Goal: Task Accomplishment & Management: Complete application form

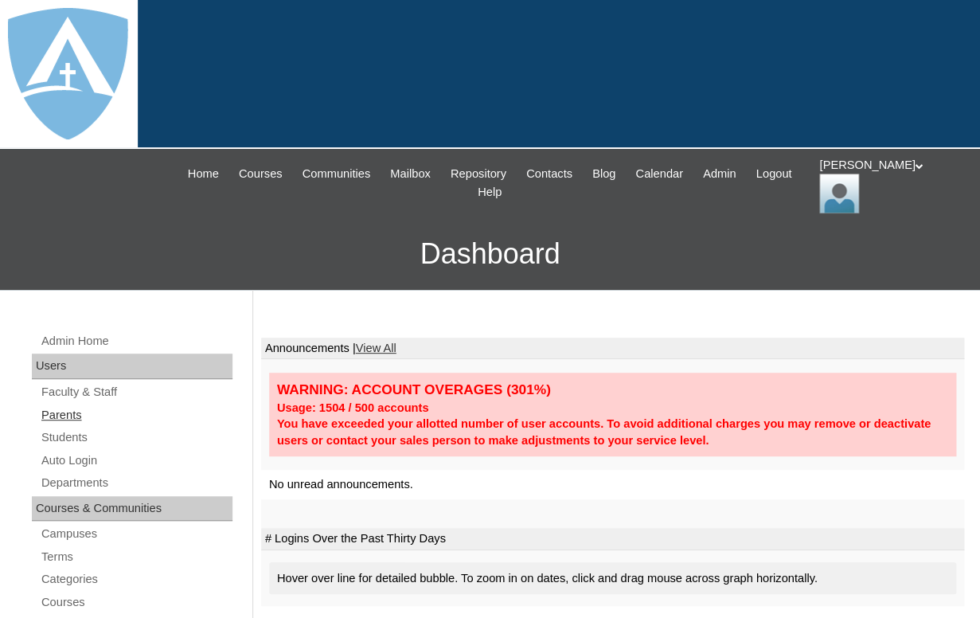
click at [64, 415] on link "Parents" at bounding box center [136, 415] width 193 height 20
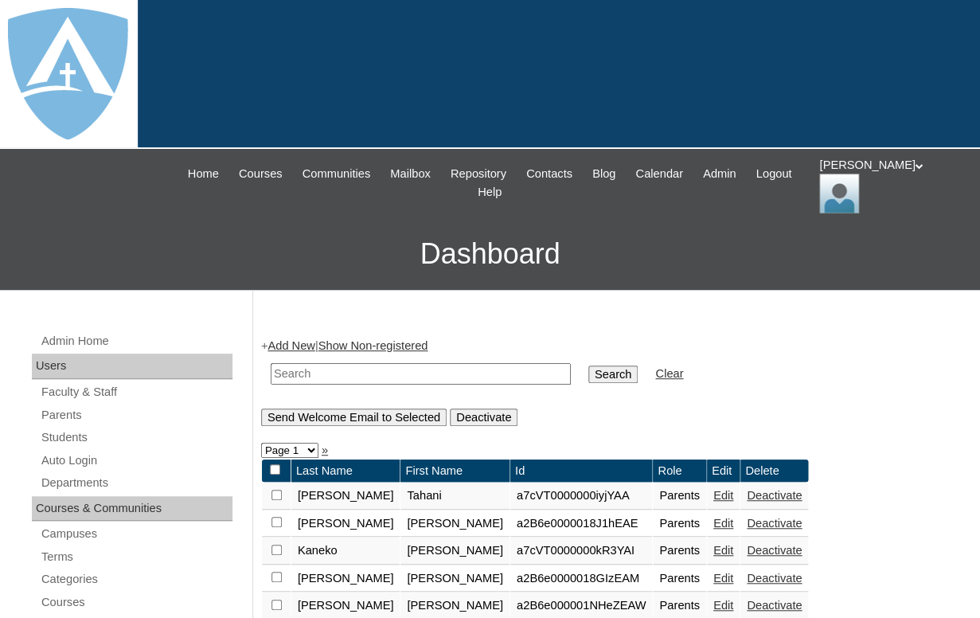
click at [408, 367] on input "text" at bounding box center [421, 374] width 300 height 22
paste input "Amanda Davis"
drag, startPoint x: 327, startPoint y: 370, endPoint x: 229, endPoint y: 369, distance: 98.0
click at [271, 369] on input "Davis" at bounding box center [421, 374] width 300 height 22
type input "Davis"
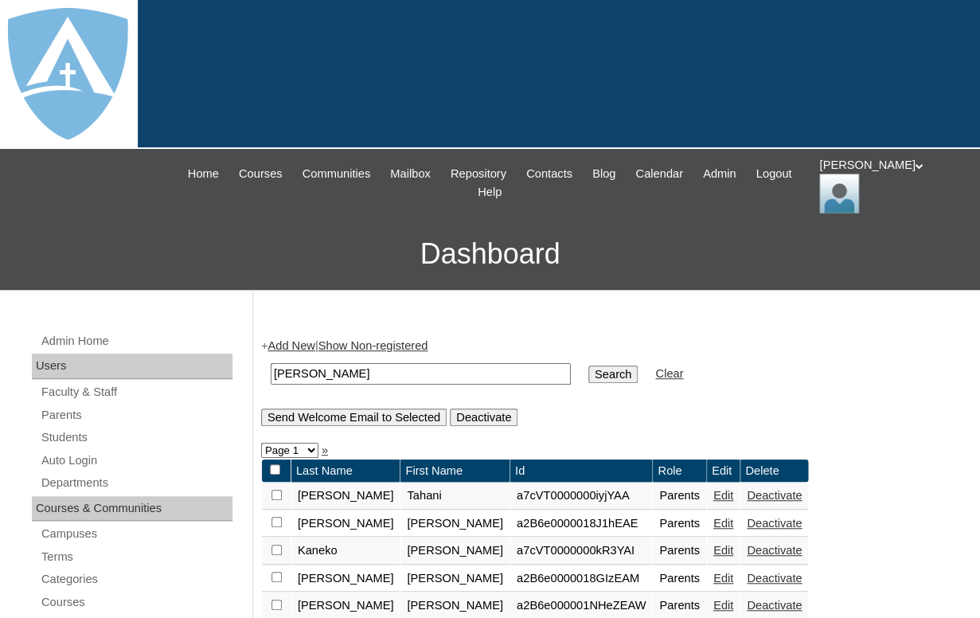
click at [589, 366] on input "Search" at bounding box center [613, 375] width 49 height 18
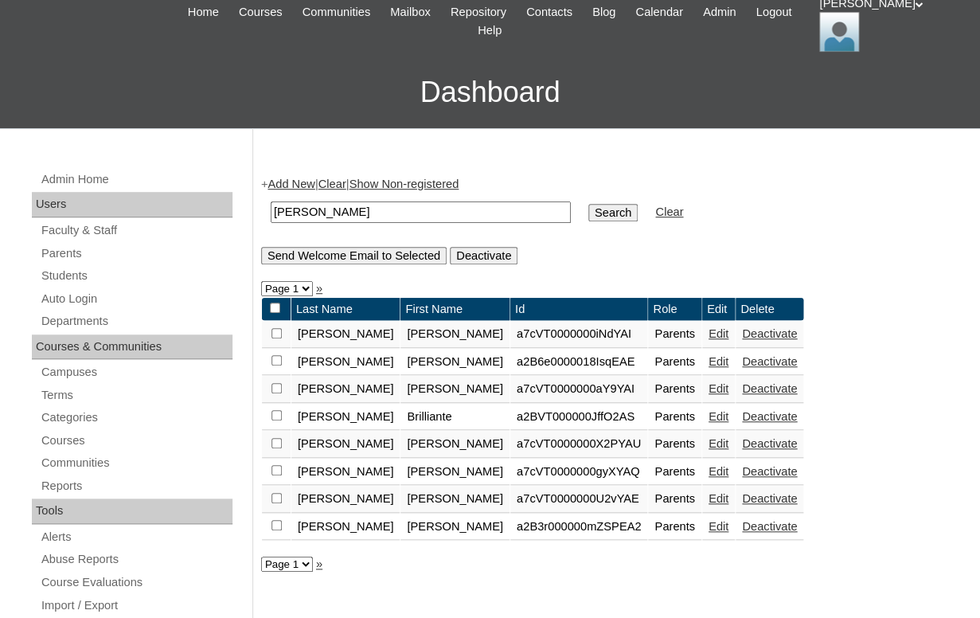
scroll to position [166, 0]
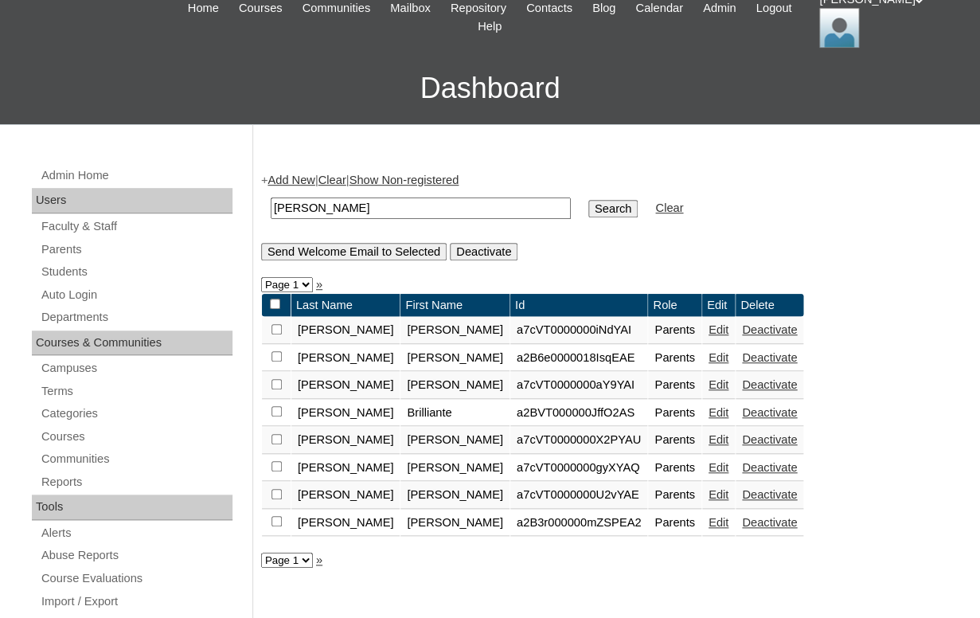
click at [709, 387] on link "Edit" at bounding box center [719, 384] width 20 height 13
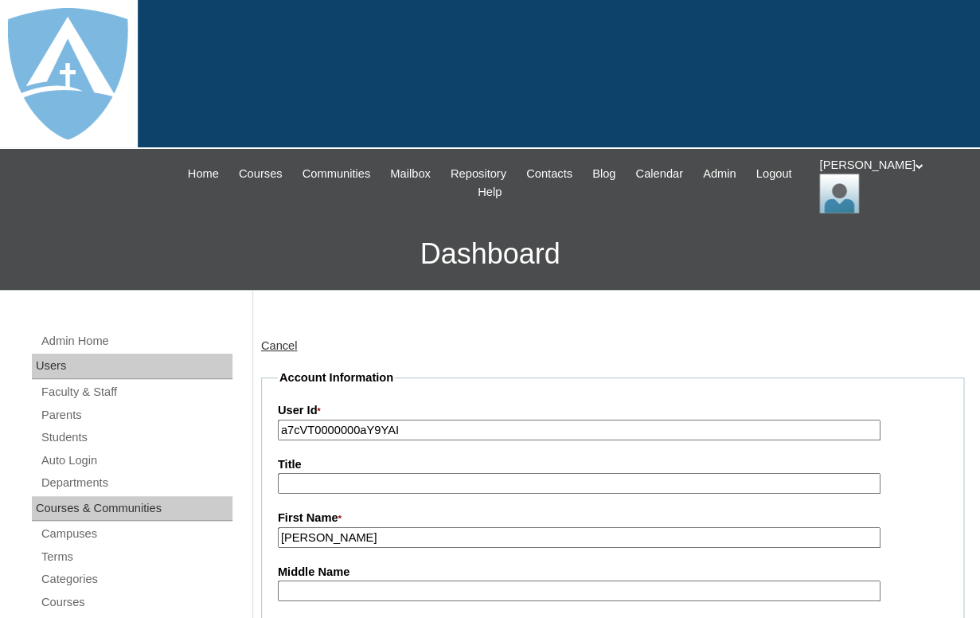
type input "tlambert"
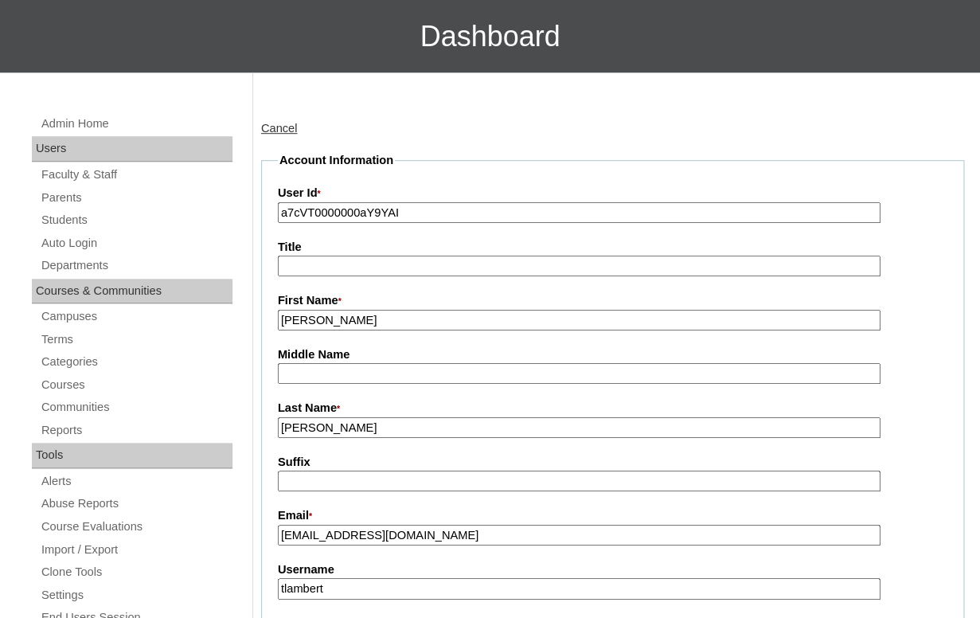
scroll to position [216, 0]
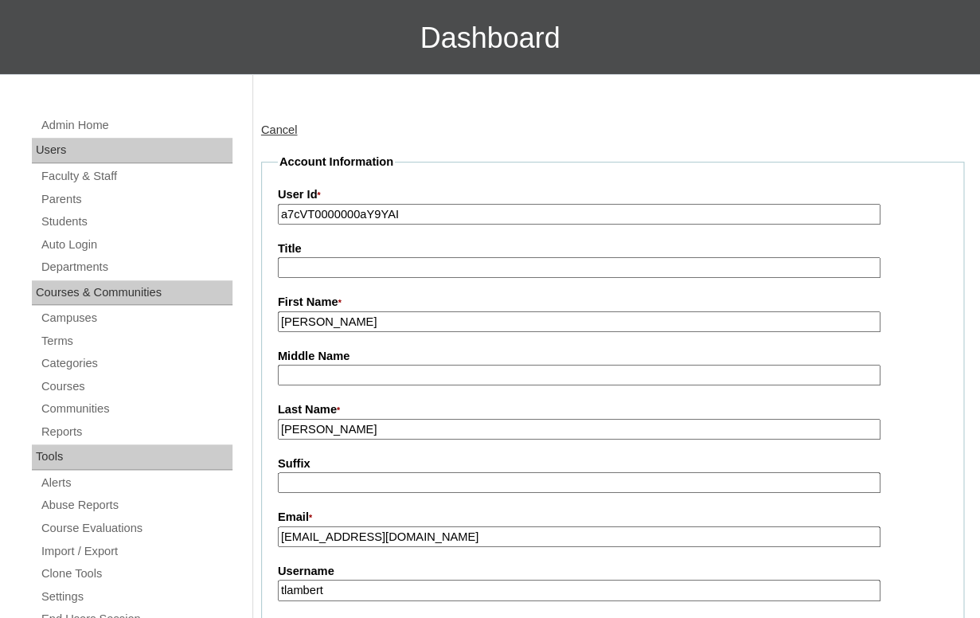
click at [382, 209] on input "a7cVT0000000aY9YAI" at bounding box center [579, 215] width 603 height 22
paste input "WMTYA2"
type input "a7cVT0000000WMTYA2"
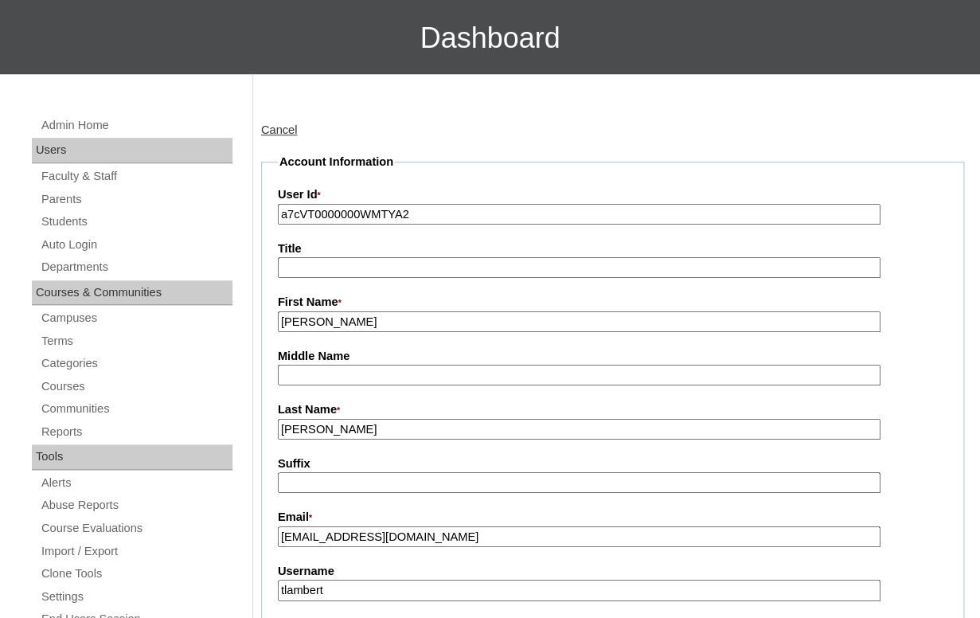
click at [395, 179] on fieldset "Account Information User Id * a7cVT0000000WMTYA2 Title First Name * Amanda Midd…" at bounding box center [612, 630] width 703 height 953
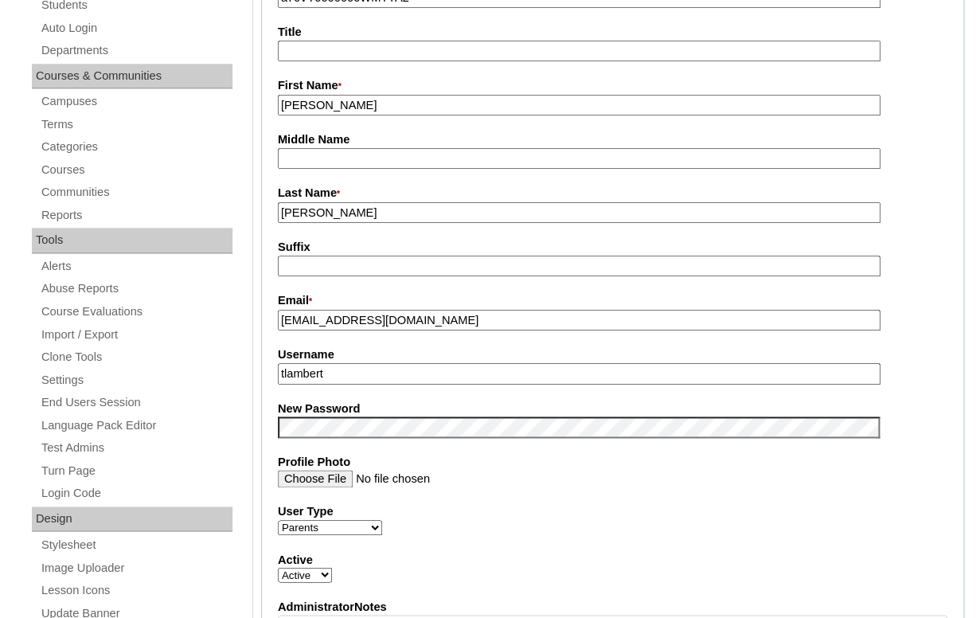
scroll to position [446, 0]
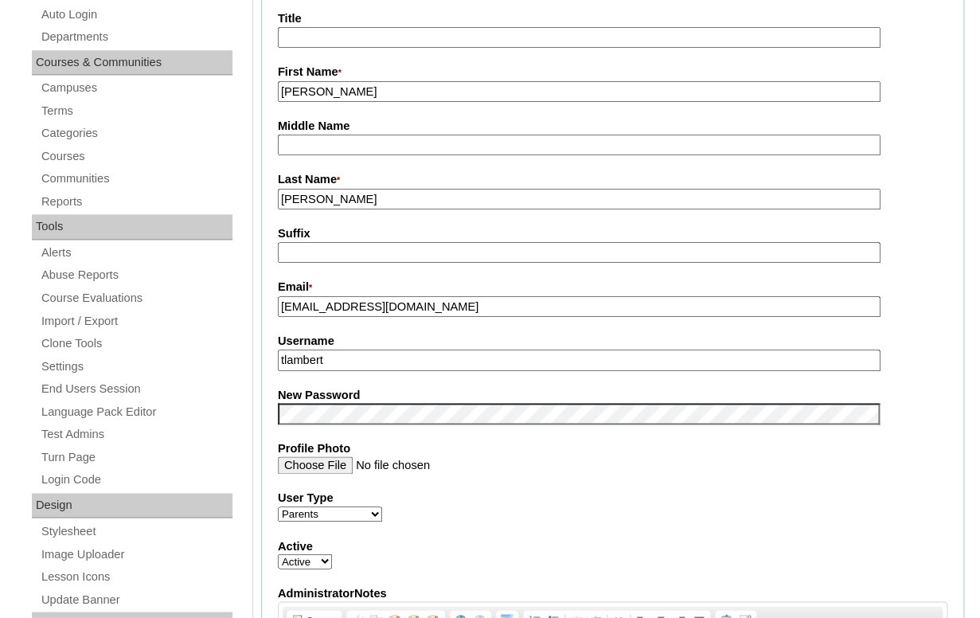
click at [393, 307] on input "mrmrsdavis8586@gmail.com" at bounding box center [579, 307] width 603 height 22
click at [393, 307] on input "[EMAIL_ADDRESS][DOMAIN_NAME]" at bounding box center [579, 307] width 603 height 22
click at [393, 307] on input "mrmrsdavis8586@gmail.com" at bounding box center [579, 307] width 603 height 22
click at [370, 359] on input "tlambert" at bounding box center [579, 361] width 603 height 22
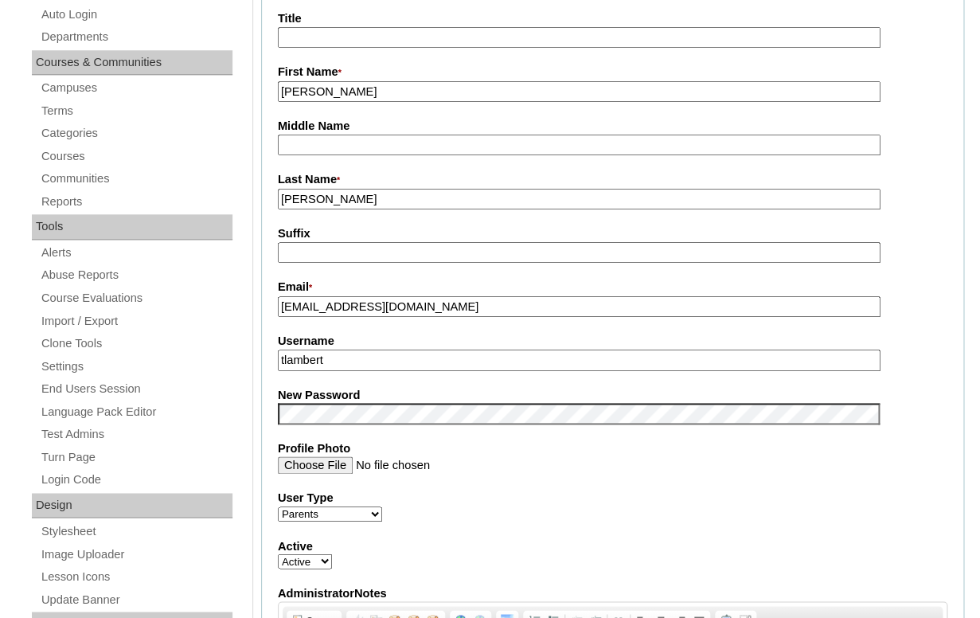
click at [370, 359] on input "tlambert" at bounding box center [579, 361] width 603 height 22
paste input "mrmrsdavis8586@gmail.com"
type input "mrmrsdavis8586@gmail.com"
click at [374, 330] on fieldset "Account Information User Id * a7cVT0000000WMTYA2 Title First Name * Amanda Midd…" at bounding box center [612, 400] width 703 height 953
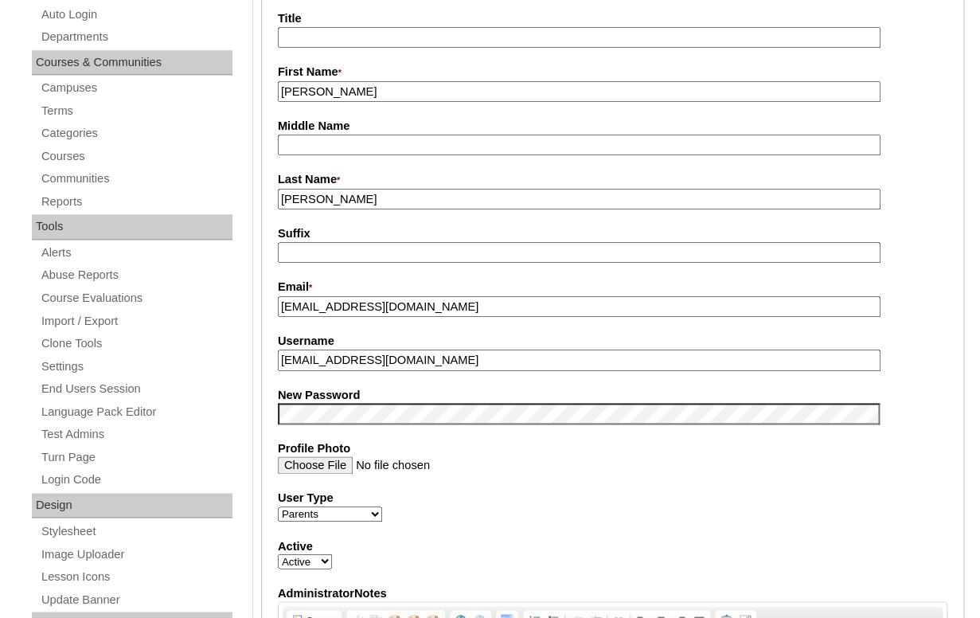
click at [363, 372] on fieldset "Account Information User Id * a7cVT0000000WMTYA2 Title First Name * Amanda Midd…" at bounding box center [612, 400] width 703 height 953
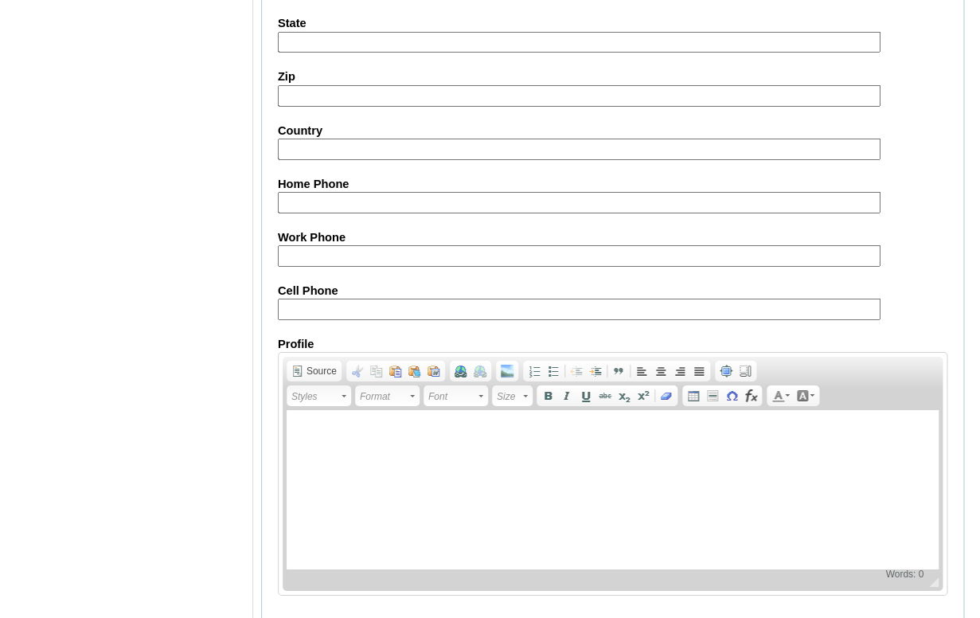
scroll to position [1584, 0]
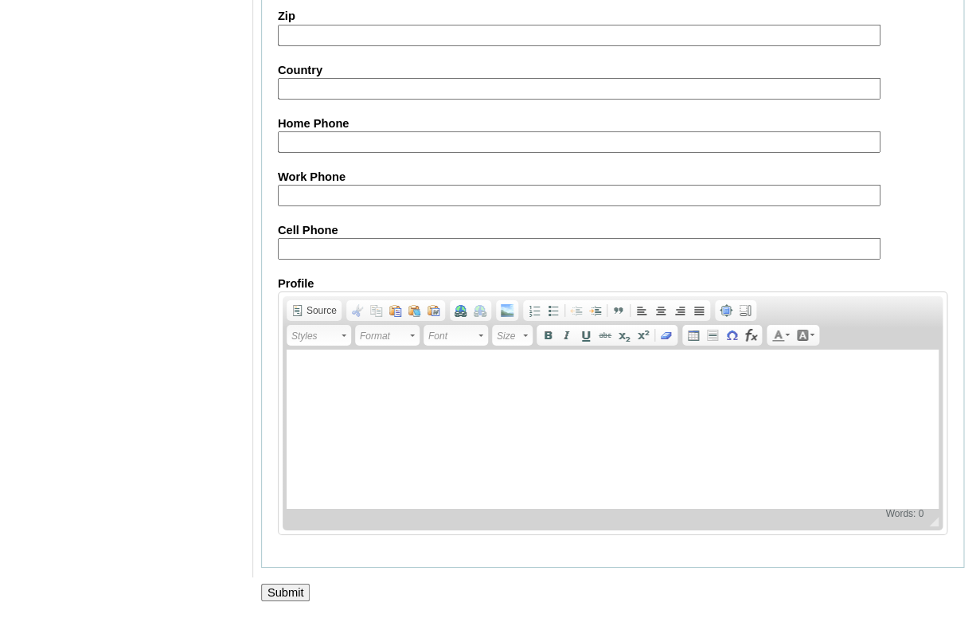
click at [293, 585] on input "Submit" at bounding box center [285, 593] width 49 height 18
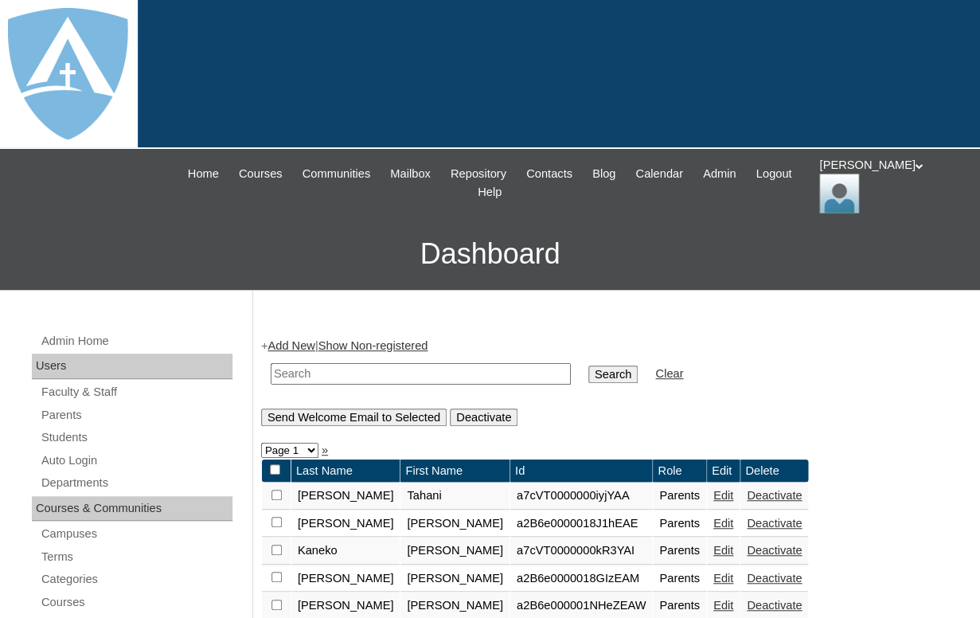
click at [290, 374] on input "text" at bounding box center [421, 374] width 300 height 22
paste input "[EMAIL_ADDRESS][DOMAIN_NAME]"
type input "[EMAIL_ADDRESS][DOMAIN_NAME]"
click at [589, 366] on input "Search" at bounding box center [613, 375] width 49 height 18
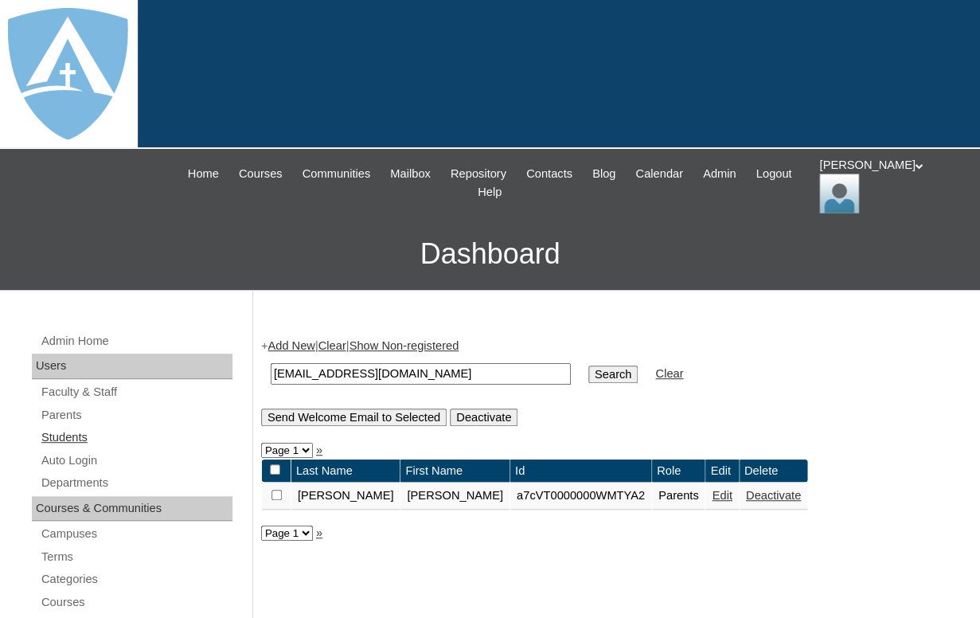
click at [77, 436] on link "Students" at bounding box center [136, 438] width 193 height 20
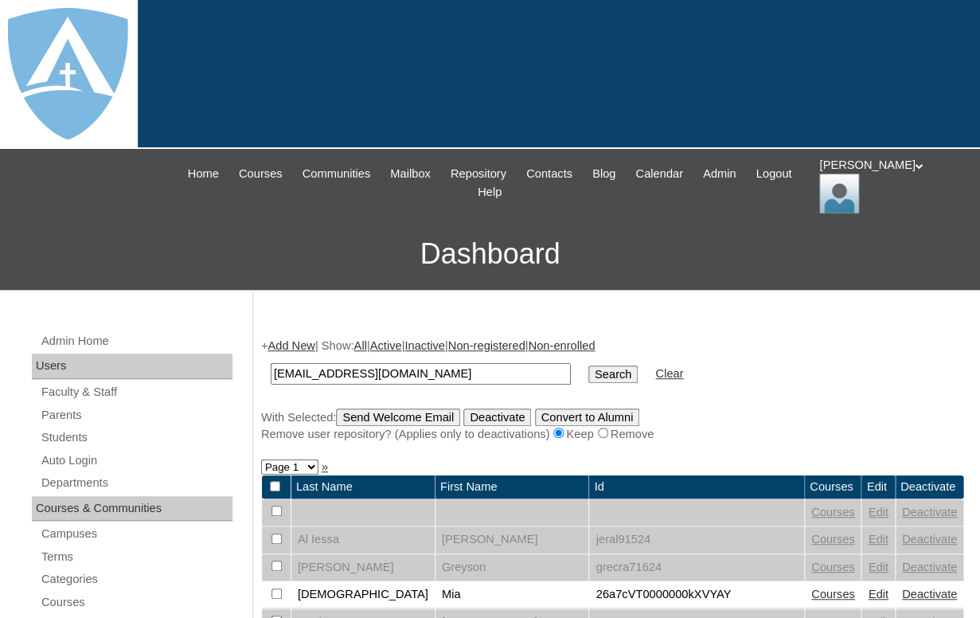
type input "[EMAIL_ADDRESS][DOMAIN_NAME]"
click at [589, 366] on input "Search" at bounding box center [613, 375] width 49 height 18
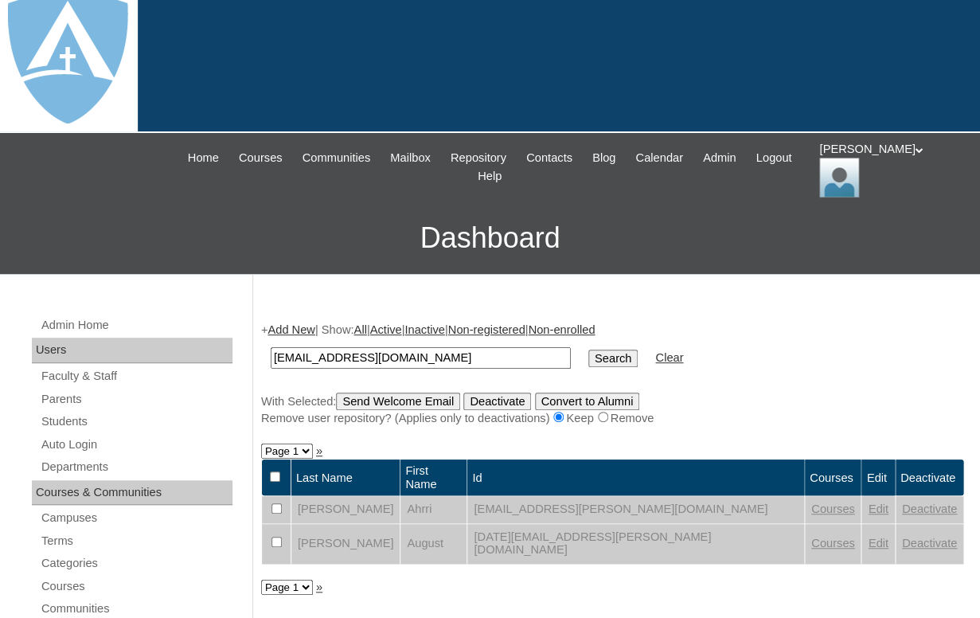
scroll to position [17, 0]
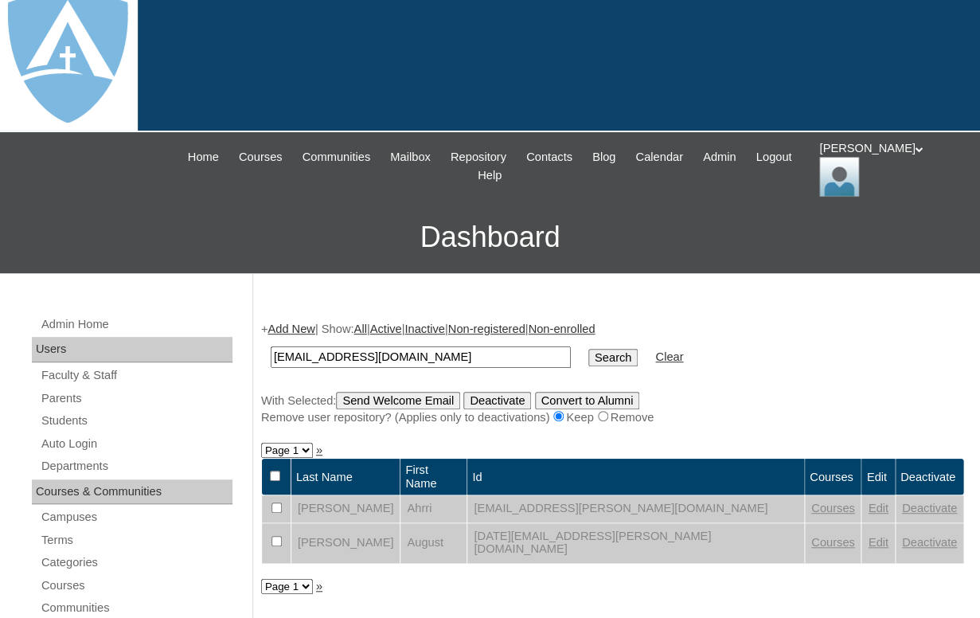
click at [868, 502] on link "Edit" at bounding box center [878, 508] width 20 height 13
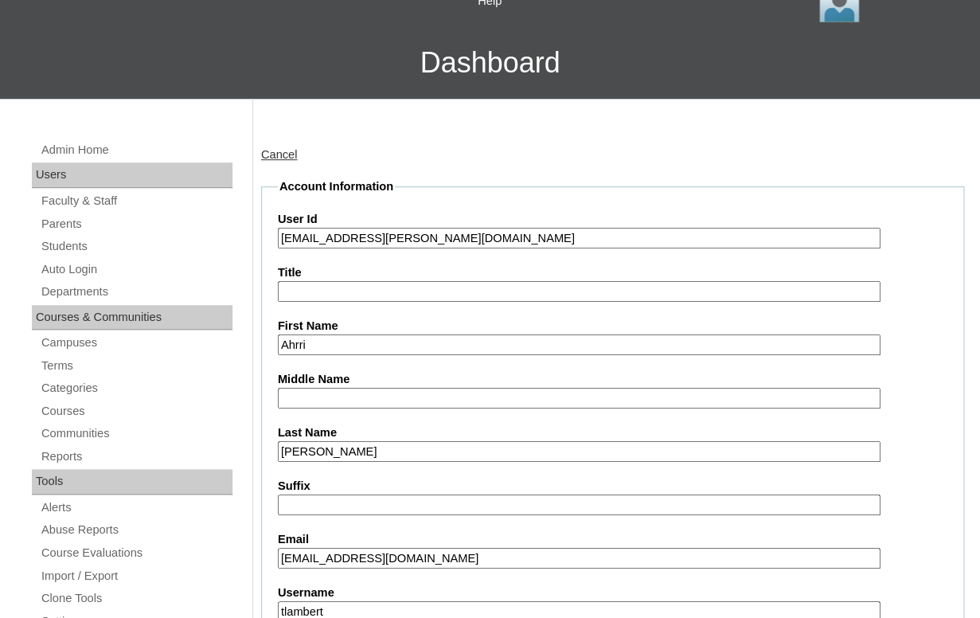
click at [370, 231] on input "26ahrri.davis@enlightiumstudent.com" at bounding box center [579, 239] width 603 height 22
click at [370, 231] on input "[EMAIL_ADDRESS][PERSON_NAME][DOMAIN_NAME]" at bounding box center [579, 239] width 603 height 22
drag, startPoint x: 299, startPoint y: 237, endPoint x: 536, endPoint y: 252, distance: 237.8
click at [536, 249] on input "26ahrri.davis@enlightiumstudent.com" at bounding box center [579, 239] width 603 height 22
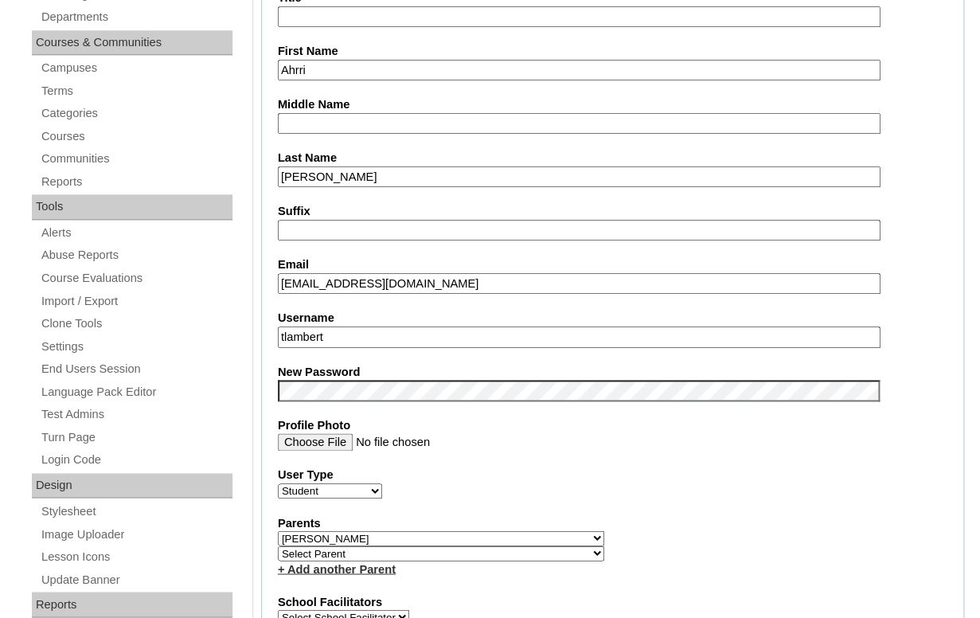
scroll to position [475, 0]
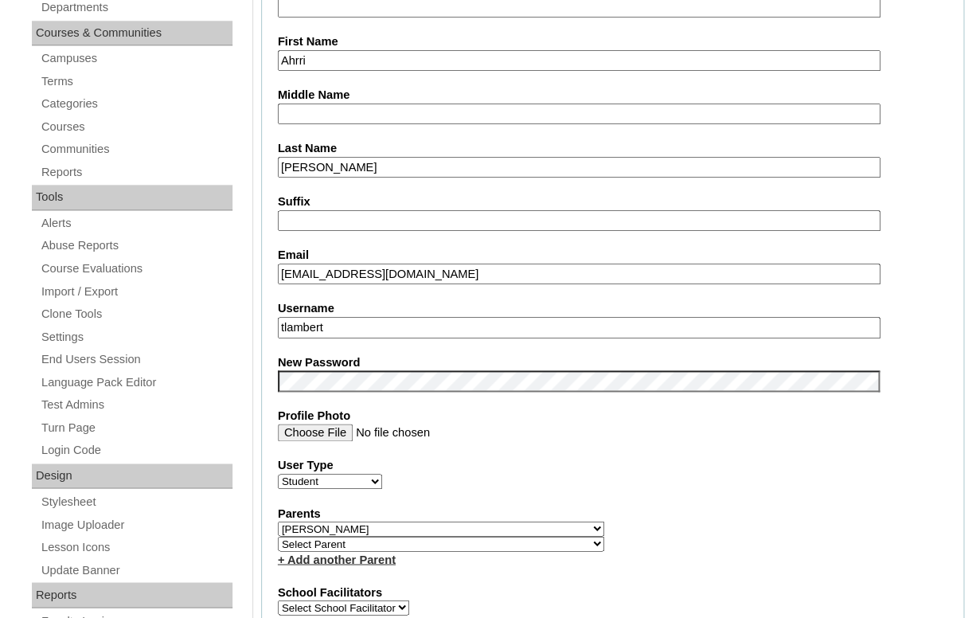
click at [392, 322] on input "tlambert" at bounding box center [579, 328] width 603 height 22
paste input "ahrri.davis@enlightiumstudent.com"
type input "ahrri.davis@enlightiumstudent.com"
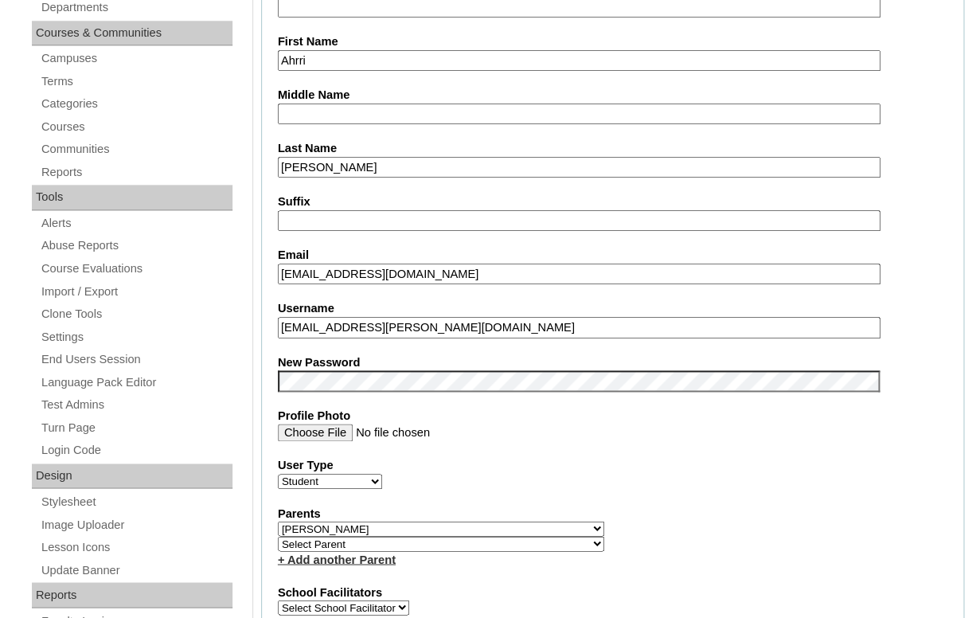
click at [356, 335] on fieldset "Account Information User Id 26ahrri.davis@enlightiumstudent.com Title First Nam…" at bounding box center [612, 539] width 703 height 1291
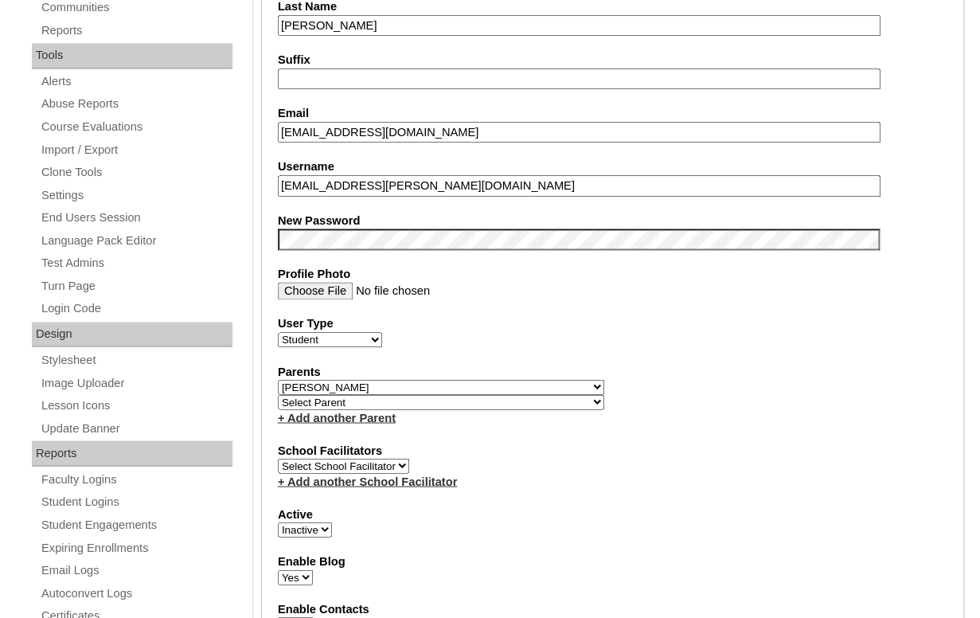
scroll to position [618, 0]
click option "Inactive" at bounding box center [0, 0] width 0 height 0
select select "1"
click option "Active" at bounding box center [0, 0] width 0 height 0
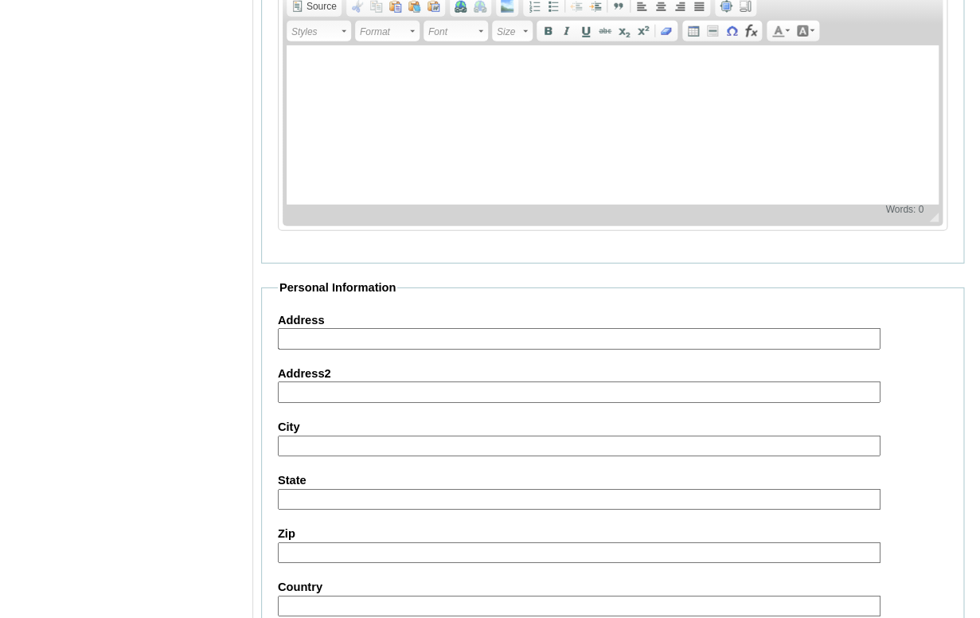
scroll to position [1937, 0]
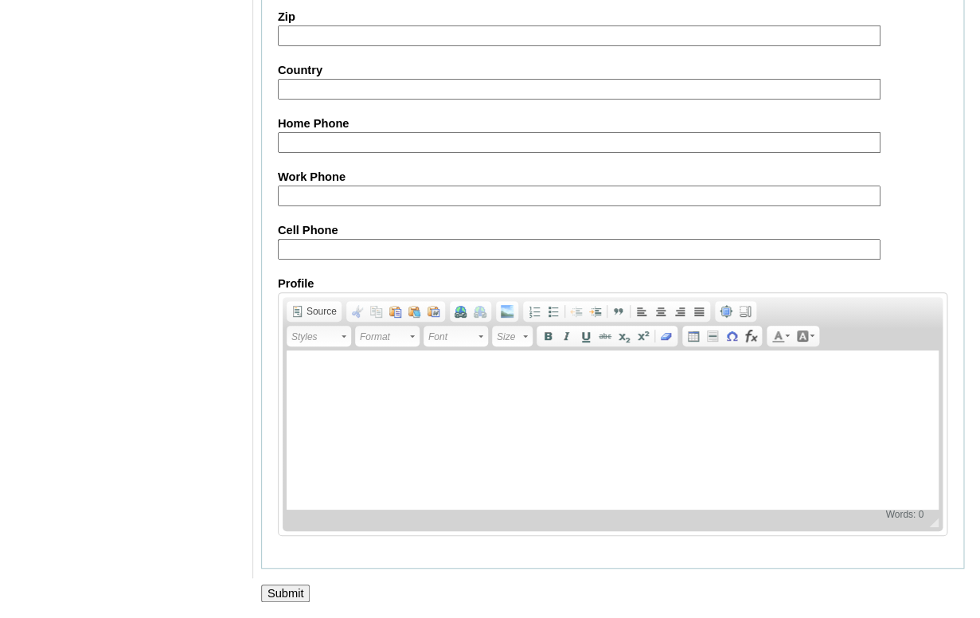
click at [288, 590] on input "Submit" at bounding box center [285, 594] width 49 height 18
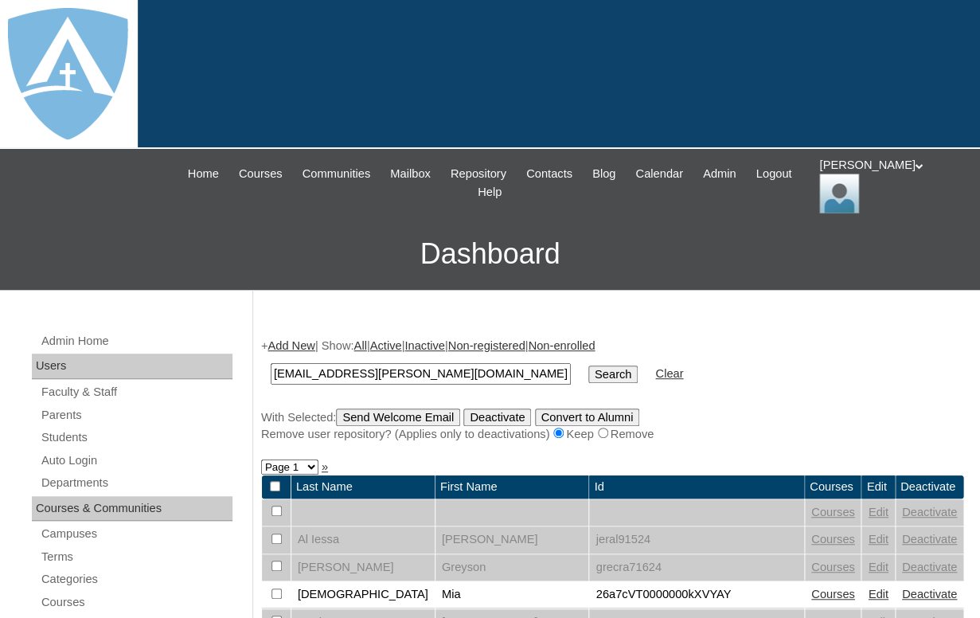
type input "[EMAIL_ADDRESS][PERSON_NAME][DOMAIN_NAME]"
click at [589, 366] on input "Search" at bounding box center [613, 375] width 49 height 18
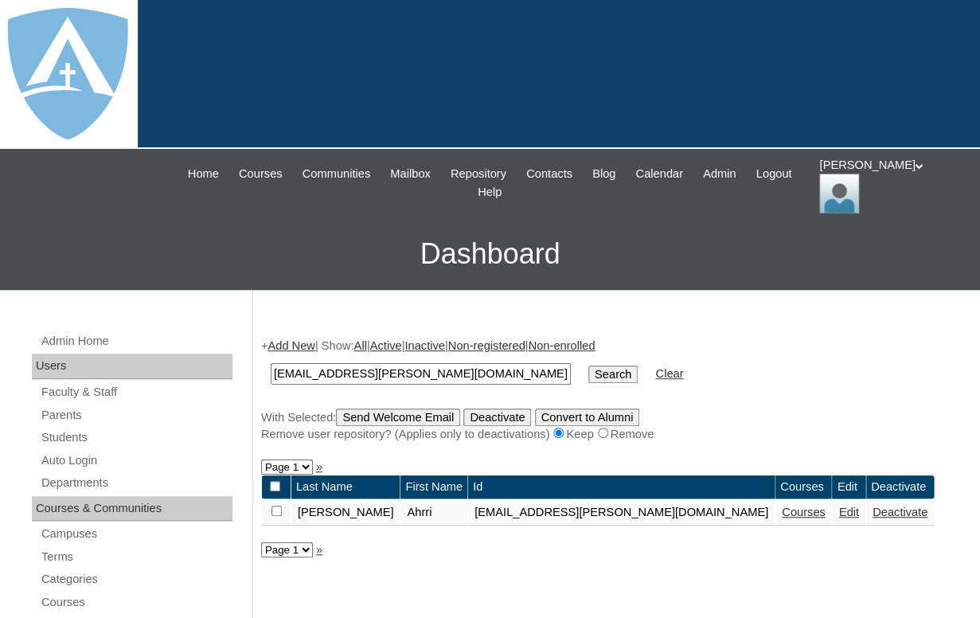
click at [782, 519] on link "Courses" at bounding box center [804, 512] width 44 height 13
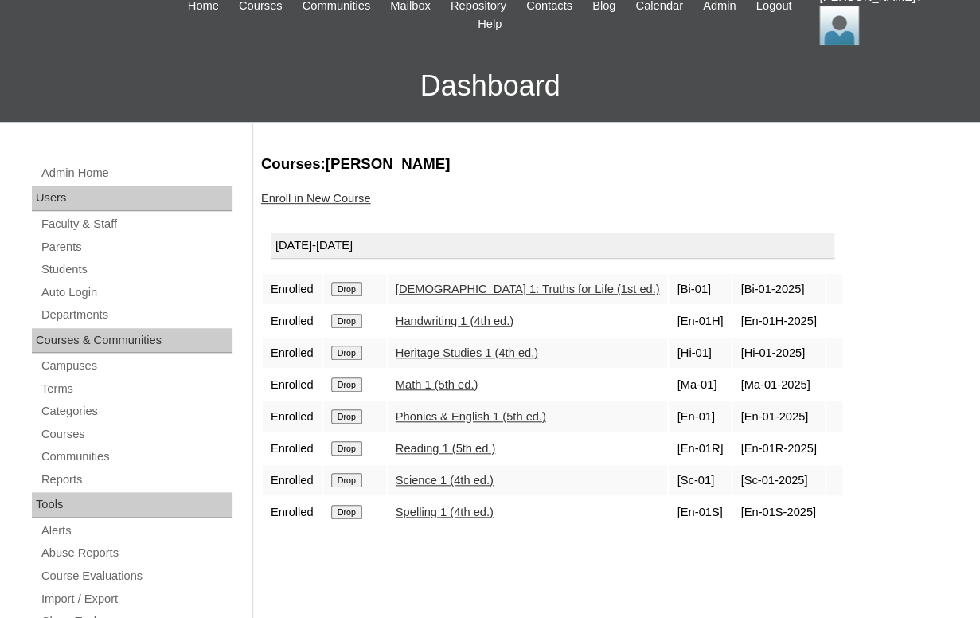
scroll to position [169, 0]
click at [61, 249] on link "Parents" at bounding box center [136, 247] width 193 height 20
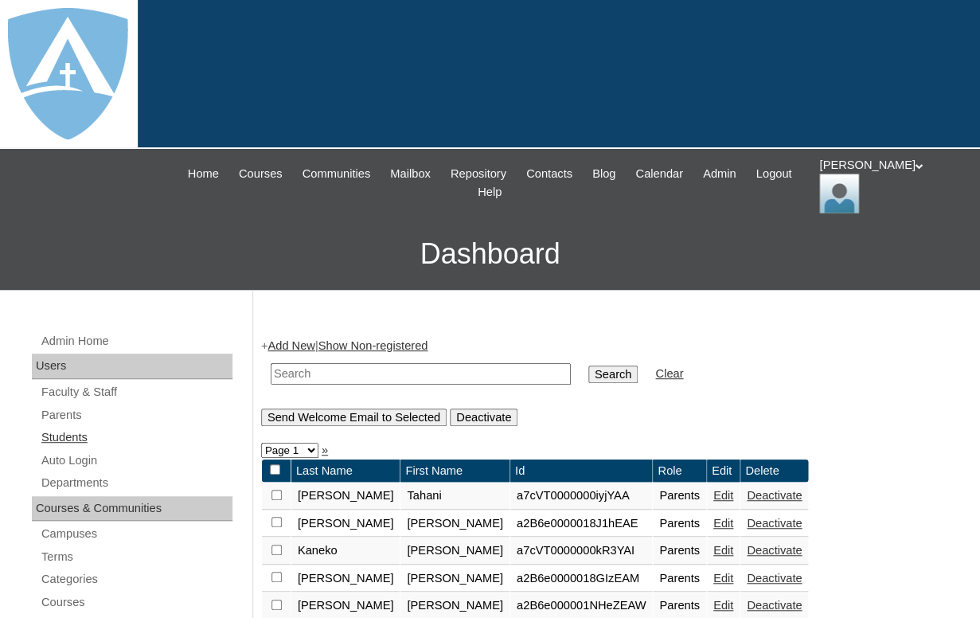
click at [69, 431] on link "Students" at bounding box center [136, 438] width 193 height 20
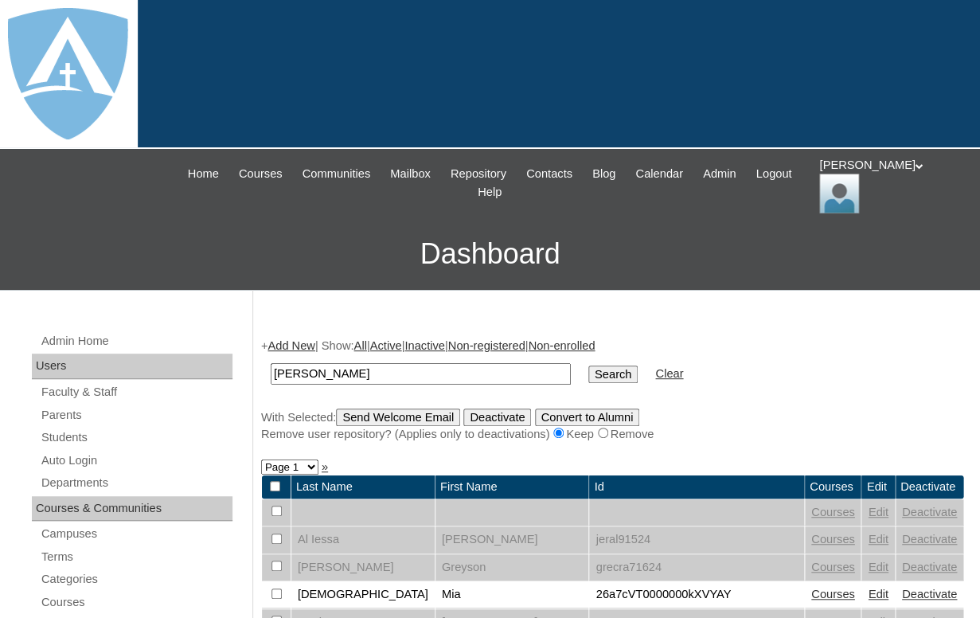
drag, startPoint x: 319, startPoint y: 375, endPoint x: 214, endPoint y: 364, distance: 105.7
click at [271, 364] on input "[PERSON_NAME]" at bounding box center [421, 374] width 300 height 22
type input "[PERSON_NAME]"
click at [589, 366] on input "Search" at bounding box center [613, 375] width 49 height 18
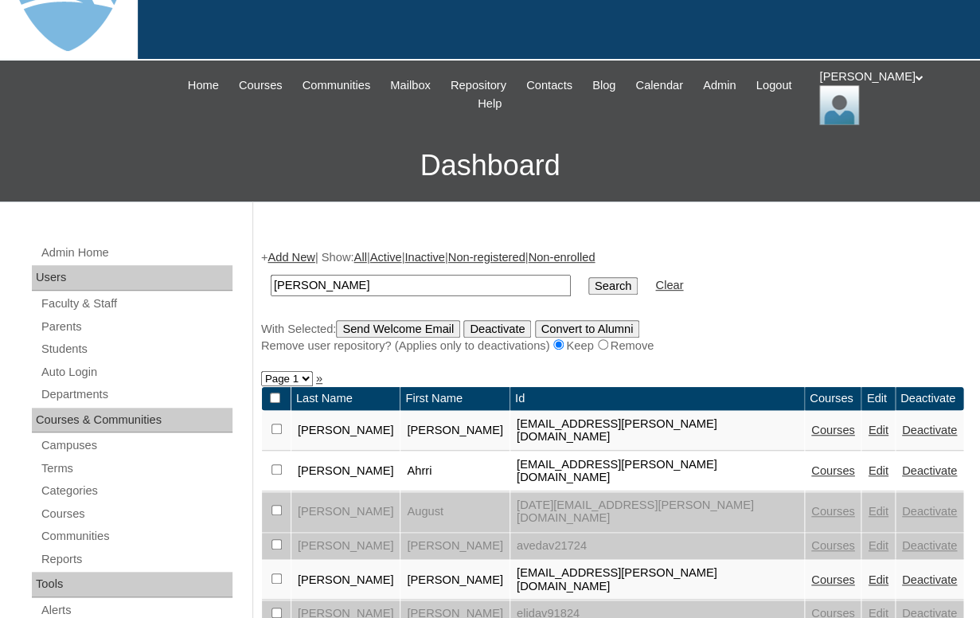
scroll to position [111, 0]
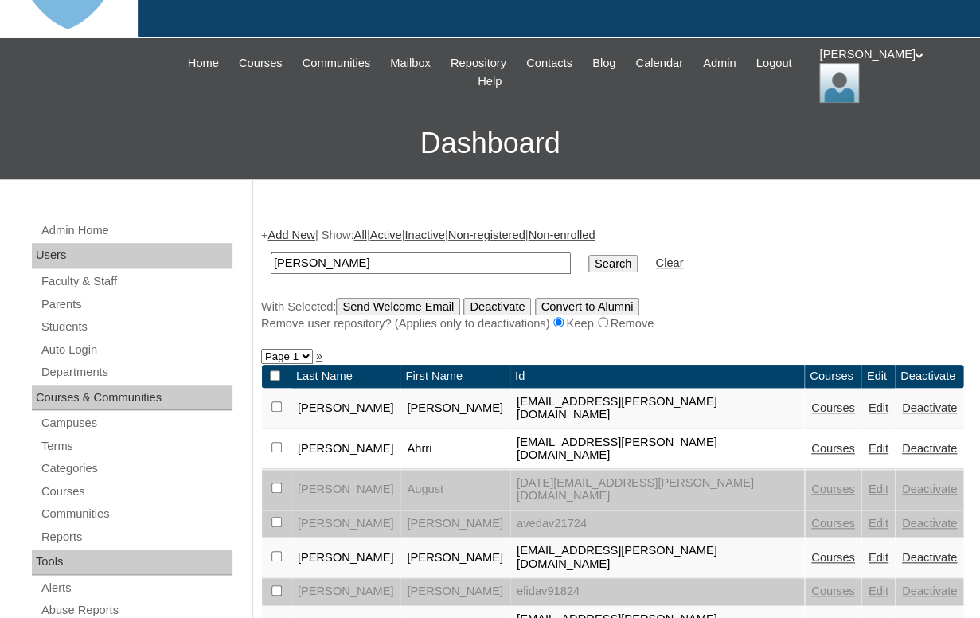
click at [868, 483] on link "Edit" at bounding box center [878, 489] width 20 height 13
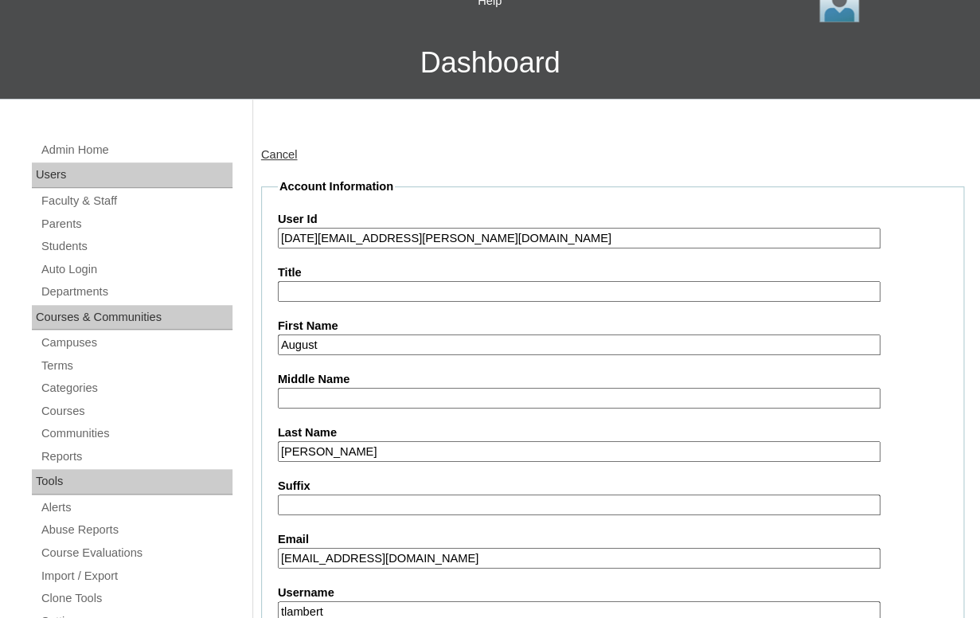
drag, startPoint x: 299, startPoint y: 237, endPoint x: 542, endPoint y: 258, distance: 244.7
click at [542, 249] on input "26august.davis@enlightiumstudent.com" at bounding box center [579, 239] width 603 height 22
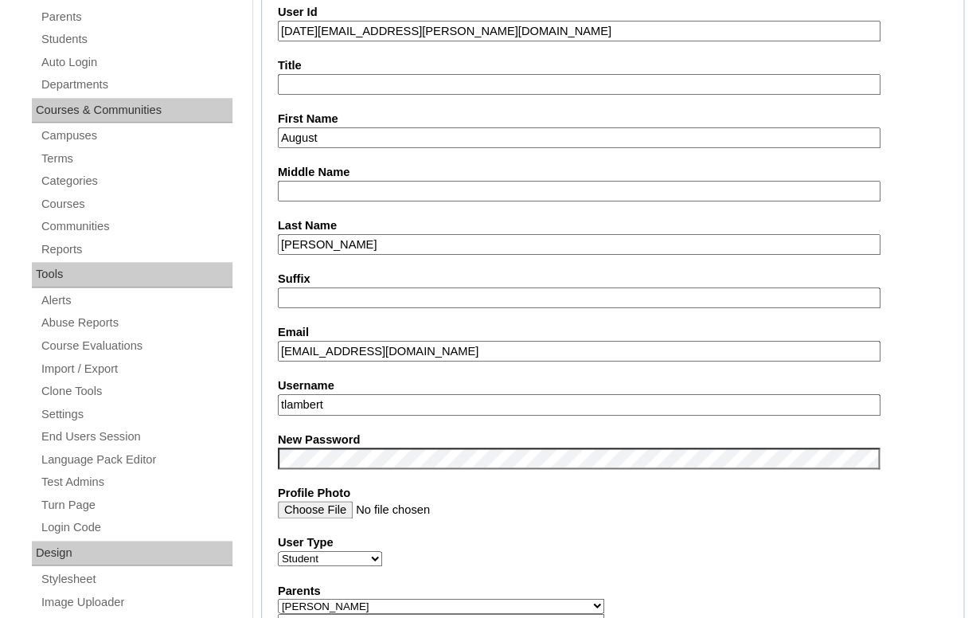
scroll to position [484, 0]
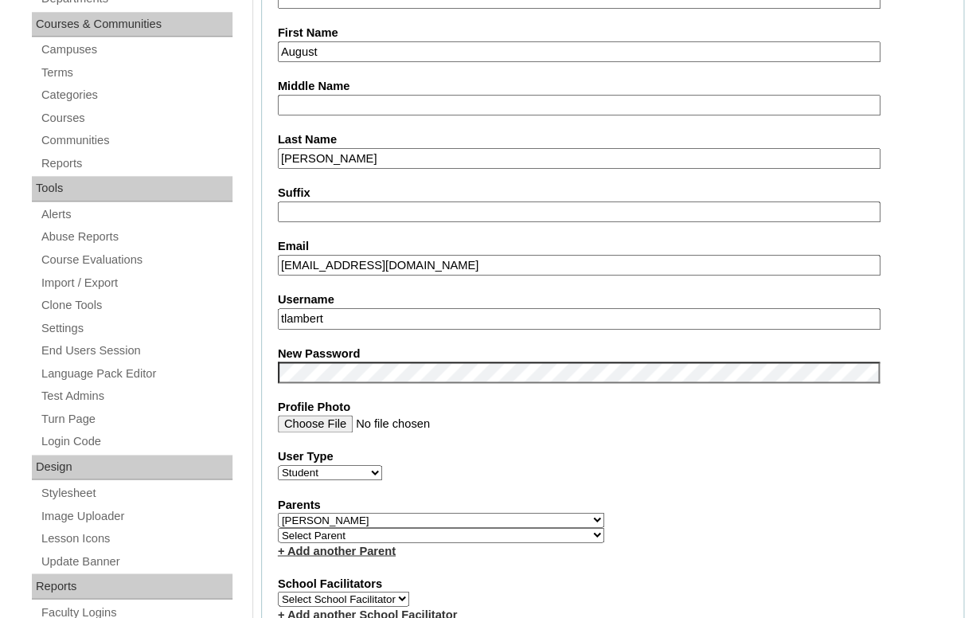
click at [375, 308] on input "tlambert" at bounding box center [579, 319] width 603 height 22
paste input "august.davis@enlightiumstudent.com"
type input "august.davis@enlightiumstudent.com"
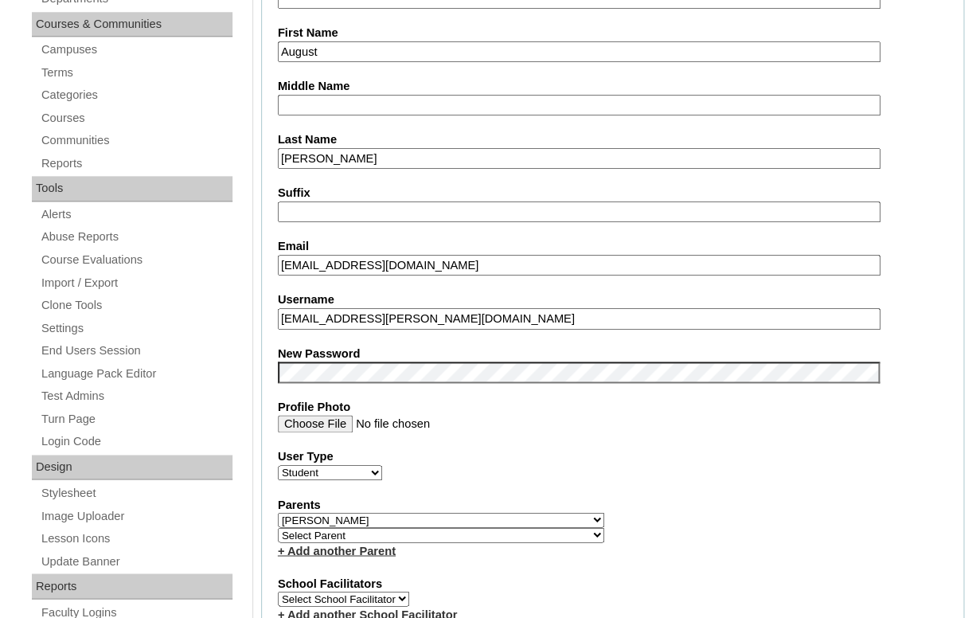
click at [346, 284] on fieldset "Account Information User Id 26august.davis@enlightiumstudent.com Title First Na…" at bounding box center [612, 530] width 703 height 1291
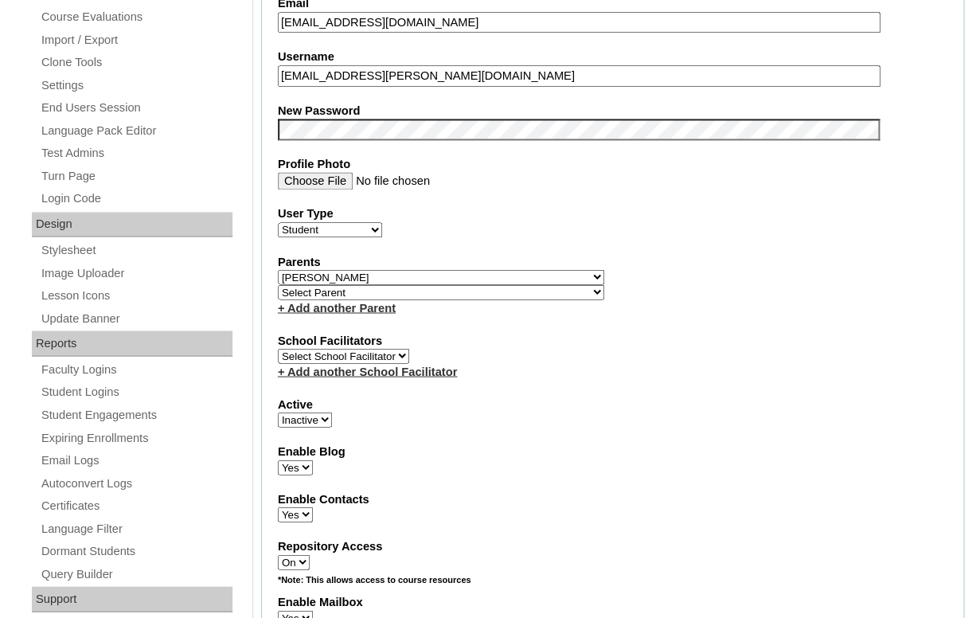
scroll to position [730, 0]
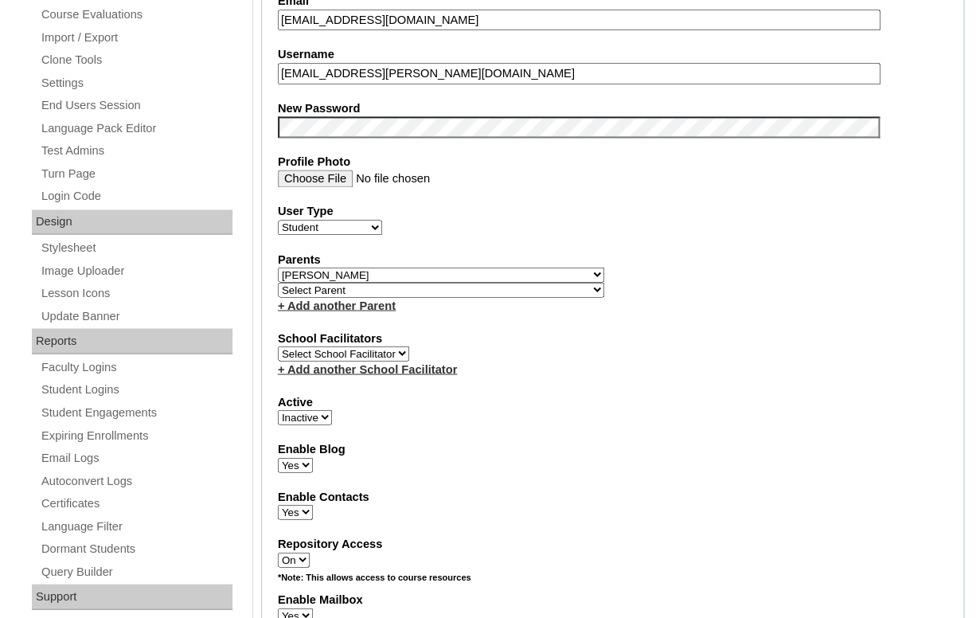
select select "1"
click option "Active" at bounding box center [0, 0] width 0 height 0
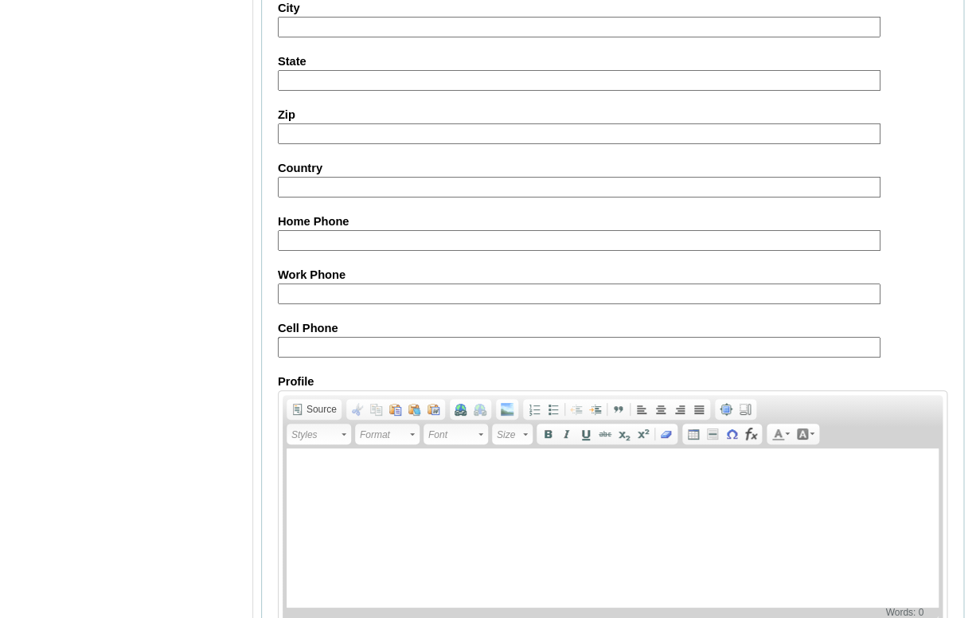
scroll to position [1937, 0]
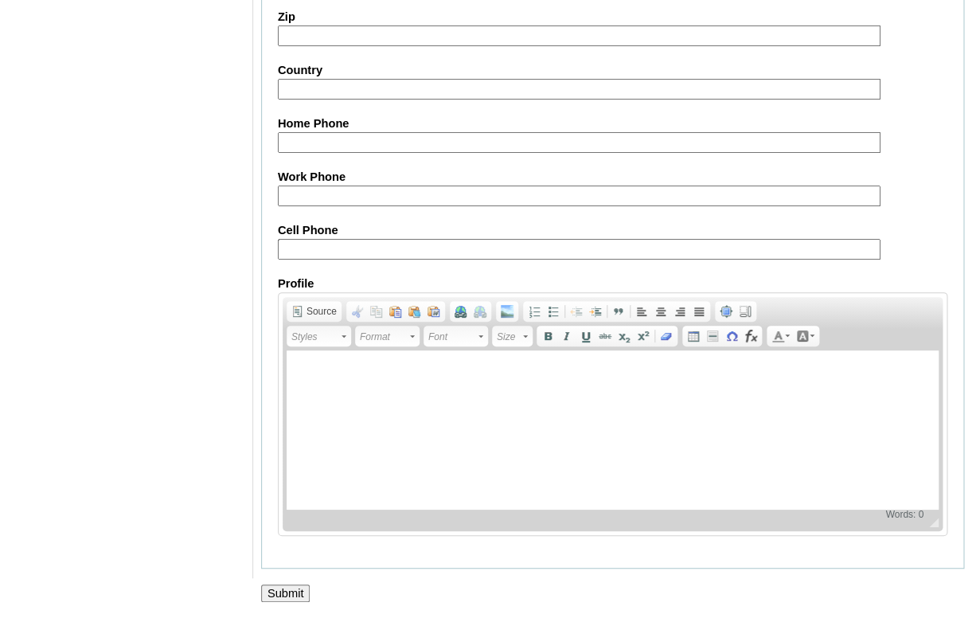
click at [295, 587] on input "Submit" at bounding box center [285, 594] width 49 height 18
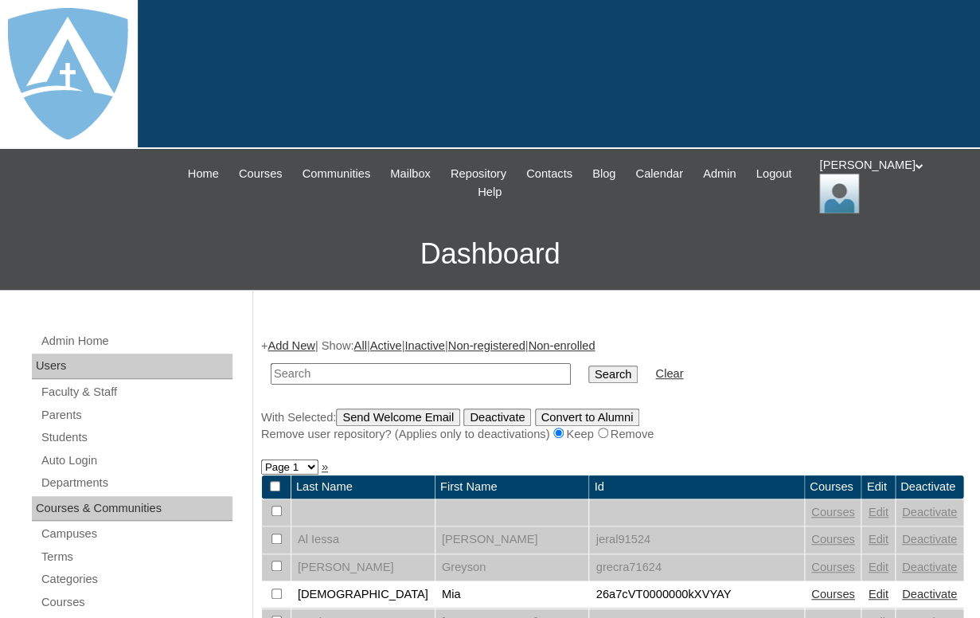
click at [349, 363] on input "text" at bounding box center [421, 374] width 300 height 22
paste input "[EMAIL_ADDRESS][PERSON_NAME][DOMAIN_NAME]"
type input "[EMAIL_ADDRESS][PERSON_NAME][DOMAIN_NAME]"
click at [589, 366] on input "Search" at bounding box center [613, 375] width 49 height 18
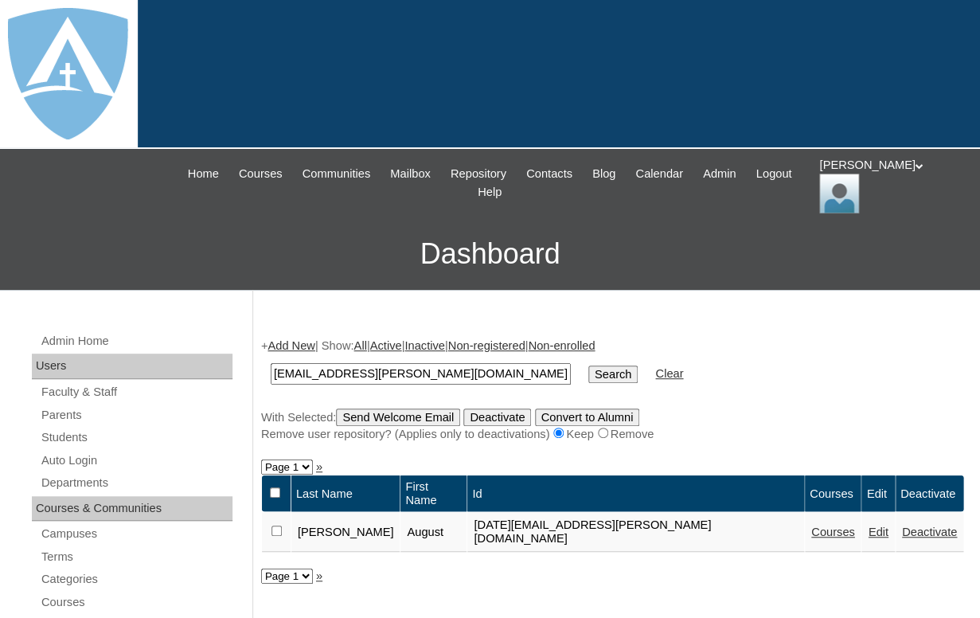
click at [812, 526] on link "Courses" at bounding box center [834, 532] width 44 height 13
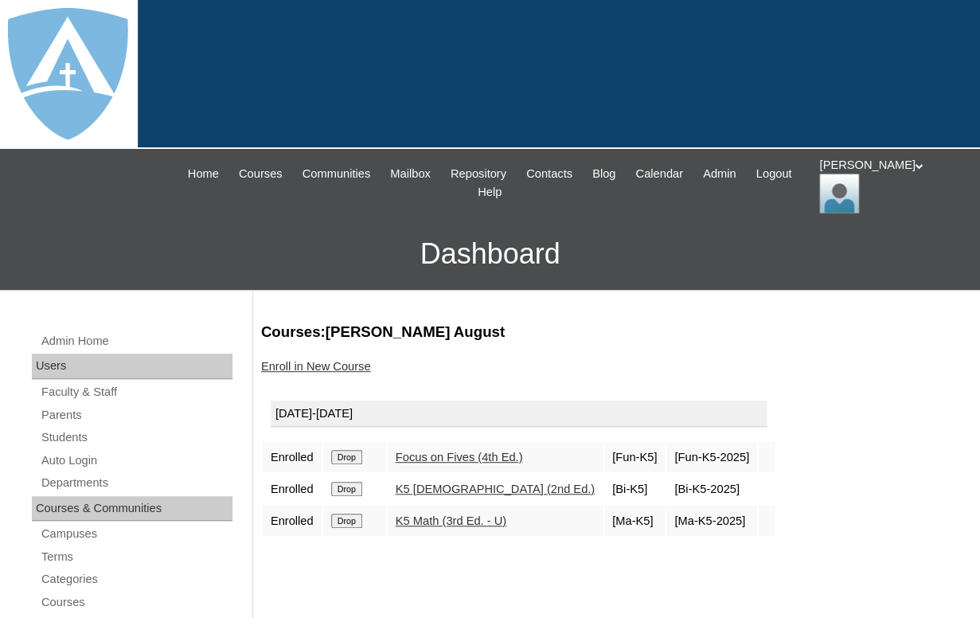
scroll to position [1, 0]
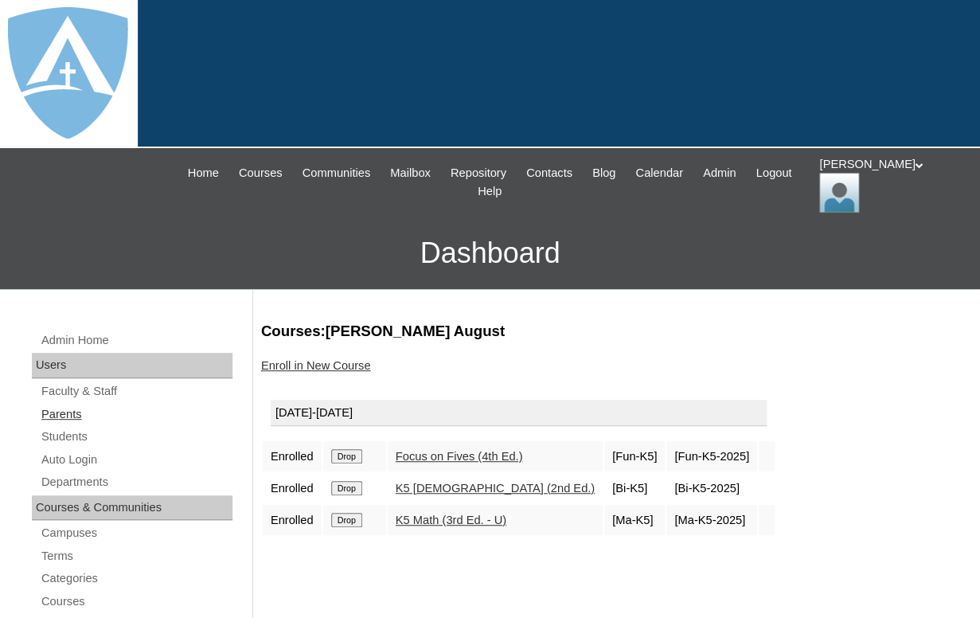
click at [59, 406] on link "Parents" at bounding box center [136, 415] width 193 height 20
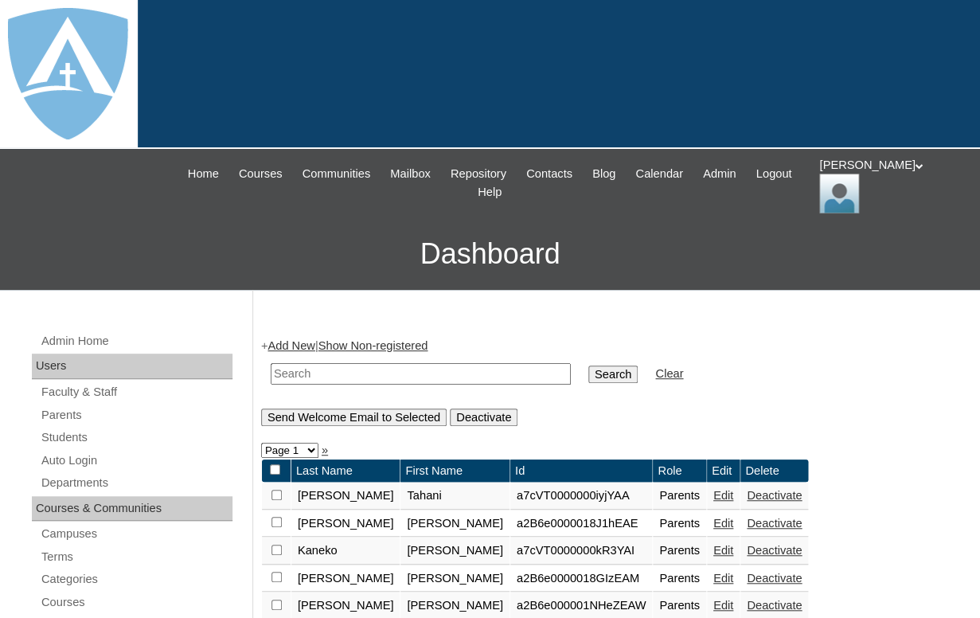
click at [355, 372] on input "text" at bounding box center [421, 374] width 300 height 22
paste input "[PERSON_NAME]"
drag, startPoint x: 349, startPoint y: 373, endPoint x: 433, endPoint y: 368, distance: 84.6
click at [433, 368] on input "[PERSON_NAME]" at bounding box center [421, 374] width 300 height 22
type input "Emmanuelle"
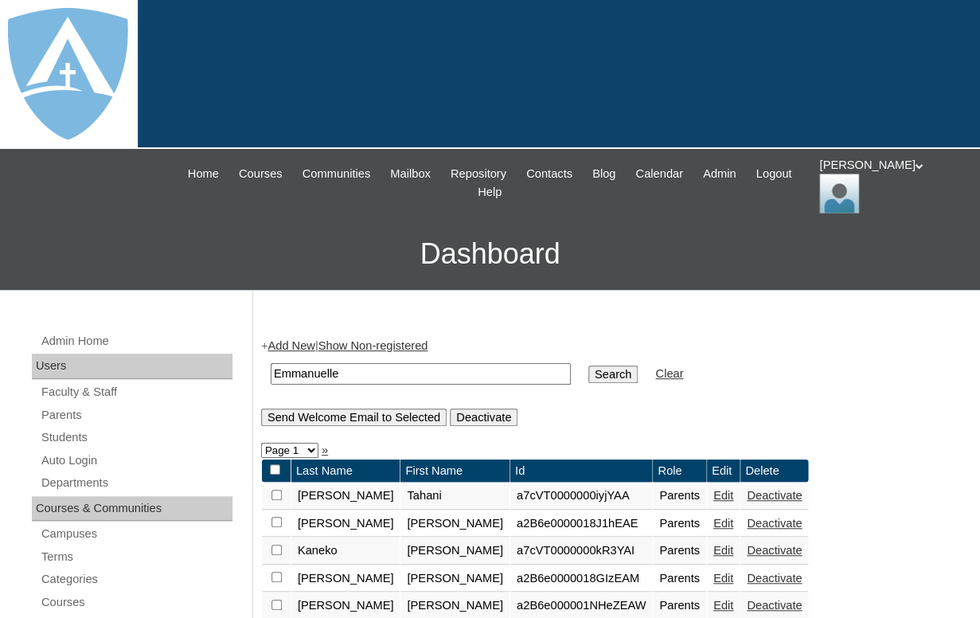
click at [589, 366] on input "Search" at bounding box center [613, 375] width 49 height 18
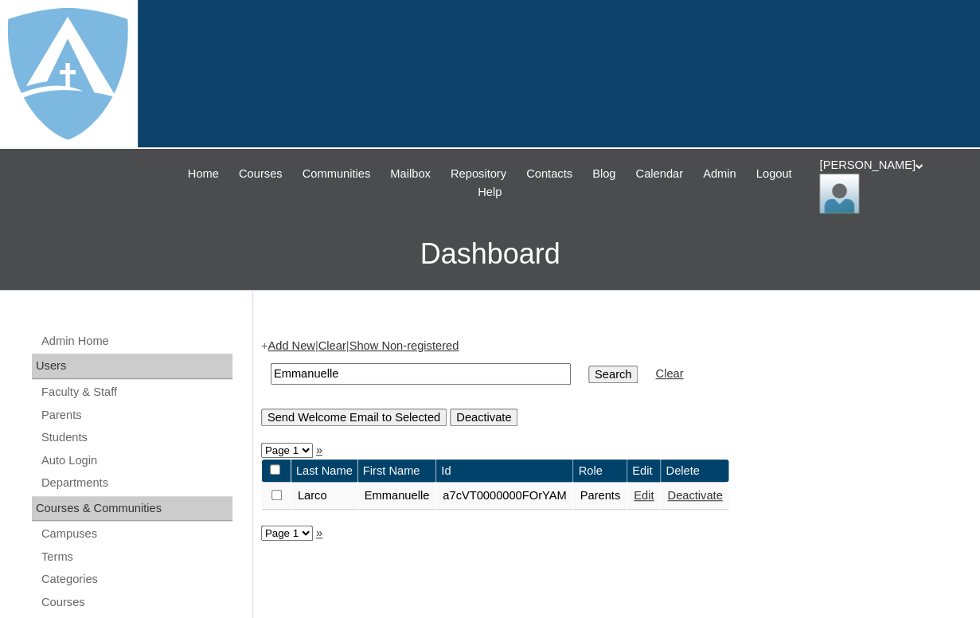
click at [654, 502] on link "Edit" at bounding box center [644, 495] width 20 height 13
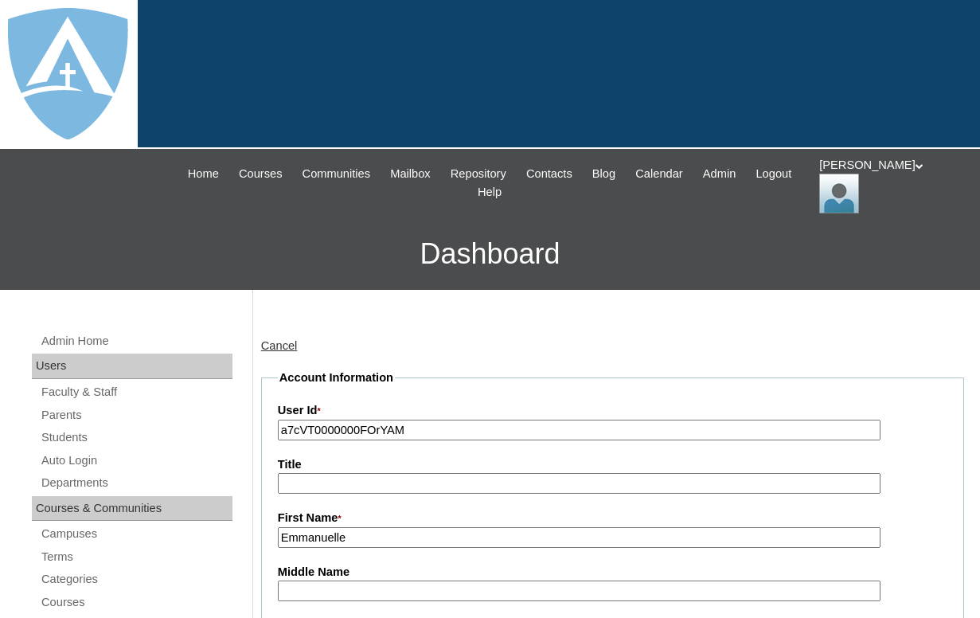
type input "tlambert"
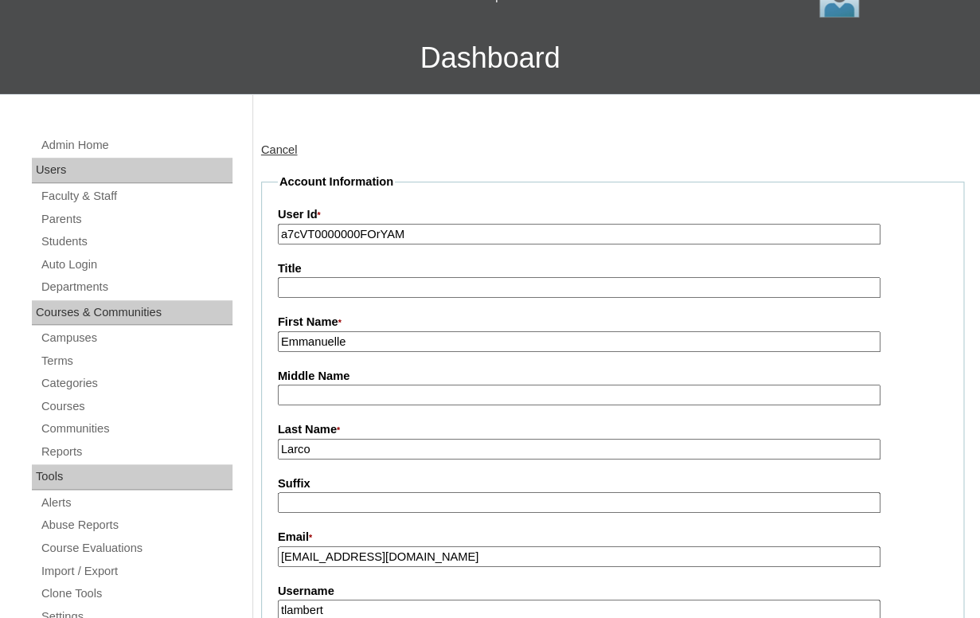
click at [451, 235] on input "a7cVT0000000FOrYAM" at bounding box center [579, 235] width 603 height 22
paste input "cZxYAI"
type input "a7cVT0000000cZxYAI"
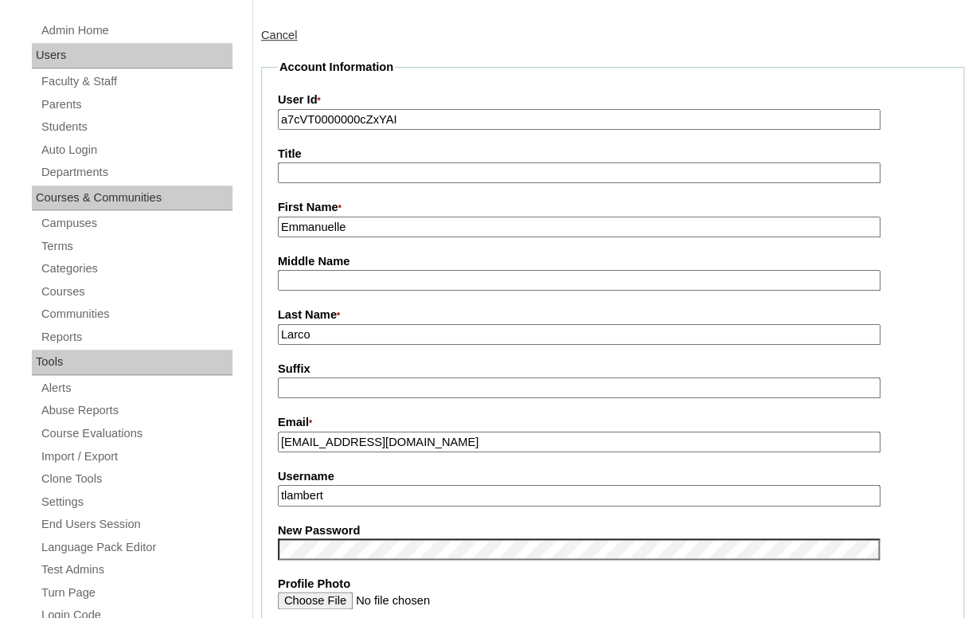
scroll to position [315, 0]
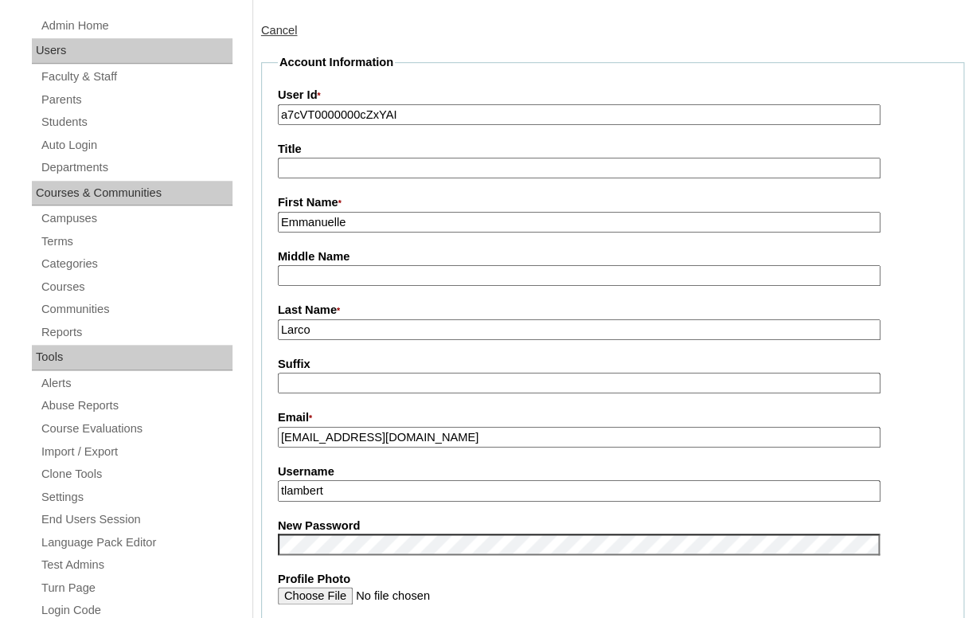
click at [351, 487] on input "tlambert" at bounding box center [579, 491] width 603 height 22
paste input "[EMAIL_ADDRESS][DOMAIN_NAME]"
type input "[EMAIL_ADDRESS][DOMAIN_NAME]"
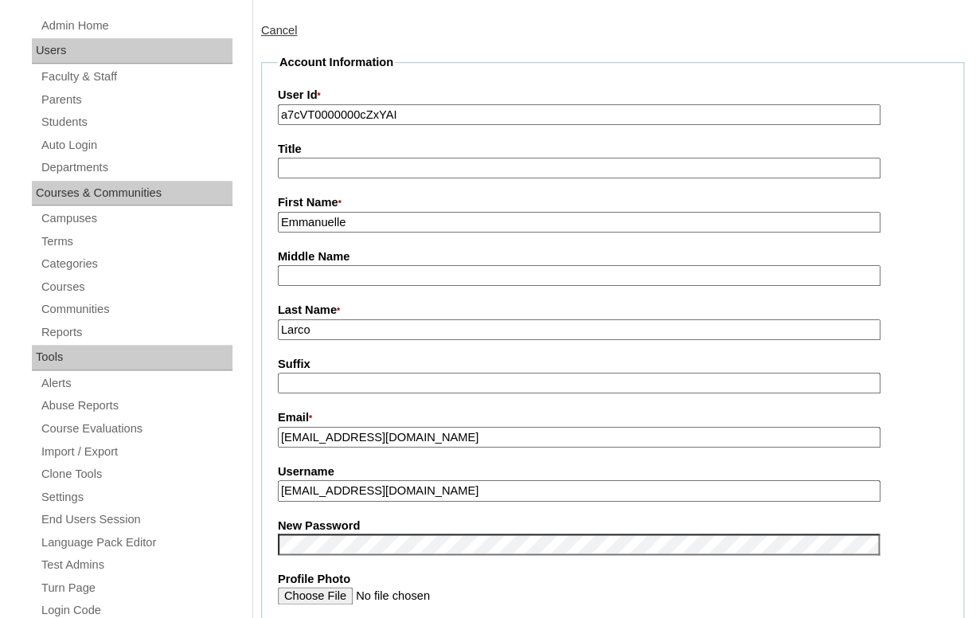
click at [365, 459] on fieldset "Account Information User Id * a7cVT0000000cZxYAI Title First Name * Emmanuelle …" at bounding box center [612, 530] width 703 height 953
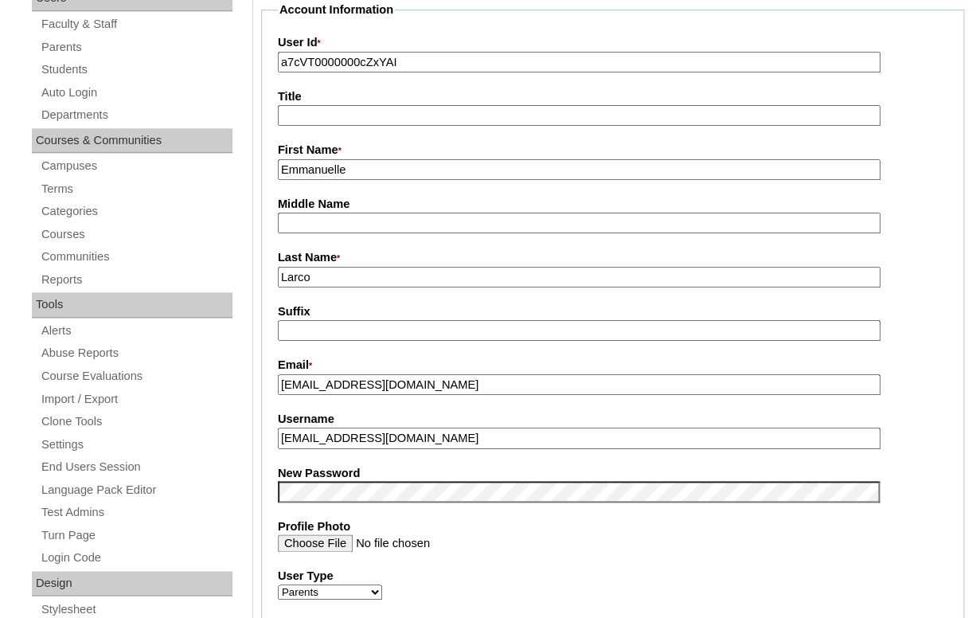
scroll to position [369, 0]
click at [354, 457] on fieldset "Account Information User Id * a7cVT0000000cZxYAI Title First Name * Emmanuelle …" at bounding box center [612, 477] width 703 height 953
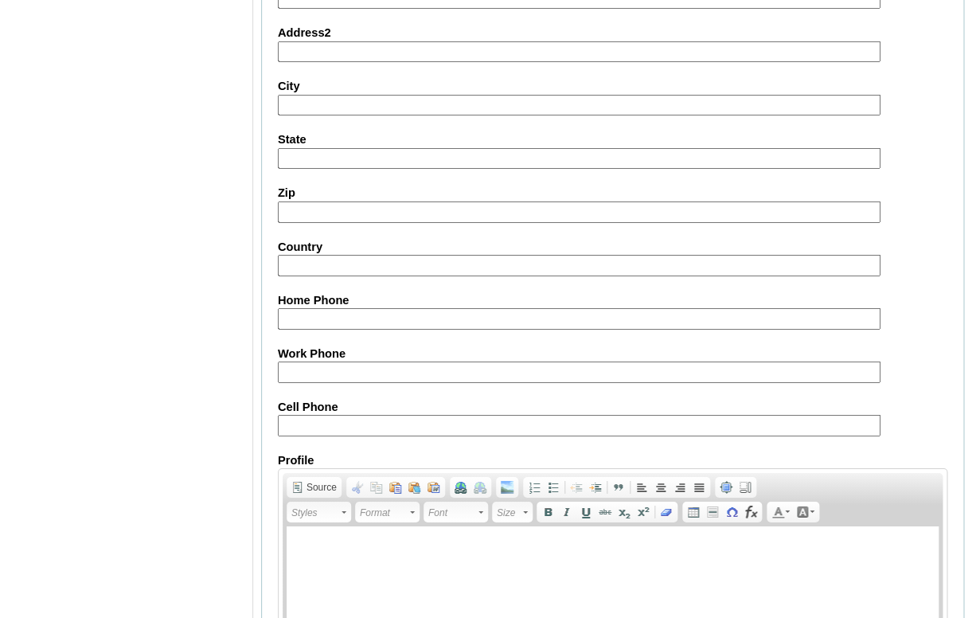
scroll to position [1584, 0]
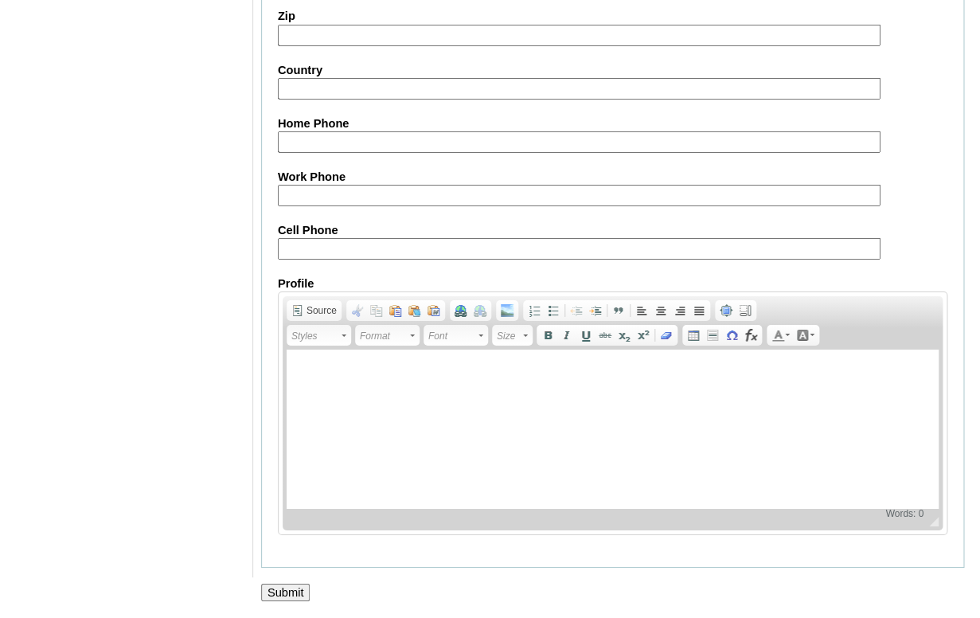
click at [281, 585] on input "Submit" at bounding box center [285, 593] width 49 height 18
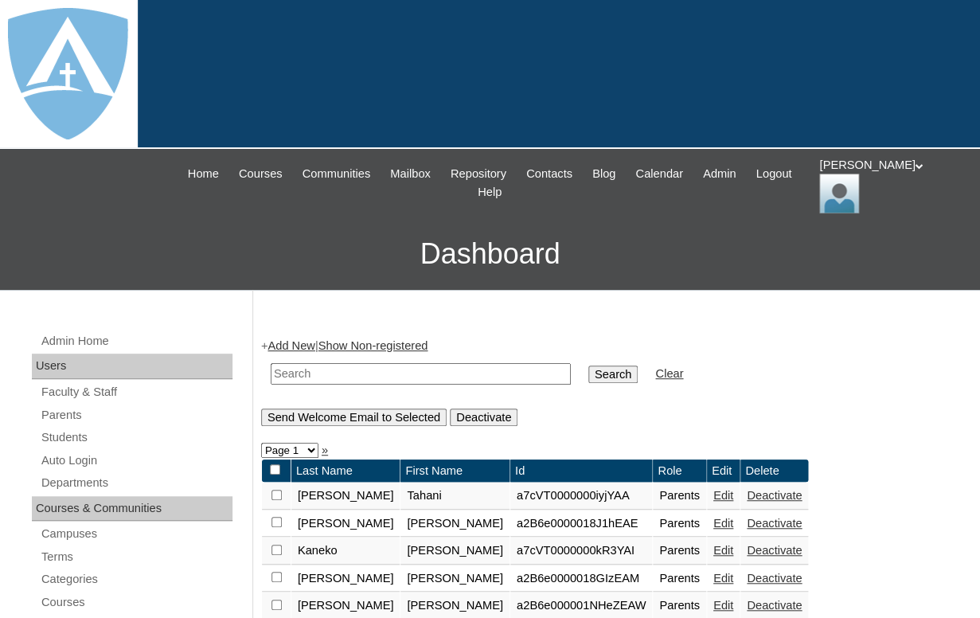
click at [353, 368] on input "text" at bounding box center [421, 374] width 300 height 22
paste input "[EMAIL_ADDRESS][DOMAIN_NAME]"
type input "emvictor19@yahoo.com"
click at [589, 366] on input "Search" at bounding box center [613, 375] width 49 height 18
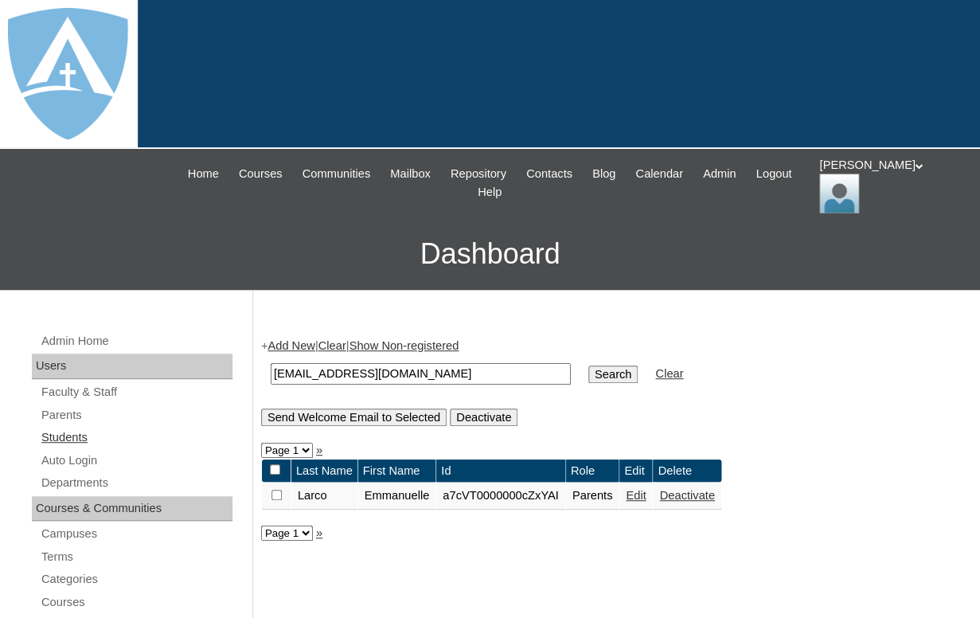
click at [55, 441] on link "Students" at bounding box center [136, 438] width 193 height 20
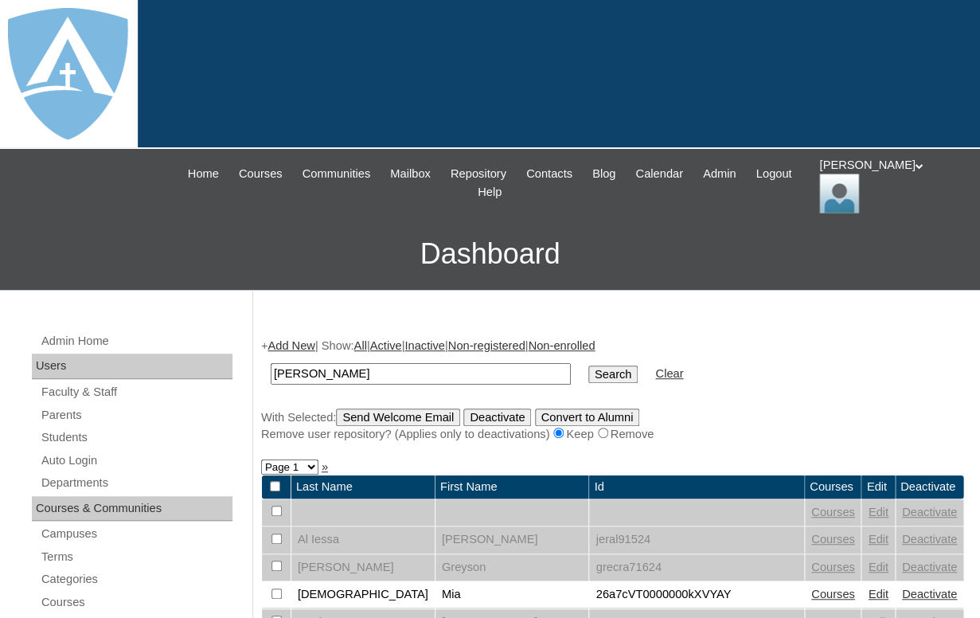
drag, startPoint x: 320, startPoint y: 371, endPoint x: 393, endPoint y: 367, distance: 73.4
click at [393, 369] on input "[PERSON_NAME]" at bounding box center [421, 374] width 300 height 22
type input "[PERSON_NAME]"
click at [589, 366] on input "Search" at bounding box center [613, 375] width 49 height 18
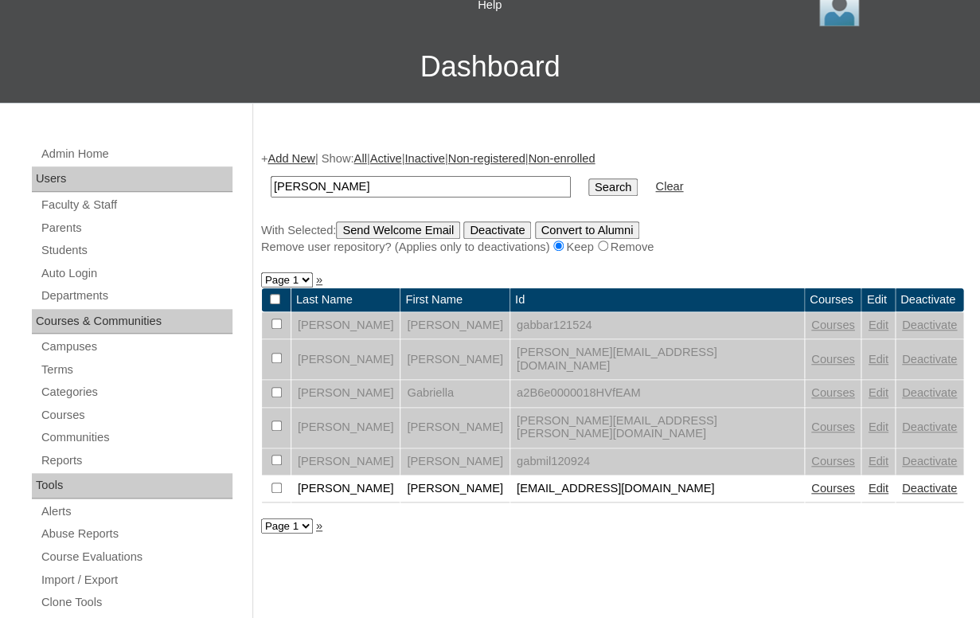
scroll to position [212, 0]
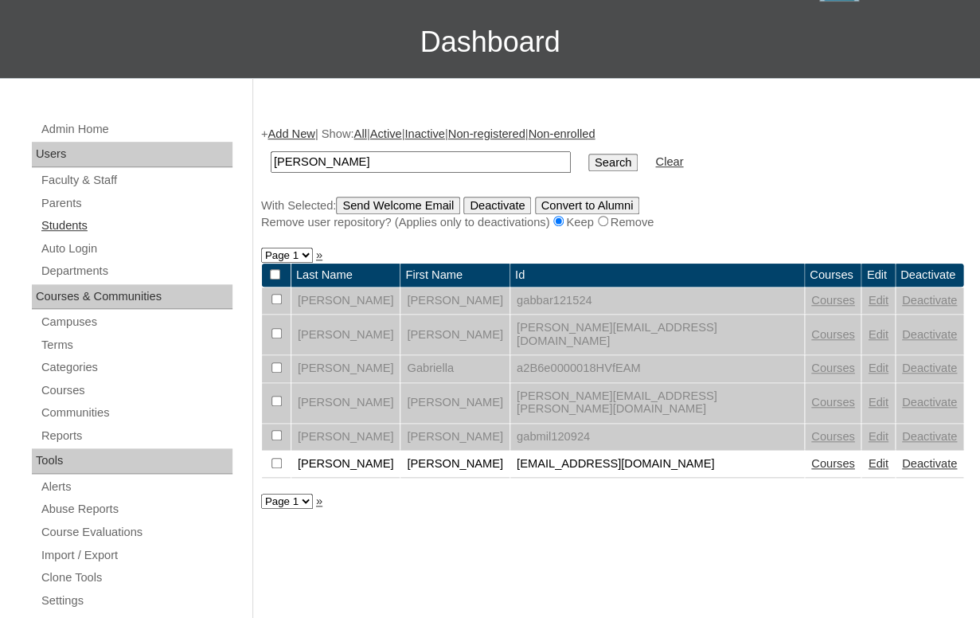
click at [61, 227] on link "Students" at bounding box center [136, 226] width 193 height 20
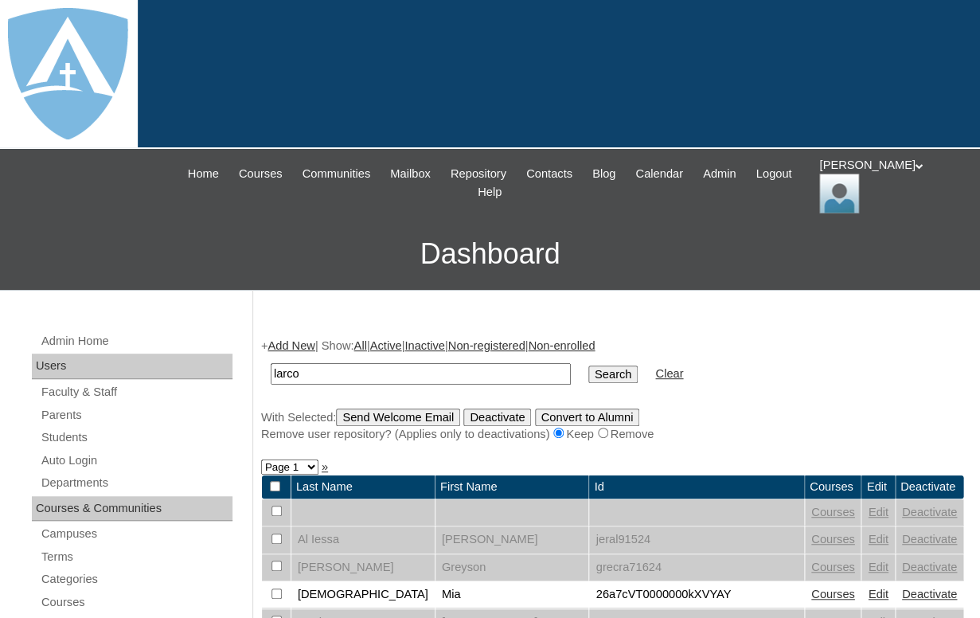
type input "larco"
click at [589, 366] on input "Search" at bounding box center [613, 375] width 49 height 18
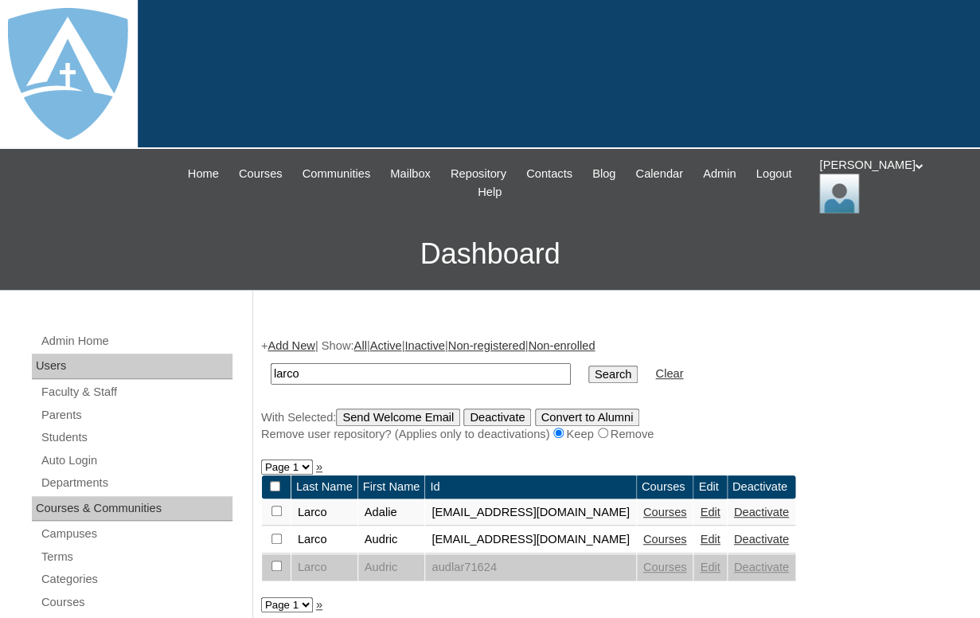
scroll to position [22, 0]
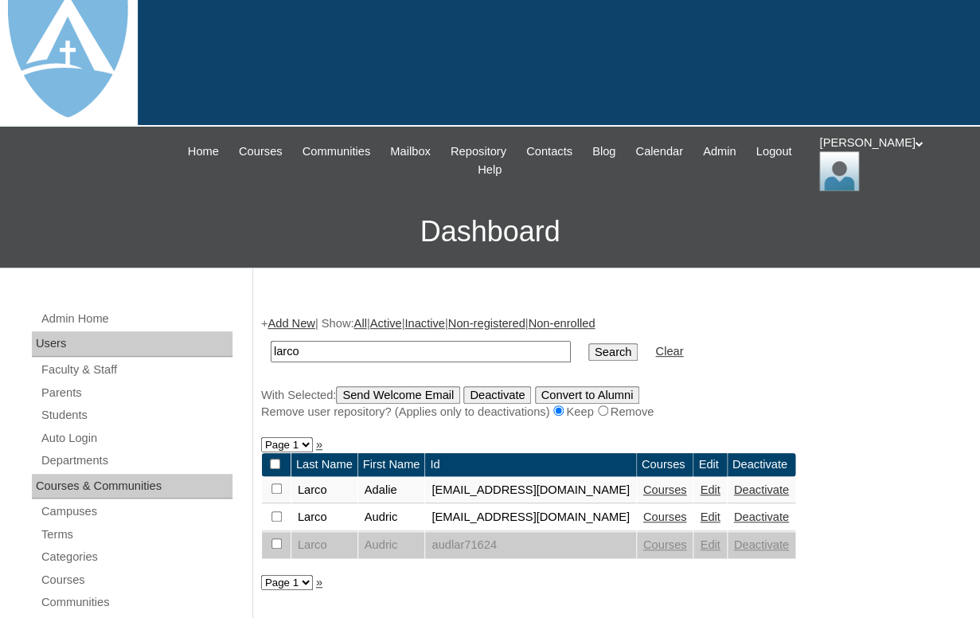
click at [303, 323] on link "Add New" at bounding box center [291, 323] width 47 height 13
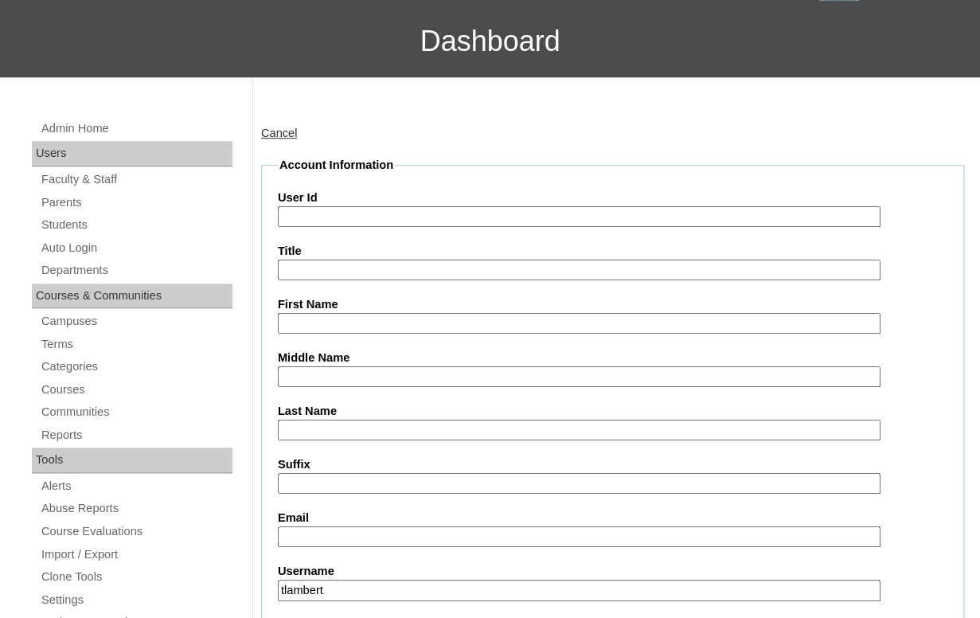
click at [350, 315] on input "First Name" at bounding box center [579, 324] width 603 height 22
paste input "[PERSON_NAME]"
drag, startPoint x: 327, startPoint y: 318, endPoint x: 418, endPoint y: 318, distance: 90.8
click at [418, 318] on input "Gabriel Larco" at bounding box center [579, 324] width 603 height 22
type input "Gabriel"
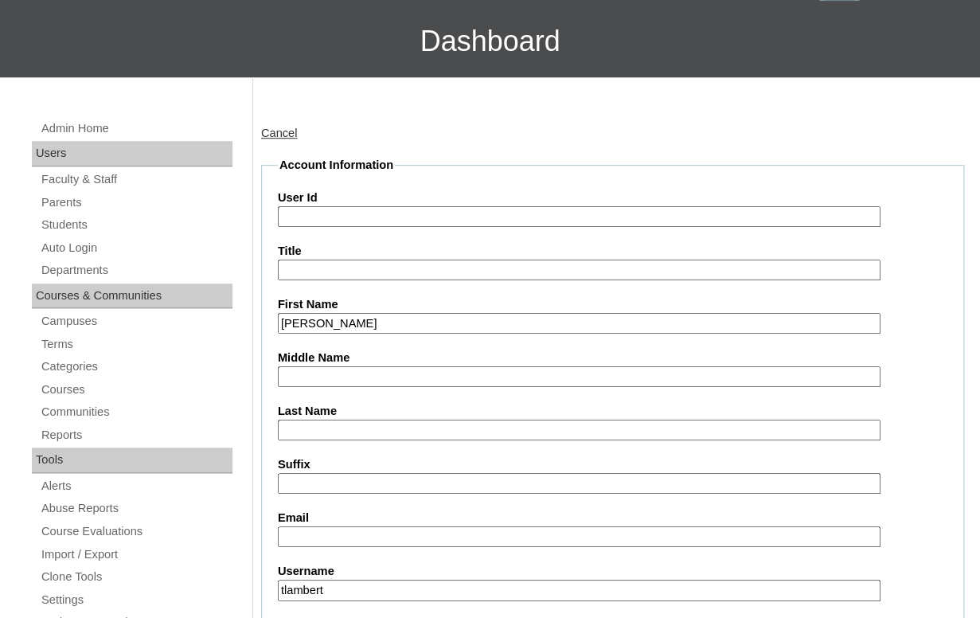
click at [340, 425] on input "Last Name" at bounding box center [579, 431] width 603 height 22
paste input "Larco"
type input "Larco"
click at [384, 536] on input "Email" at bounding box center [579, 537] width 603 height 22
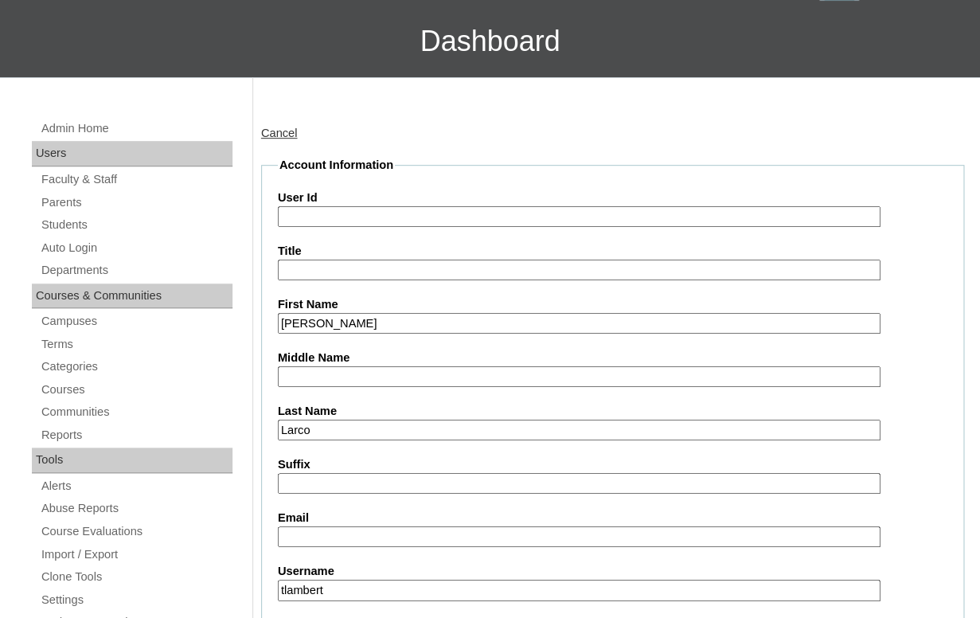
paste input "emvictor19@yahoo.com"
type input "emvictor19@yahoo.com"
click at [343, 209] on input "User Id" at bounding box center [579, 217] width 603 height 22
paste input "gabriel.larco@enlightiumstudent.com"
type input "26gabriel.larco@enlightiumstudent.com"
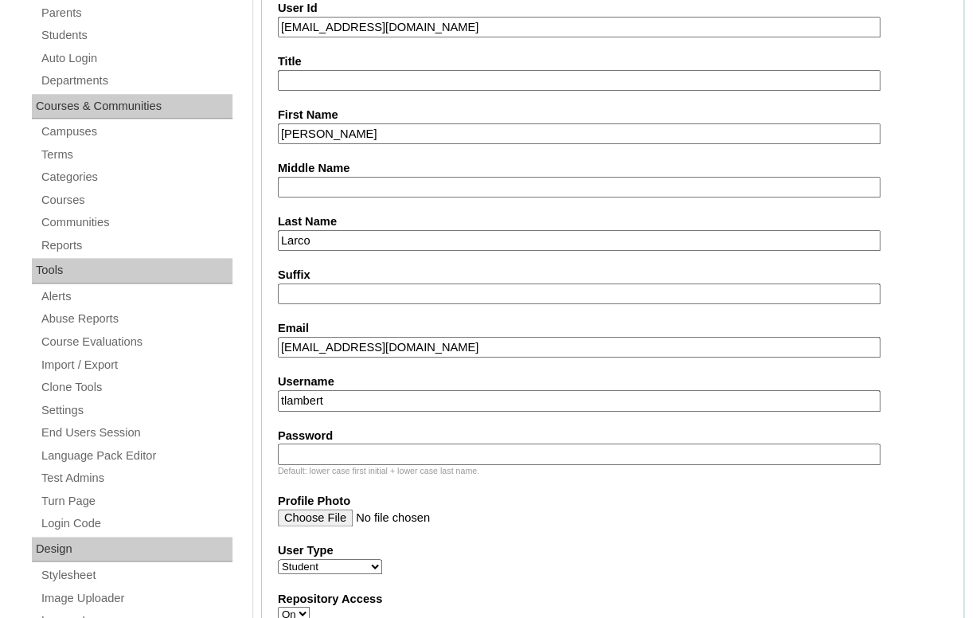
scroll to position [420, 0]
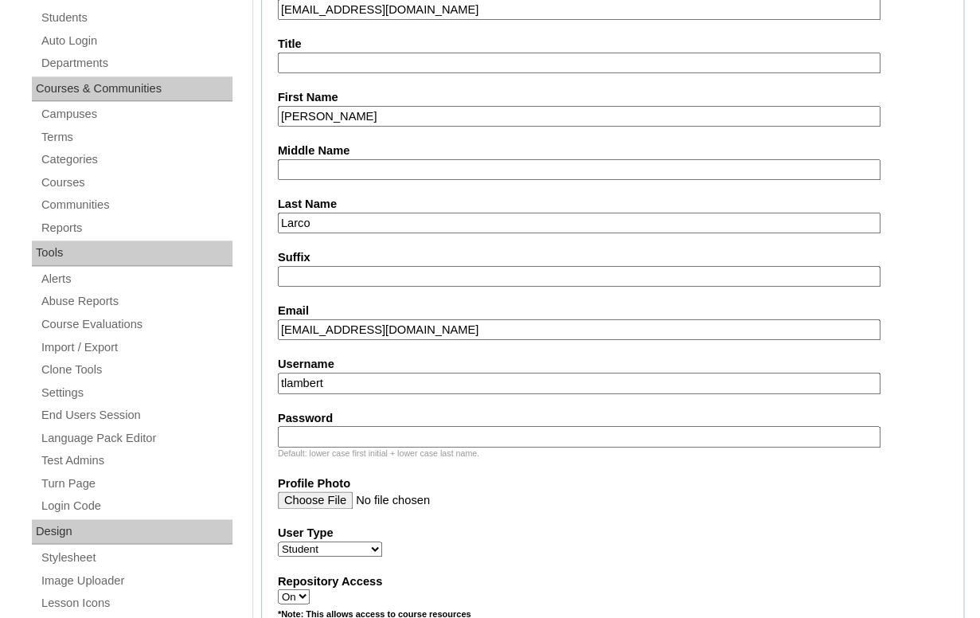
click at [366, 374] on input "tlambert" at bounding box center [579, 384] width 603 height 22
paste input "gabriel.larco@enlightiumstudent.com"
type input "gabriel.larco@enlightiumstudent.com"
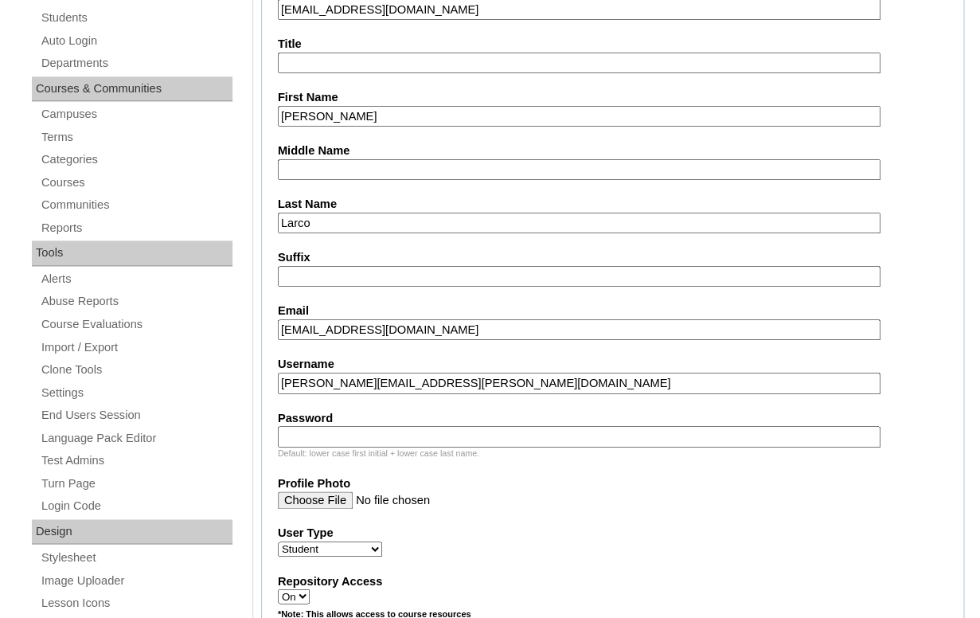
click at [368, 352] on fieldset "Account Information User Id 26gabriel.larco@enlightiumstudent.com Title First N…" at bounding box center [612, 594] width 703 height 1288
click at [351, 438] on input "Password" at bounding box center [579, 437] width 603 height 22
paste input "gabriel.larco@enlightiumstudent.com"
type input "gabriel.larco@enlightiumstudent.com"
click at [354, 400] on fieldset "Account Information User Id 26gabriel.larco@enlightiumstudent.com Title First N…" at bounding box center [612, 594] width 703 height 1288
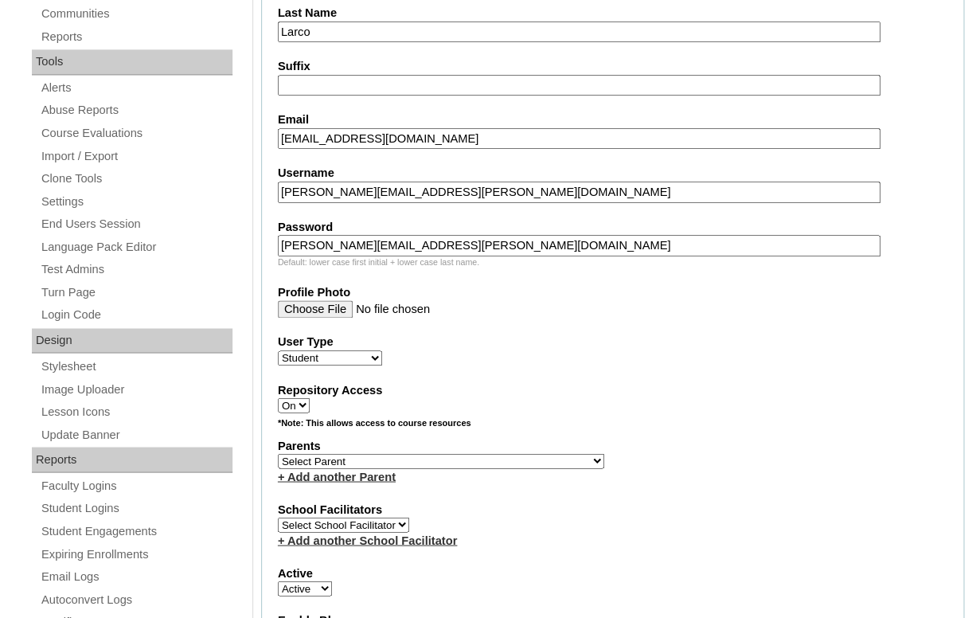
scroll to position [613, 0]
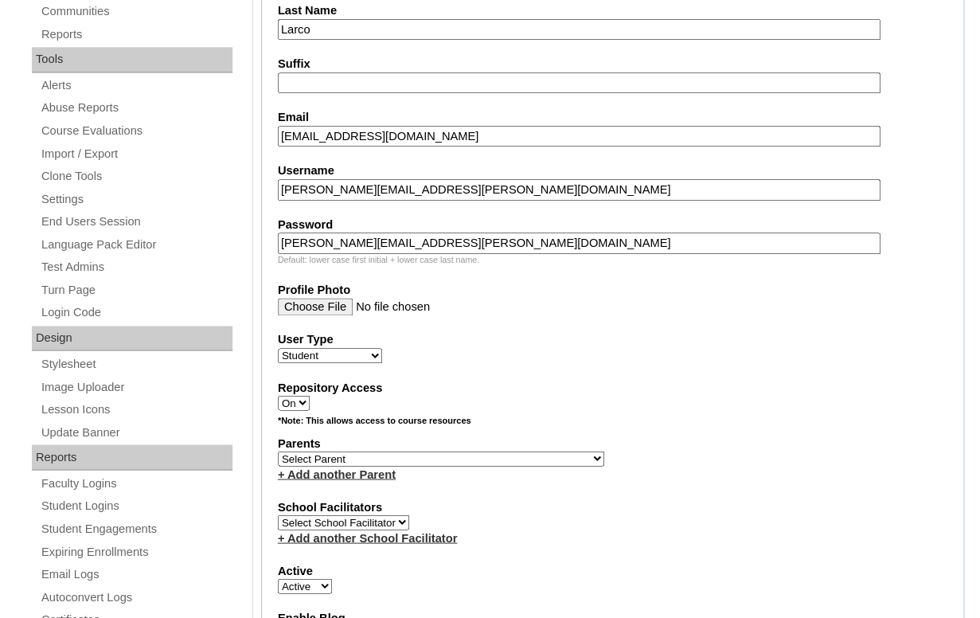
click at [374, 452] on label "Parents" at bounding box center [613, 443] width 670 height 17
click at [278, 451] on select "Select Parent Abbas, Tahani Garcia, Rosa Kaneko, Chad Labourdette, Jessica Nich…" at bounding box center [441, 458] width 327 height 15
select select "99217"
click option "Larco, Emmanuelle" at bounding box center [0, 0] width 0 height 0
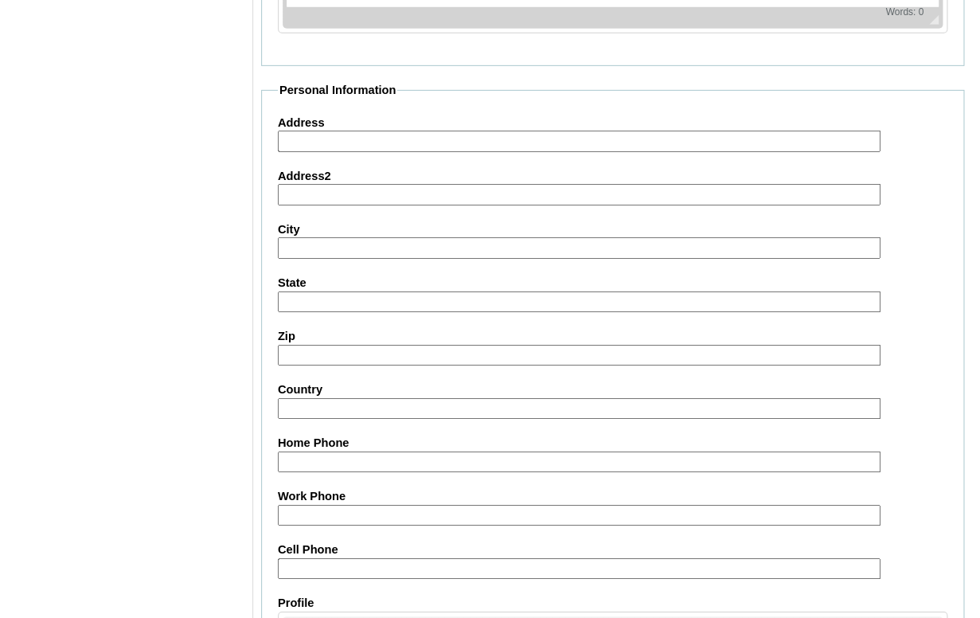
scroll to position [1931, 0]
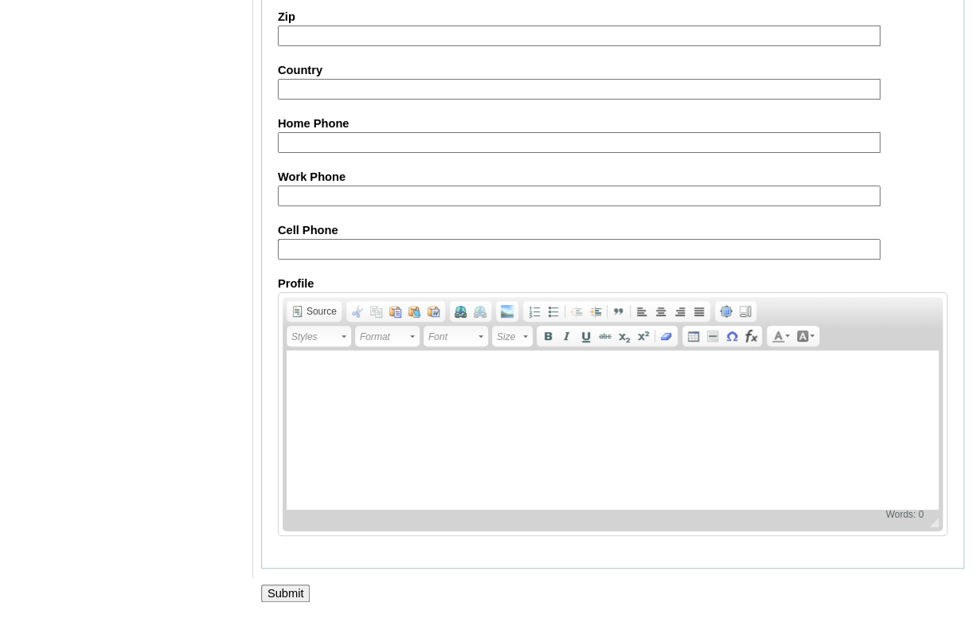
click at [280, 589] on input "Submit" at bounding box center [285, 594] width 49 height 18
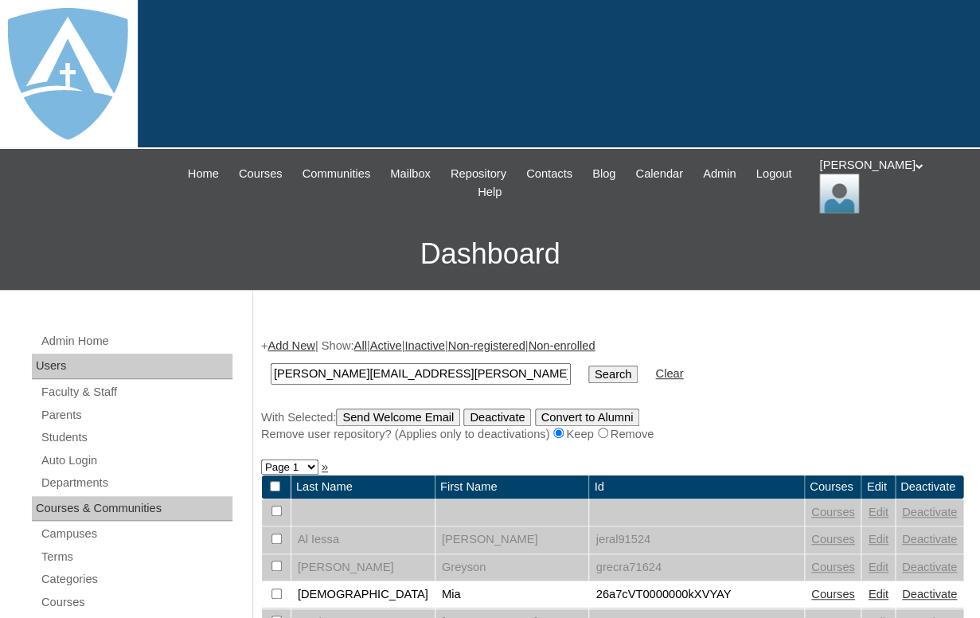
type input "gabriel.larco@enlightiumstudent.com"
click at [589, 366] on input "Search" at bounding box center [613, 375] width 49 height 18
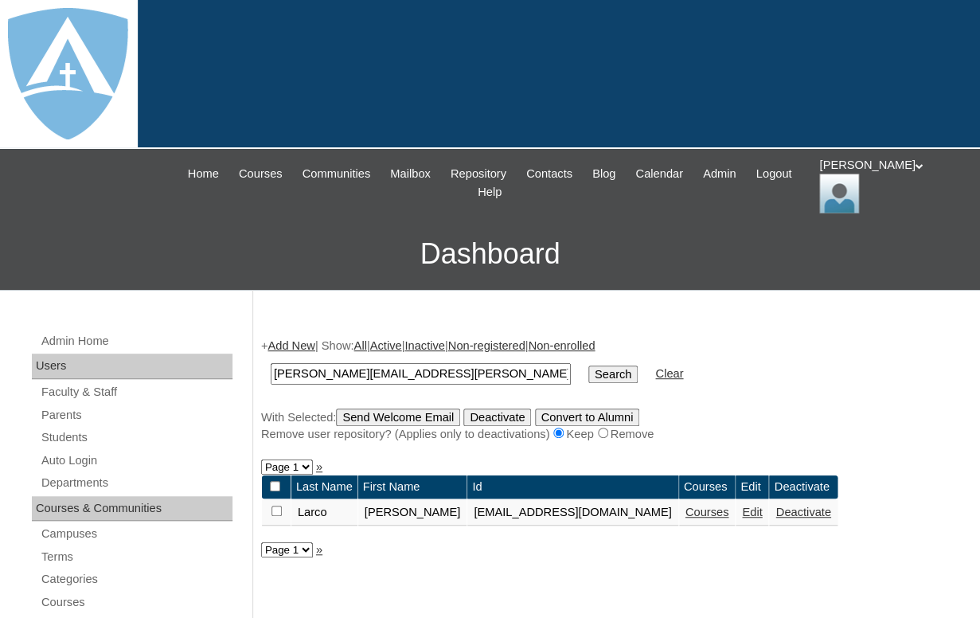
click at [710, 519] on link "Courses" at bounding box center [708, 512] width 44 height 13
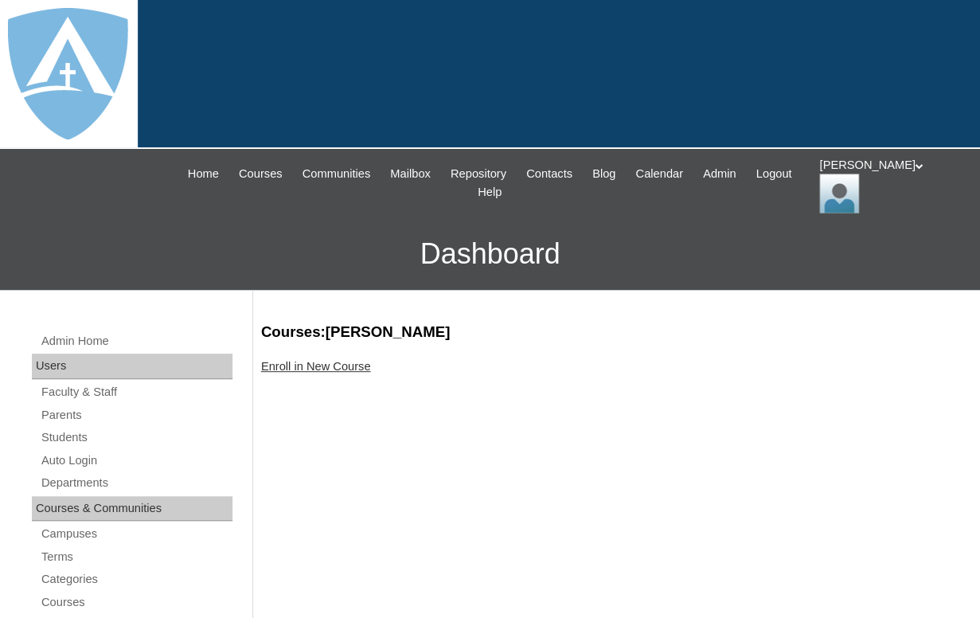
click at [299, 364] on link "Enroll in New Course" at bounding box center [316, 366] width 110 height 13
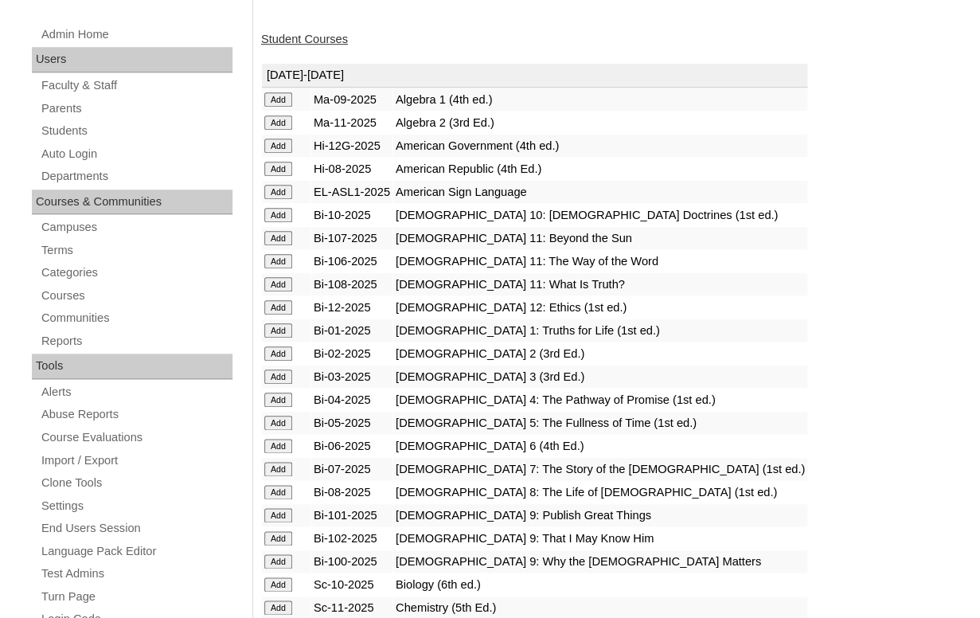
scroll to position [344, 0]
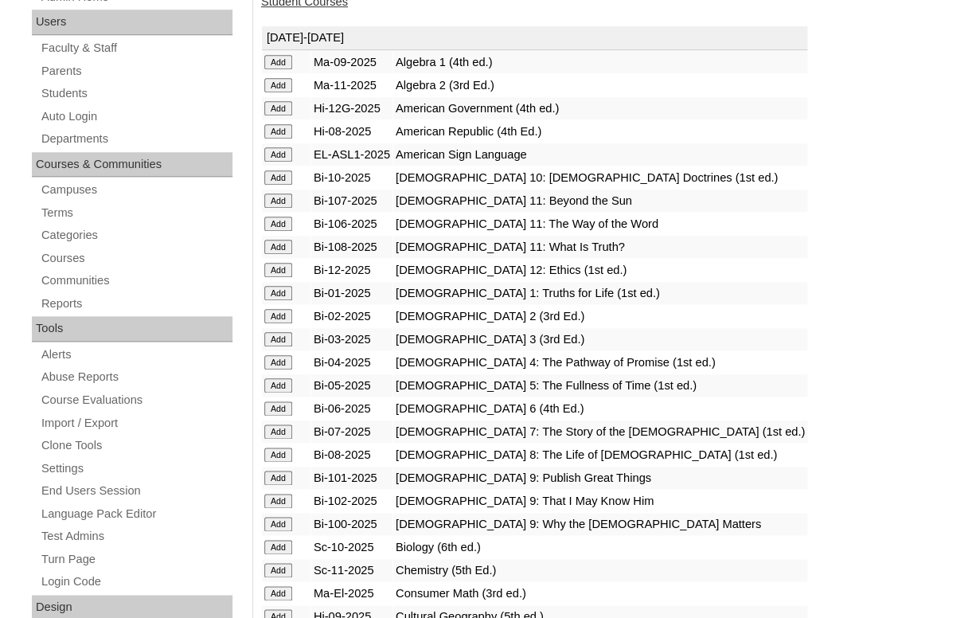
click at [277, 297] on input "Add" at bounding box center [278, 293] width 28 height 14
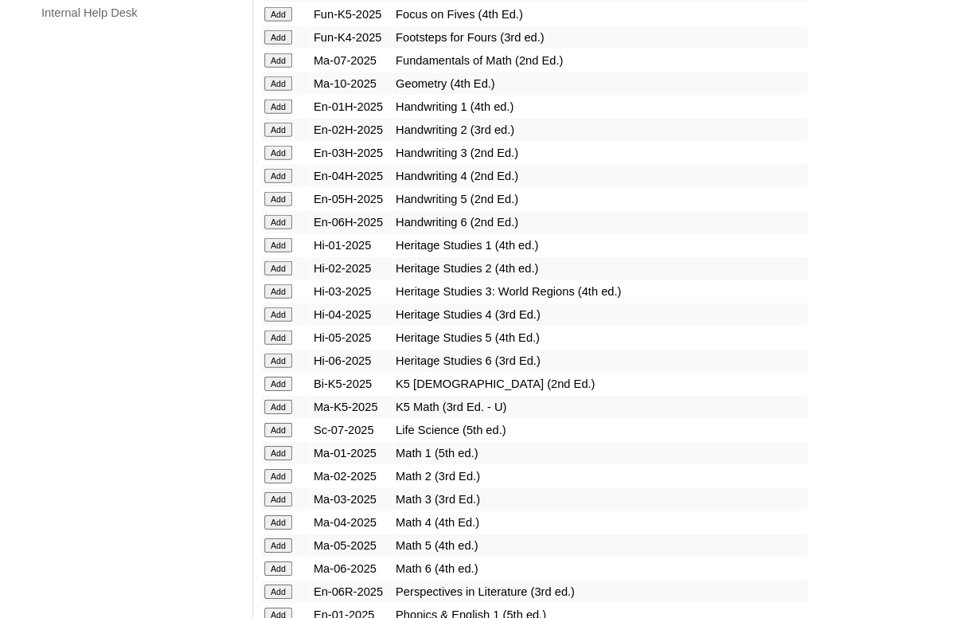
scroll to position [1345, 0]
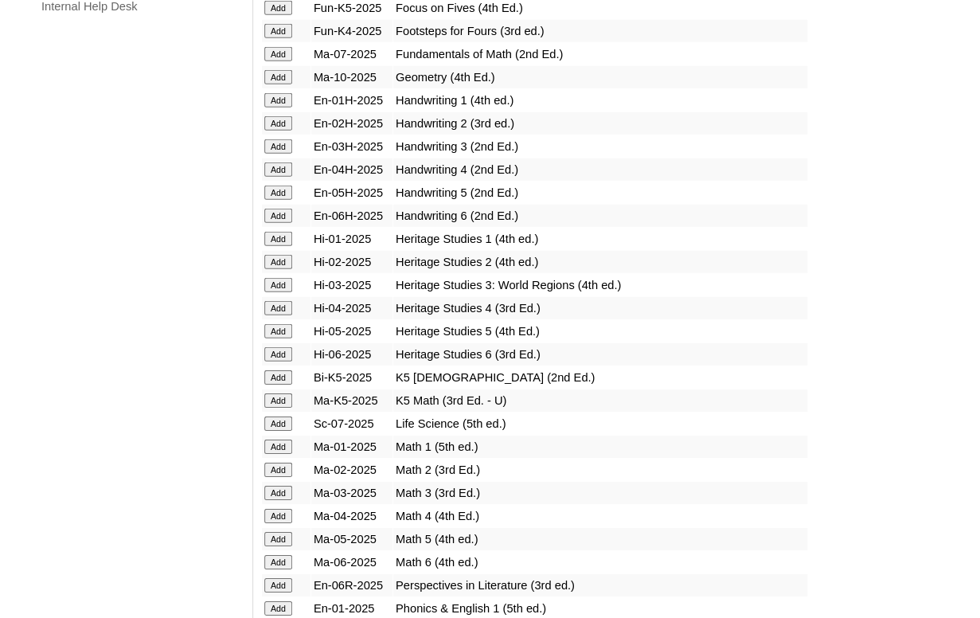
click at [278, 108] on input "Add" at bounding box center [278, 100] width 28 height 14
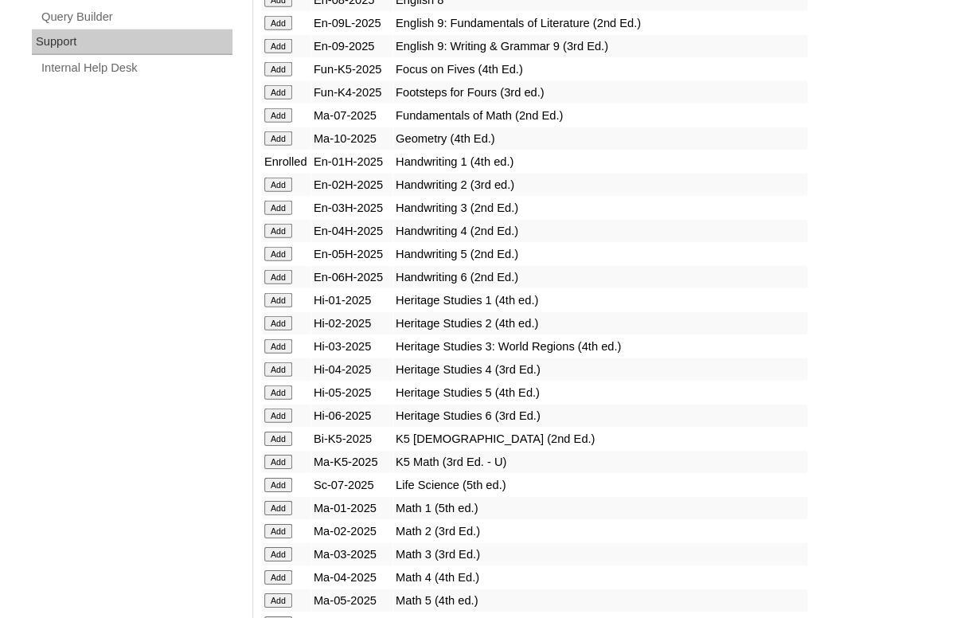
scroll to position [1296, 0]
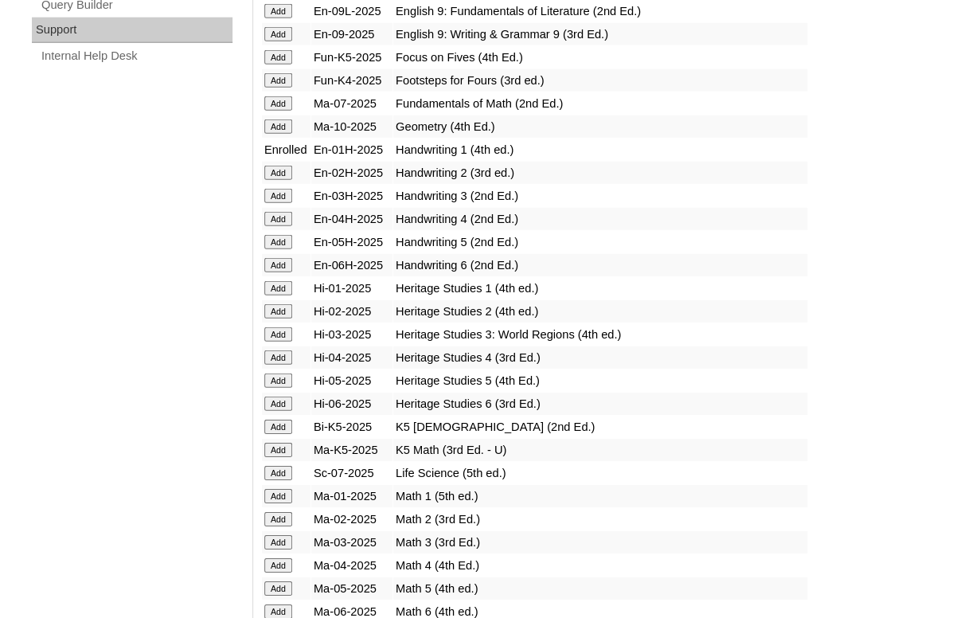
click at [274, 295] on input "Add" at bounding box center [278, 288] width 28 height 14
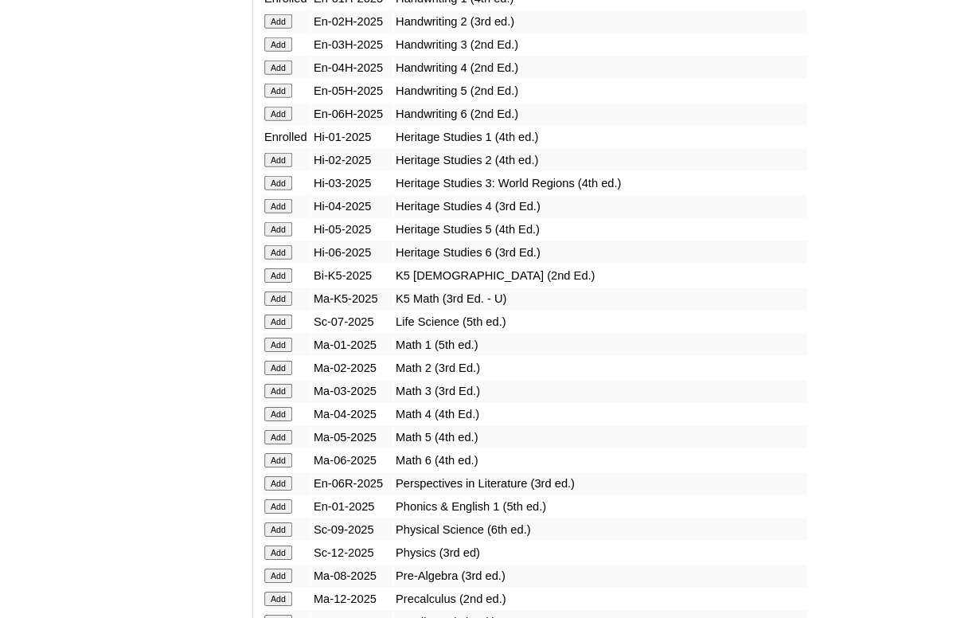
scroll to position [1474, 0]
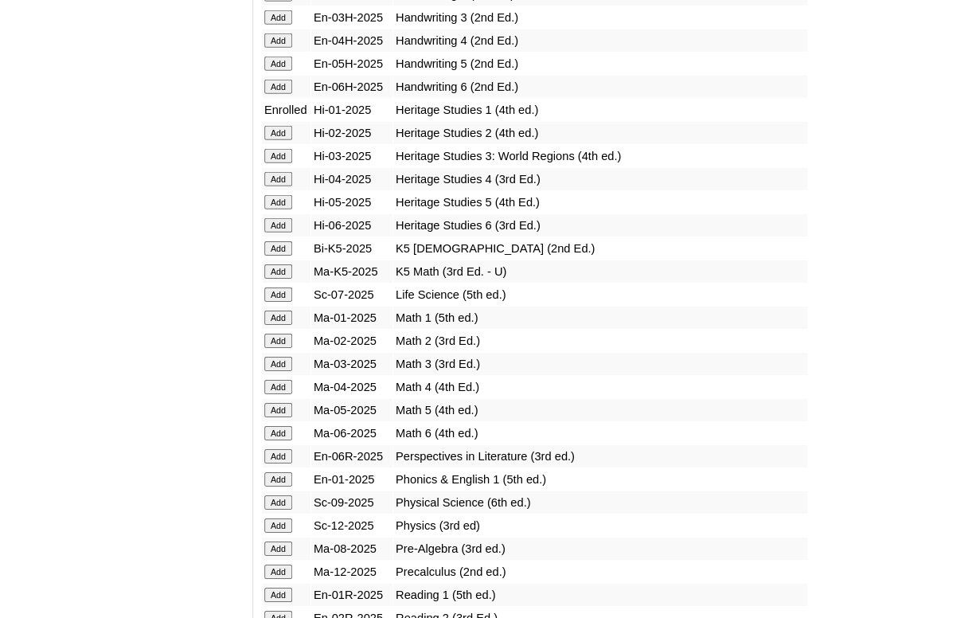
click at [276, 325] on input "Add" at bounding box center [278, 318] width 28 height 14
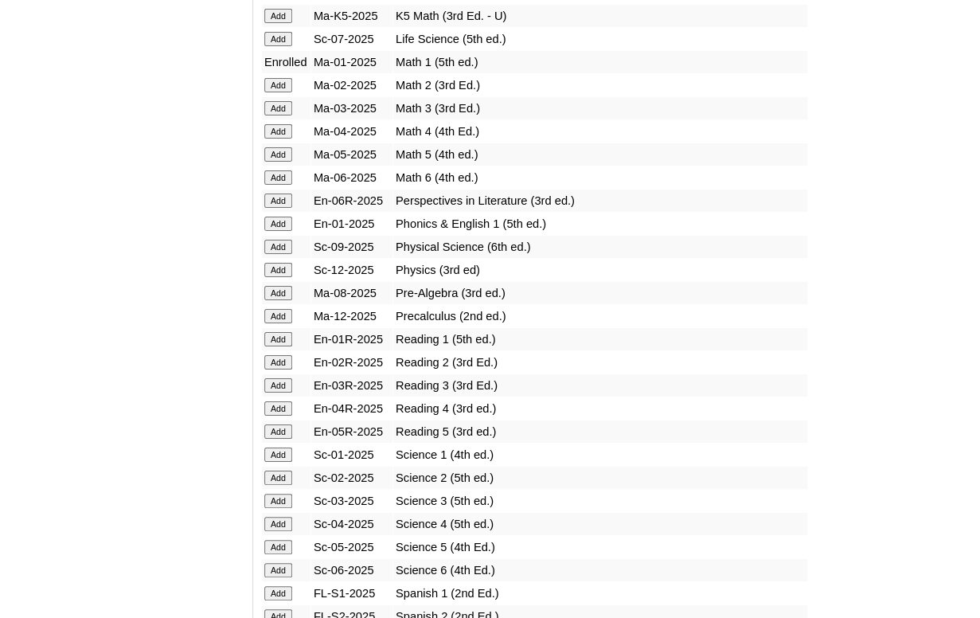
scroll to position [1747, 0]
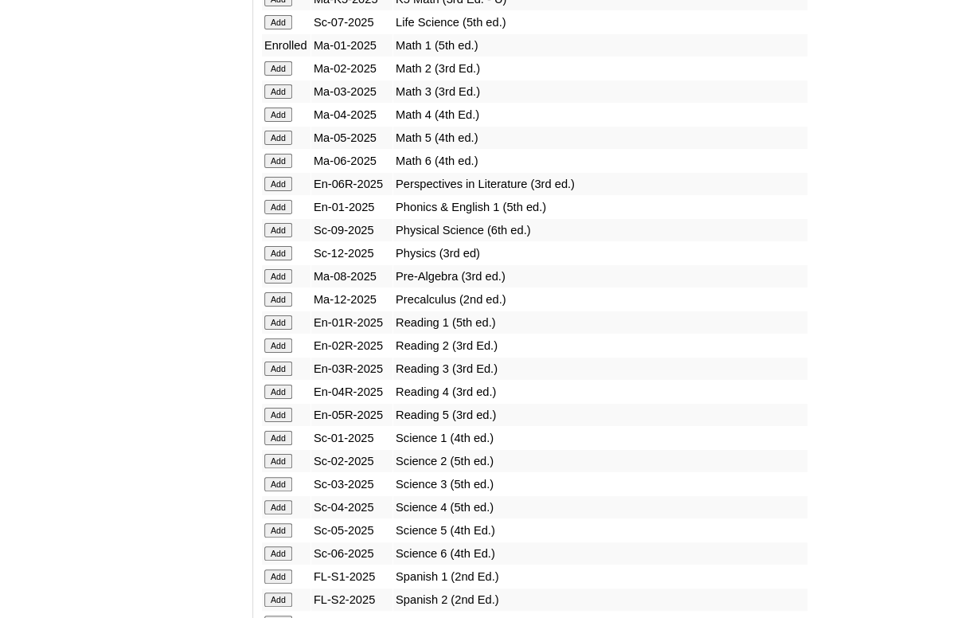
click at [276, 214] on input "Add" at bounding box center [278, 207] width 28 height 14
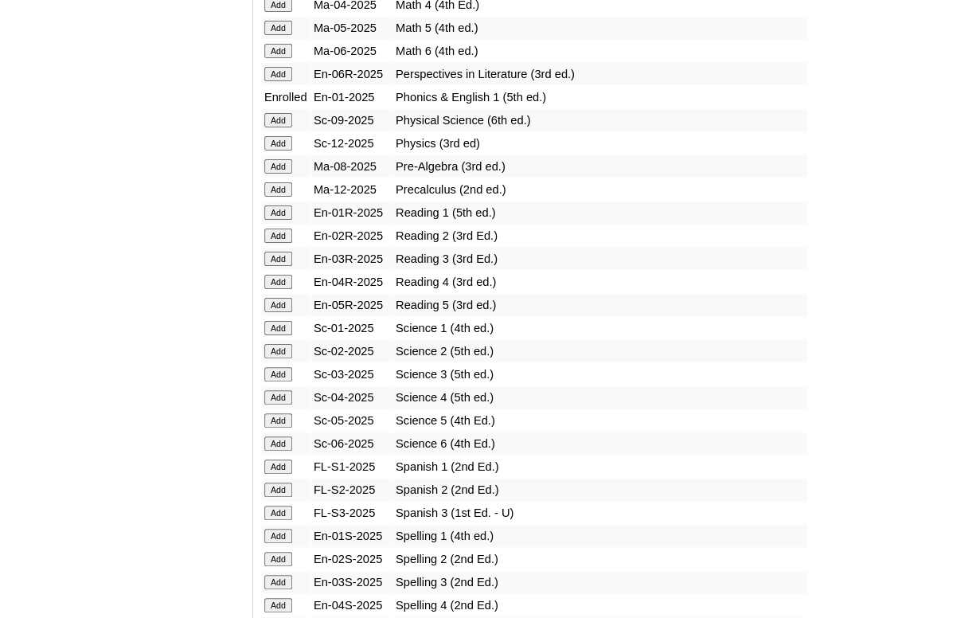
scroll to position [1862, 0]
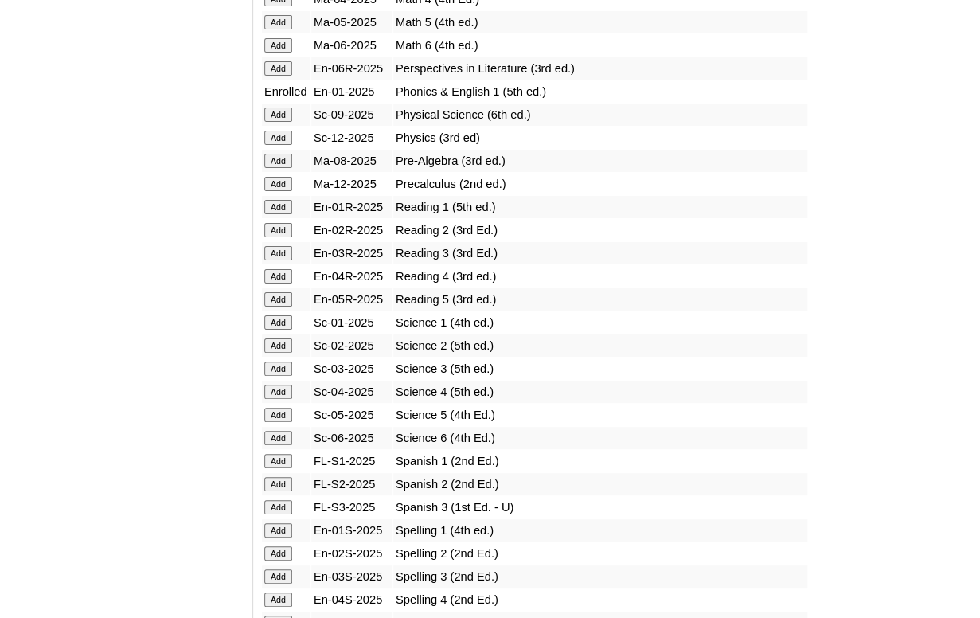
click at [272, 214] on input "Add" at bounding box center [278, 207] width 28 height 14
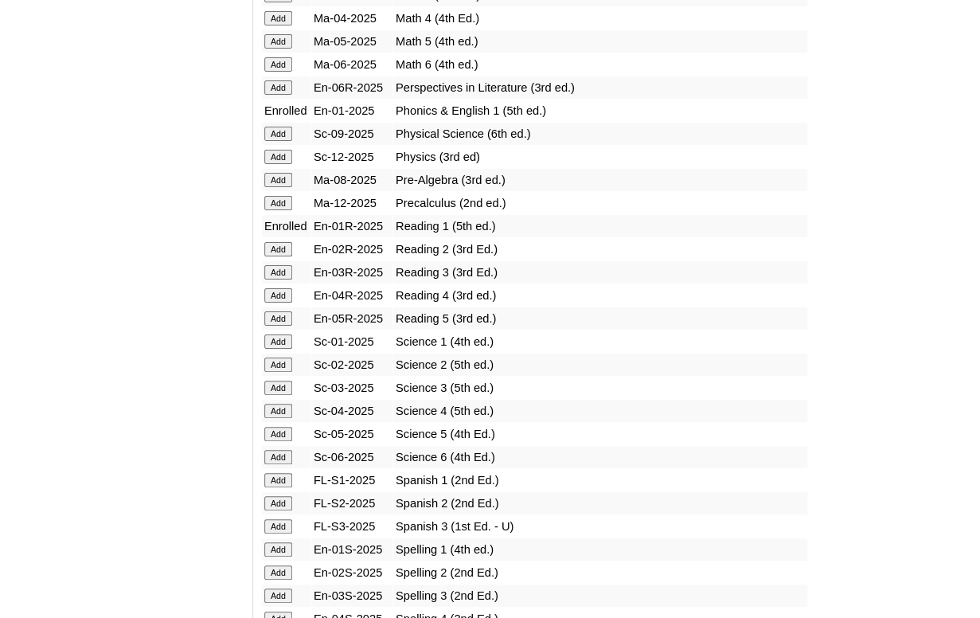
scroll to position [1856, 0]
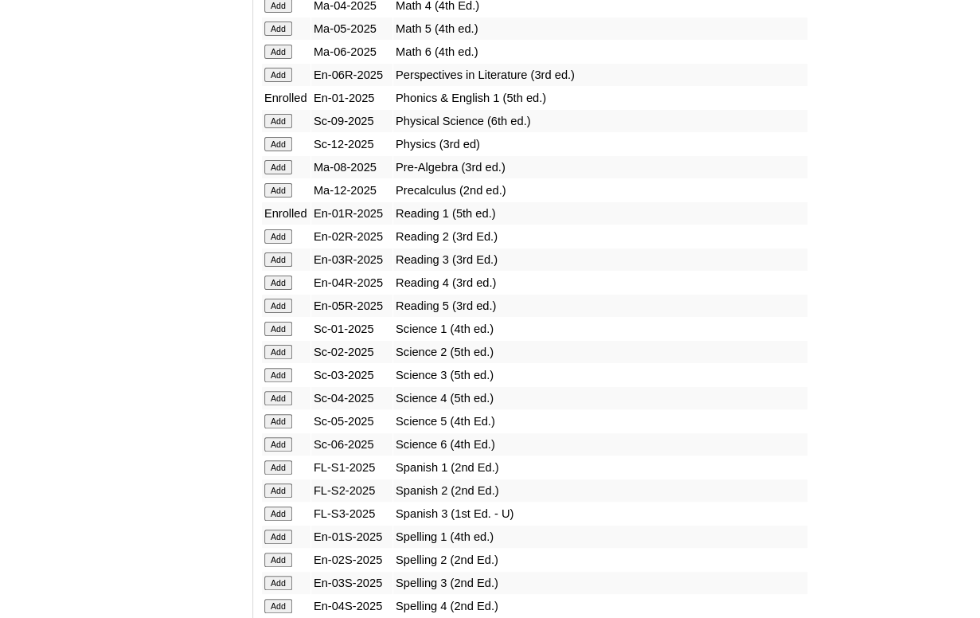
click at [280, 336] on input "Add" at bounding box center [278, 329] width 28 height 14
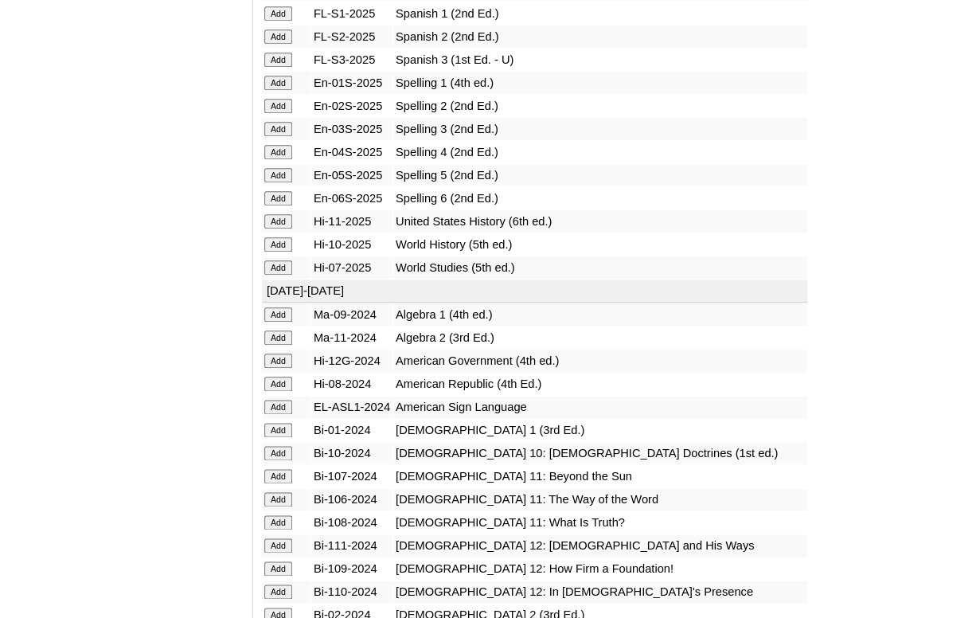
scroll to position [2312, 0]
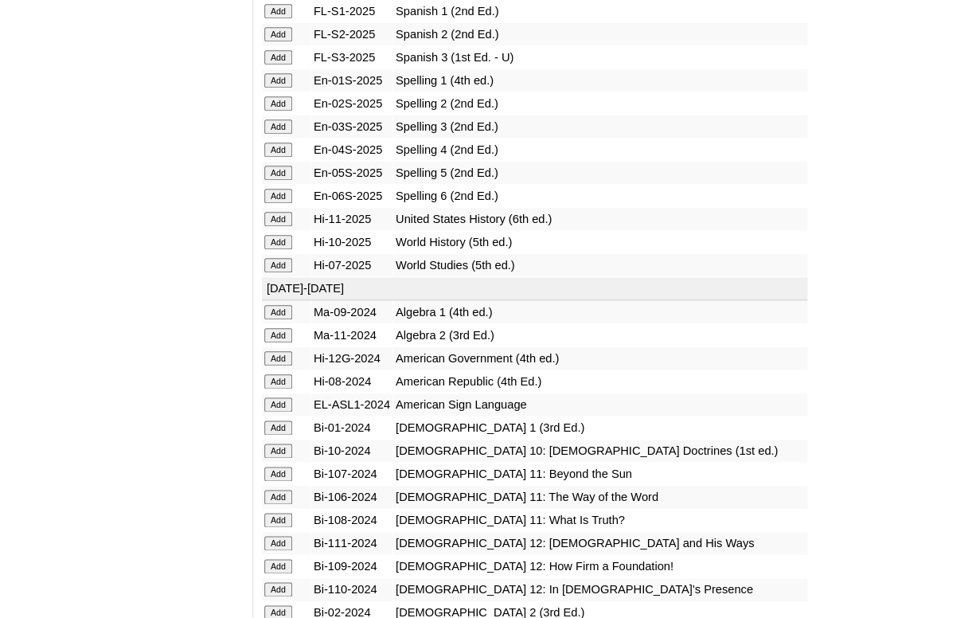
click at [280, 88] on input "Add" at bounding box center [278, 80] width 28 height 14
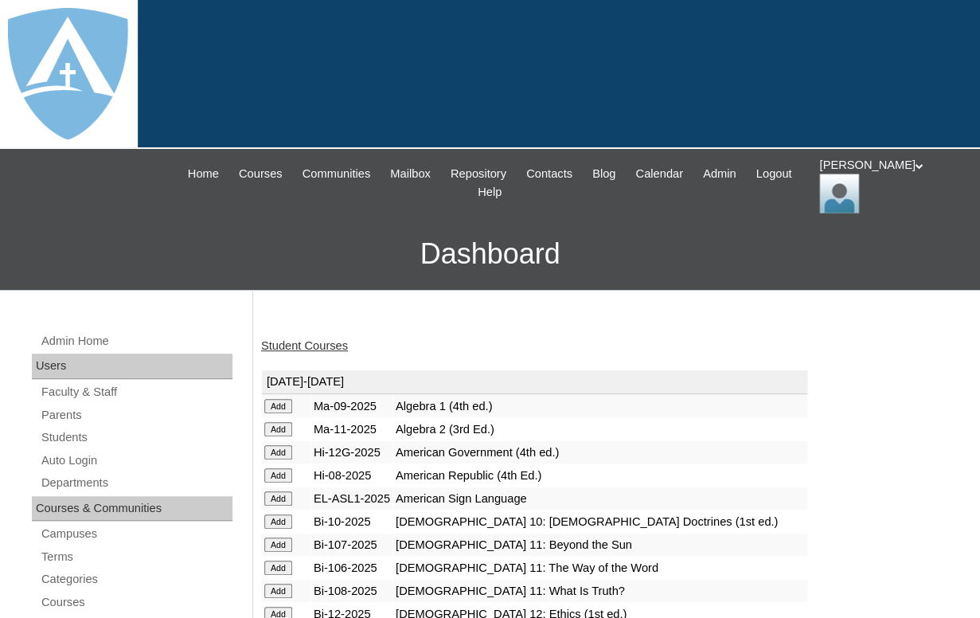
click at [314, 344] on link "Student Courses" at bounding box center [304, 345] width 87 height 13
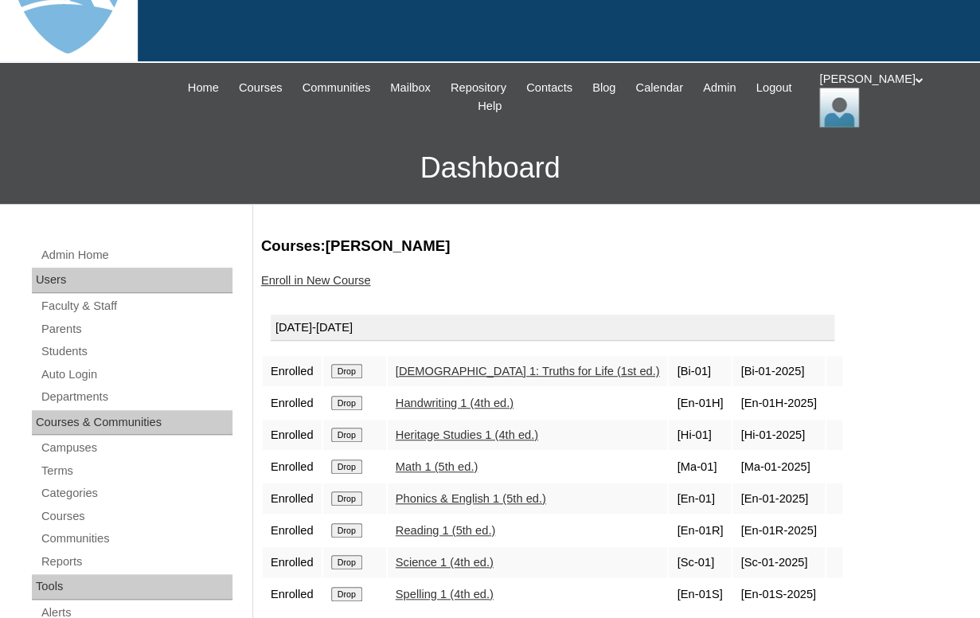
scroll to position [72, 0]
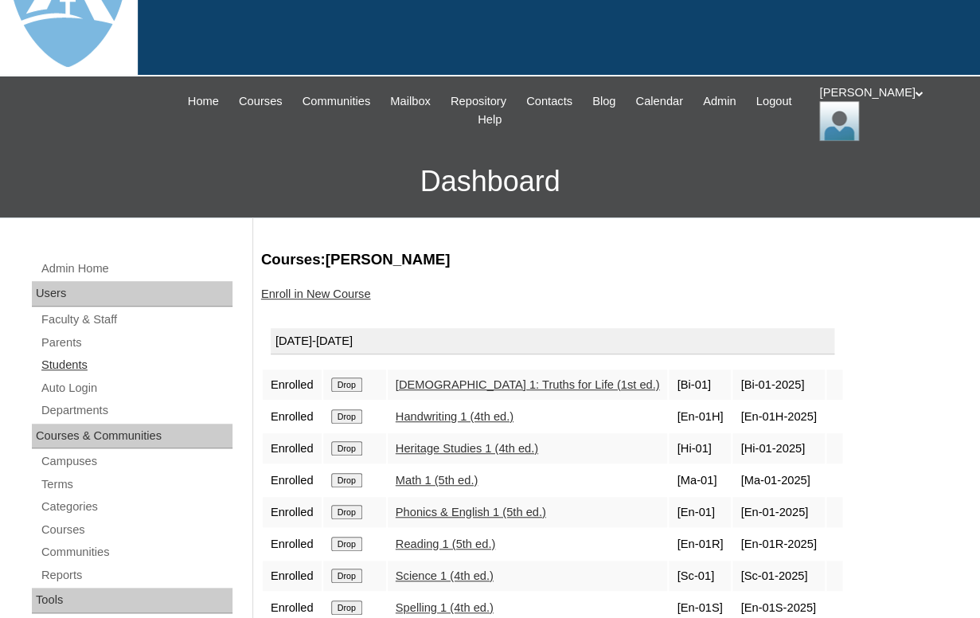
click at [56, 362] on link "Students" at bounding box center [136, 365] width 193 height 20
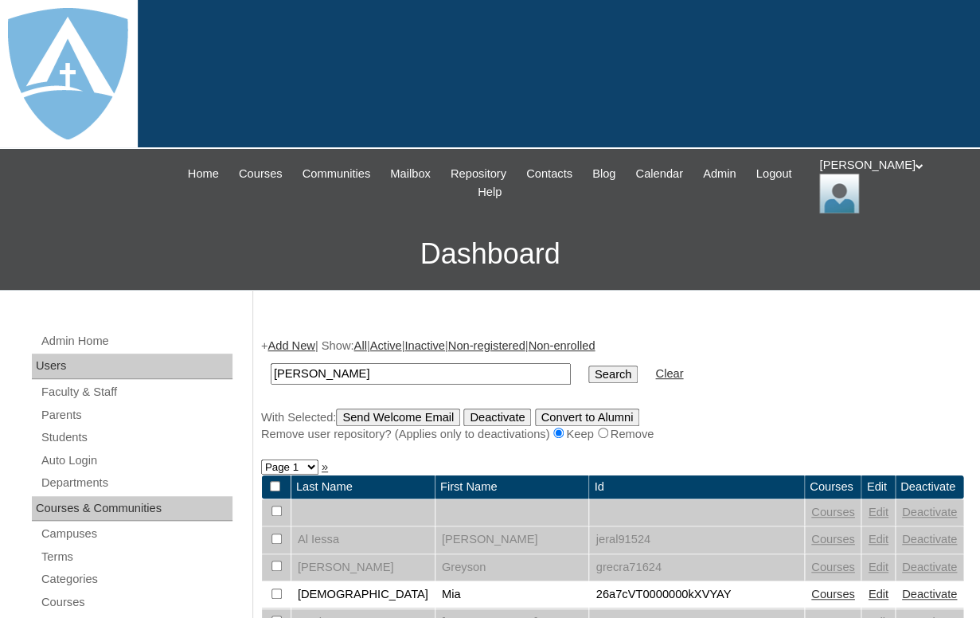
drag, startPoint x: 333, startPoint y: 374, endPoint x: 422, endPoint y: 378, distance: 89.3
click at [423, 379] on input "[PERSON_NAME]" at bounding box center [421, 374] width 300 height 22
type input "Charlotte"
click at [589, 366] on input "Search" at bounding box center [613, 375] width 49 height 18
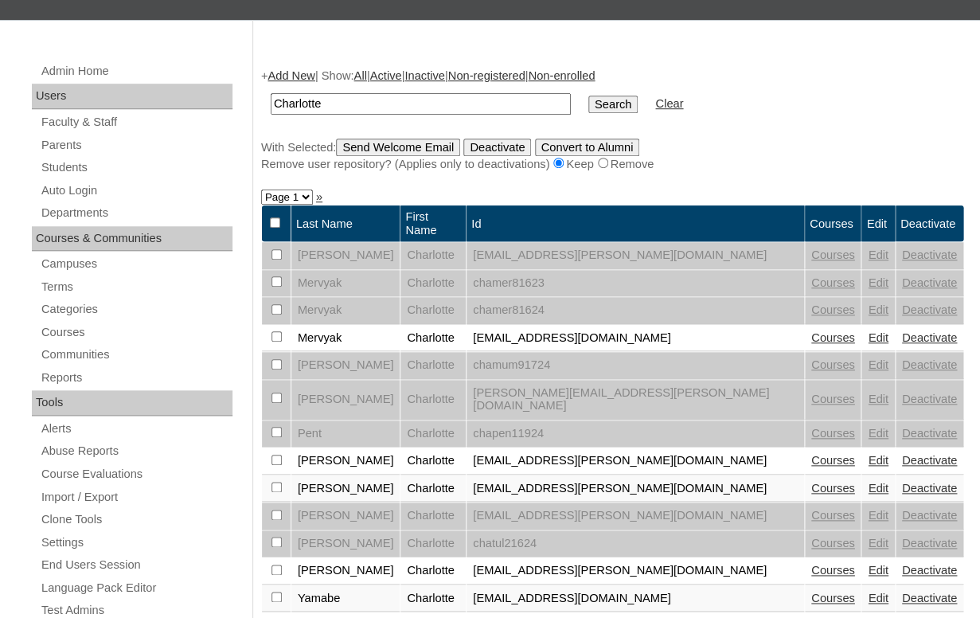
scroll to position [272, 0]
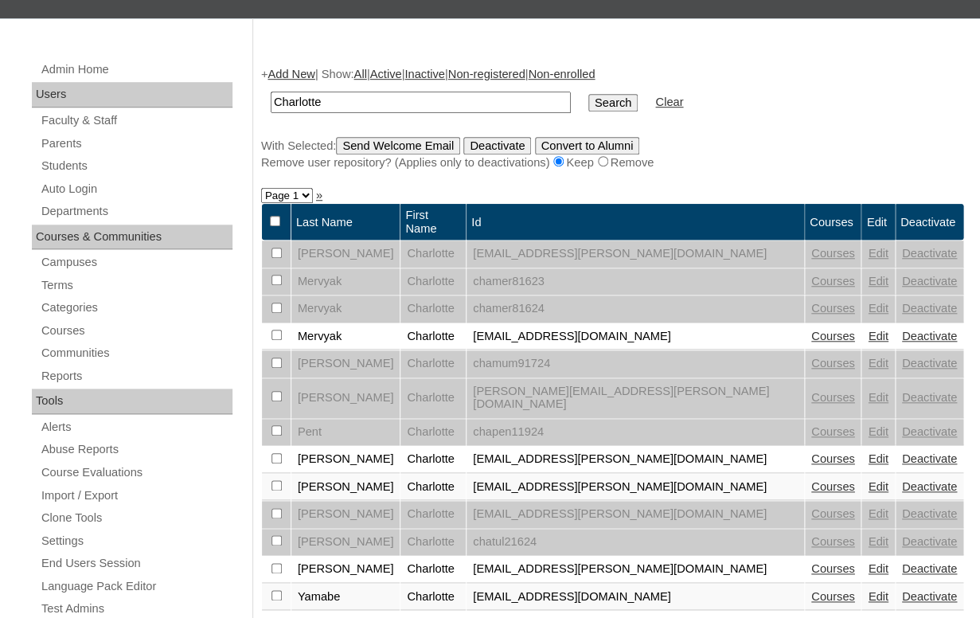
click at [812, 330] on link "Courses" at bounding box center [834, 336] width 44 height 13
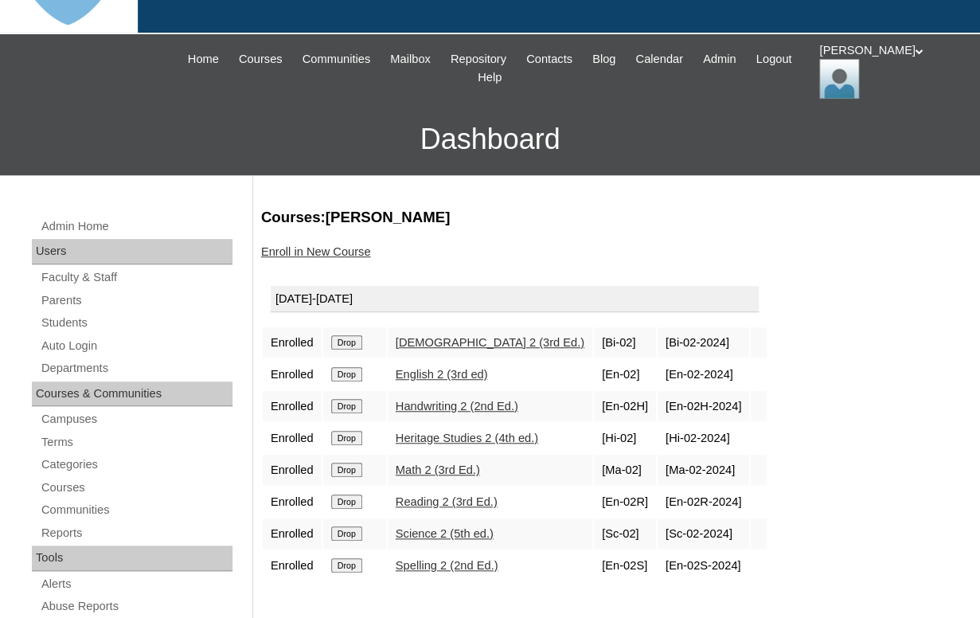
scroll to position [231, 0]
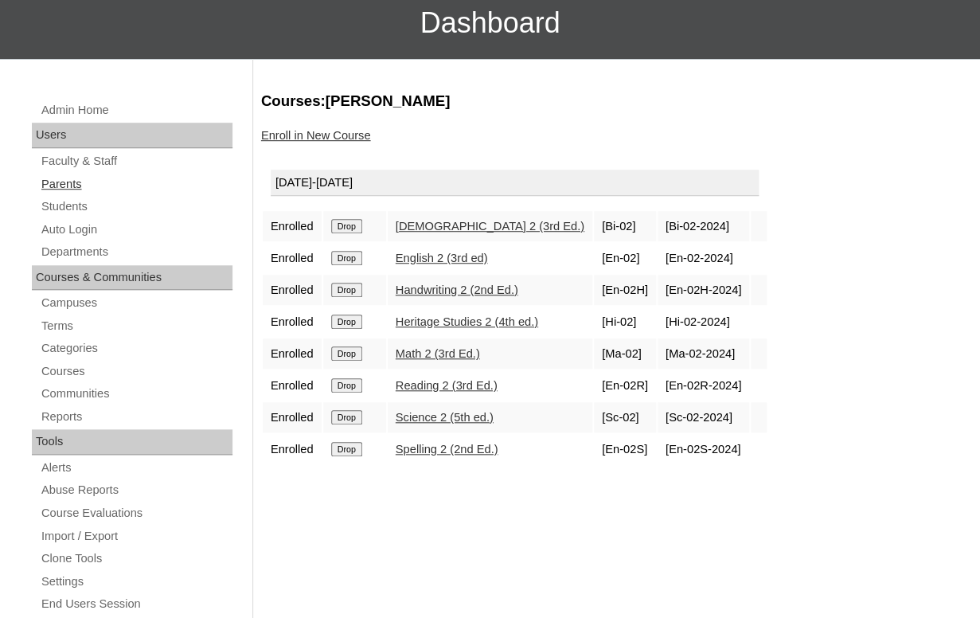
click at [58, 181] on link "Parents" at bounding box center [136, 184] width 193 height 20
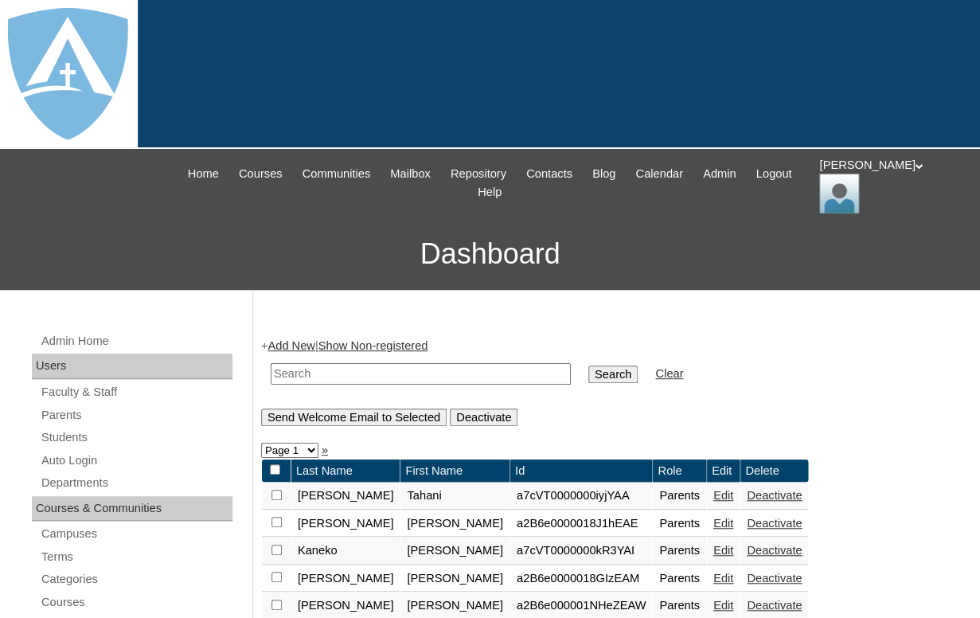
click at [343, 363] on input "text" at bounding box center [421, 374] width 300 height 22
paste input "Jennifer Beecher"
drag, startPoint x: 324, startPoint y: 366, endPoint x: 207, endPoint y: 363, distance: 117.1
click at [271, 363] on input "Jennifer Beecher" at bounding box center [421, 374] width 300 height 22
type input "Beecher"
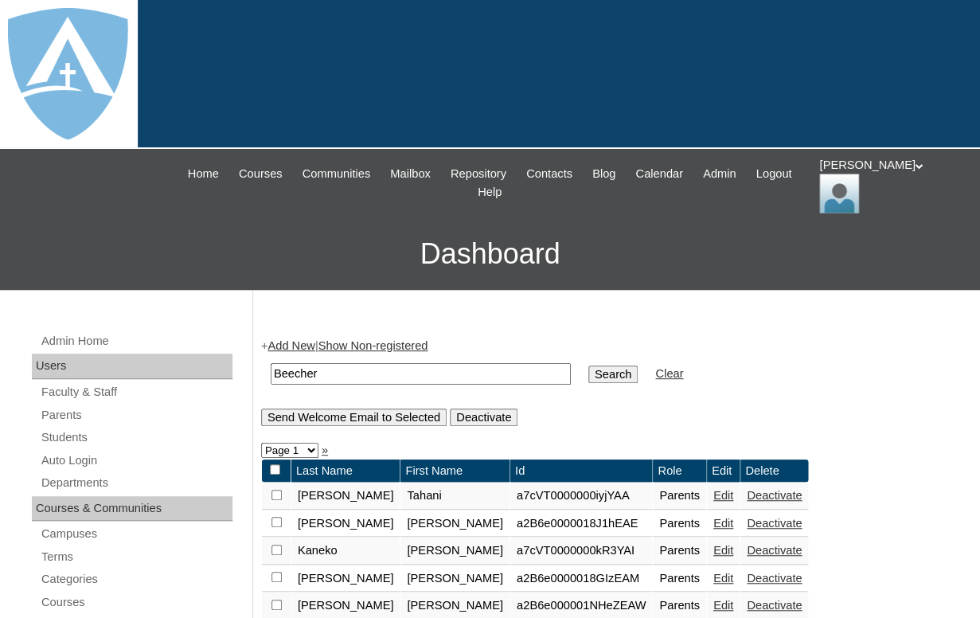
click at [589, 366] on input "Search" at bounding box center [613, 375] width 49 height 18
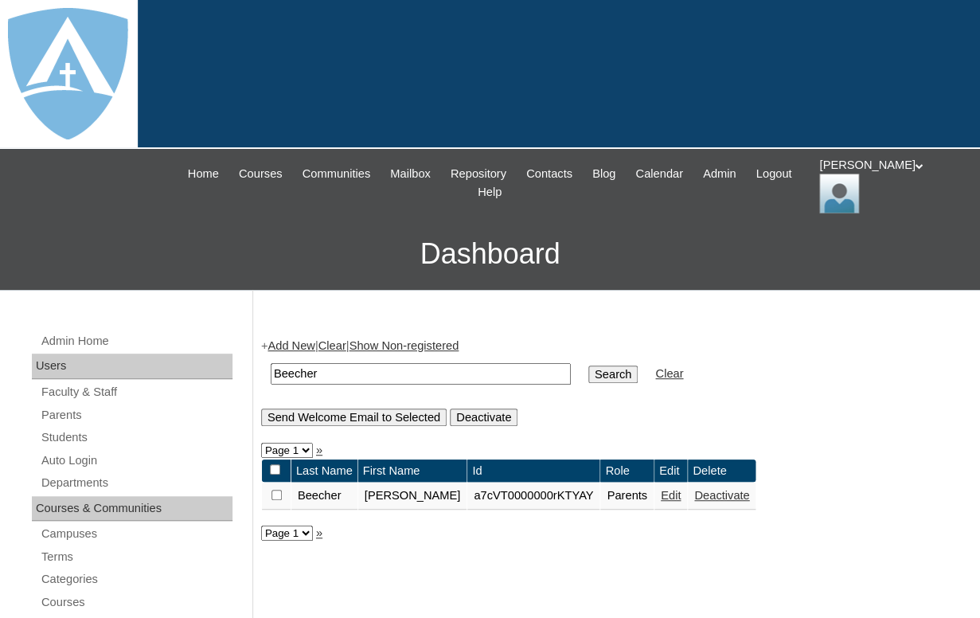
click at [661, 502] on link "Edit" at bounding box center [671, 495] width 20 height 13
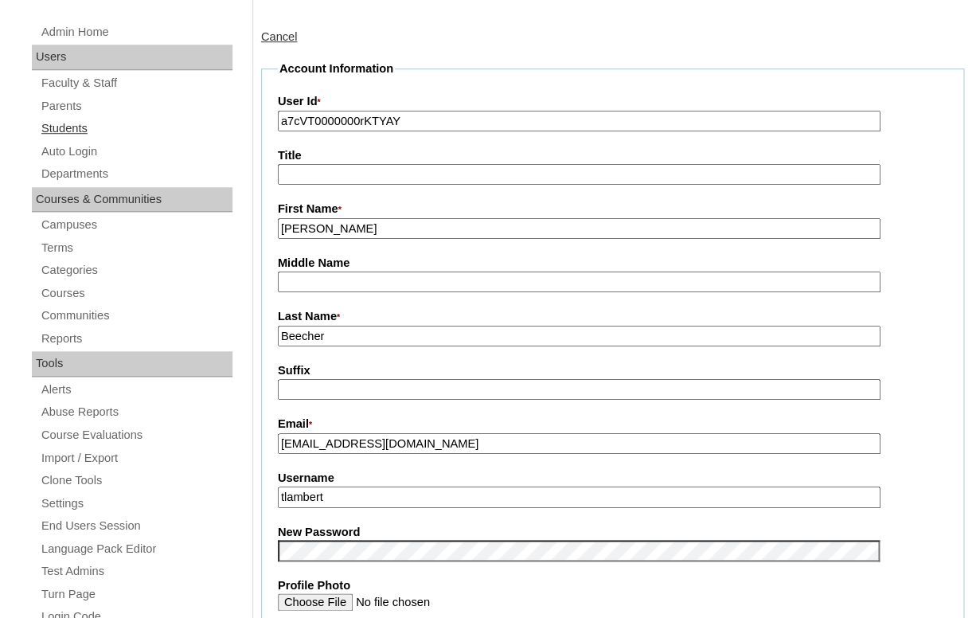
click at [67, 122] on link "Students" at bounding box center [136, 129] width 193 height 20
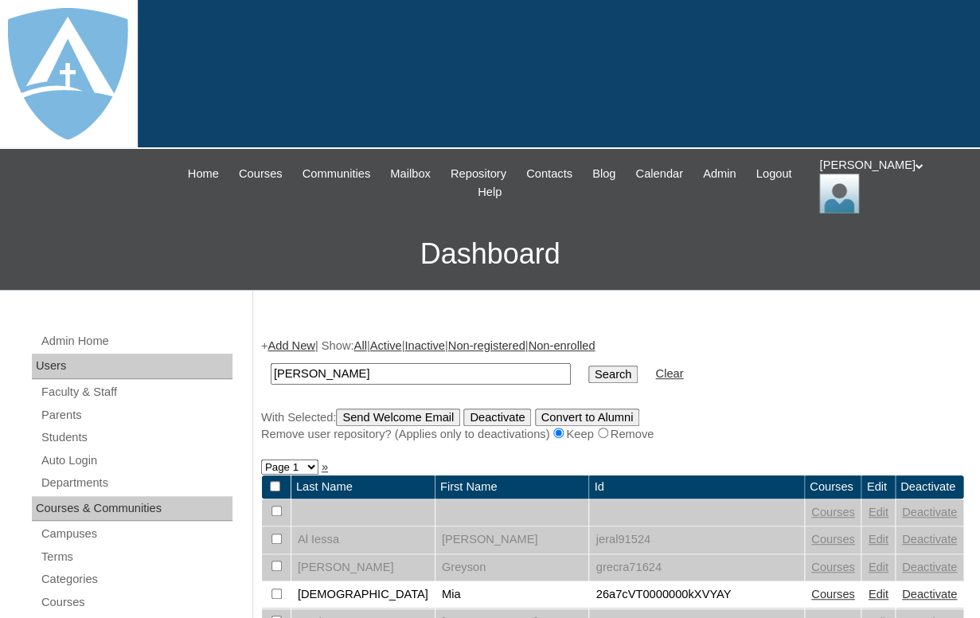
type input "[PERSON_NAME]"
click at [589, 366] on input "Search" at bounding box center [613, 375] width 49 height 18
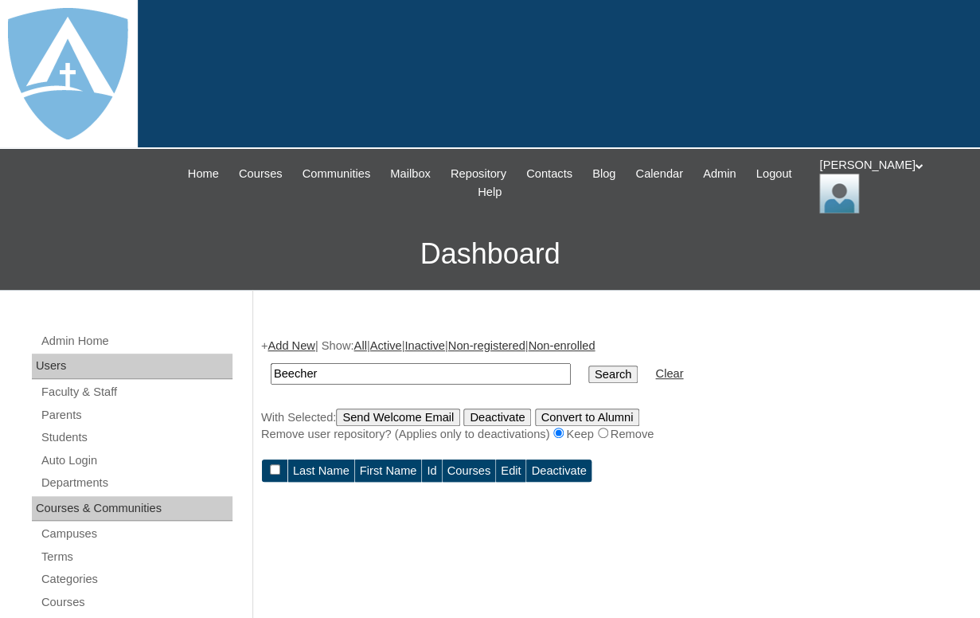
drag, startPoint x: 314, startPoint y: 369, endPoint x: 263, endPoint y: 367, distance: 51.0
click at [271, 367] on input "Beecher" at bounding box center [421, 374] width 300 height 22
type input "Beecher"
click at [589, 366] on input "Search" at bounding box center [613, 375] width 49 height 18
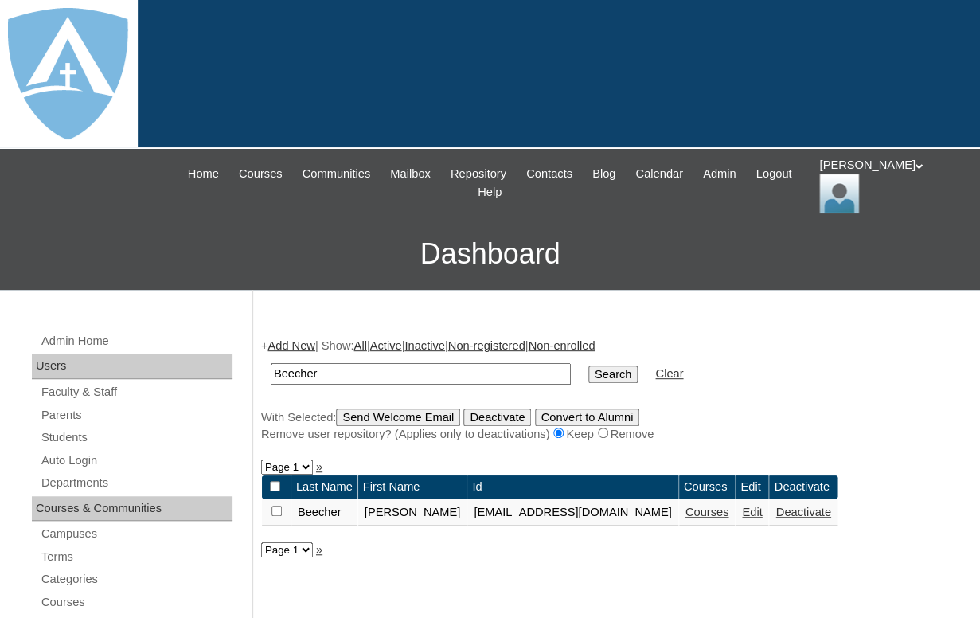
scroll to position [5, 0]
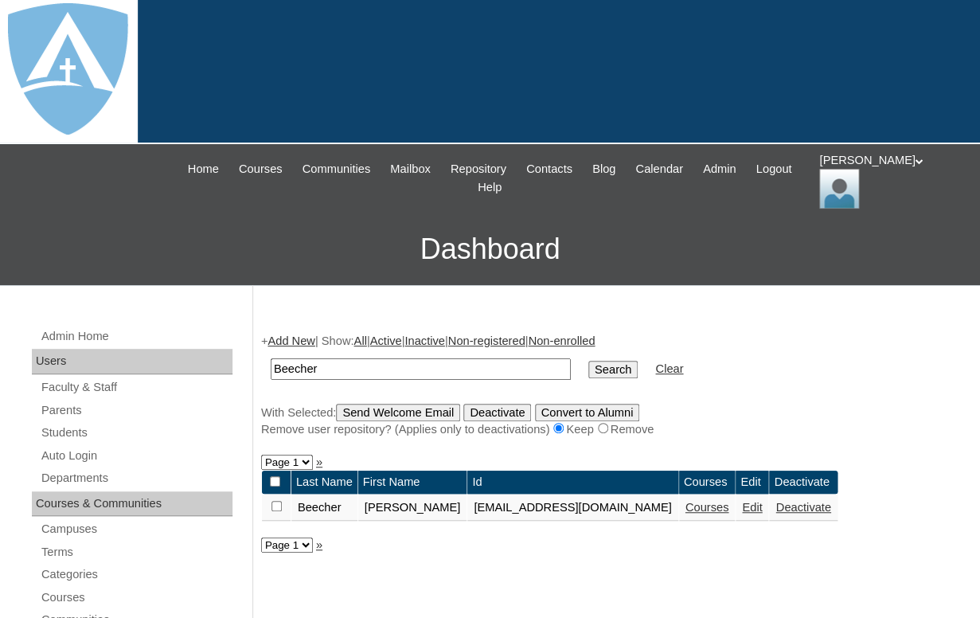
click at [722, 509] on link "Courses" at bounding box center [708, 507] width 44 height 13
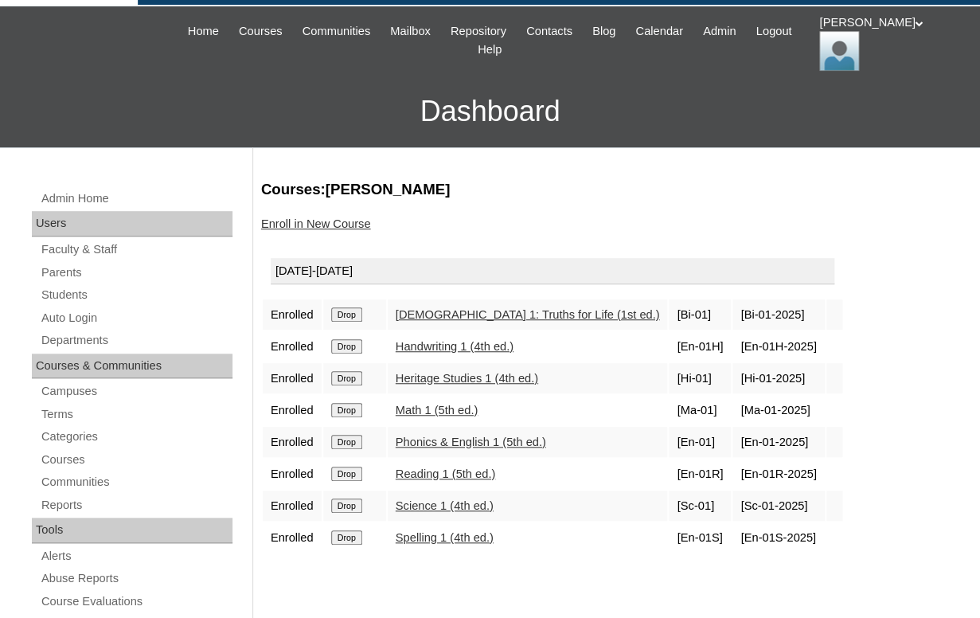
scroll to position [158, 0]
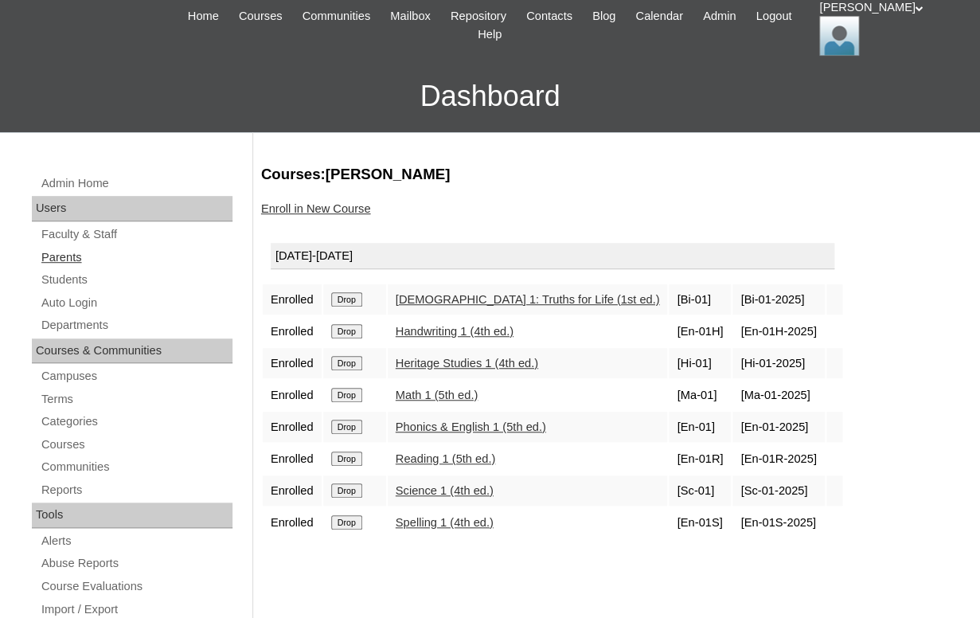
click at [65, 254] on link "Parents" at bounding box center [136, 258] width 193 height 20
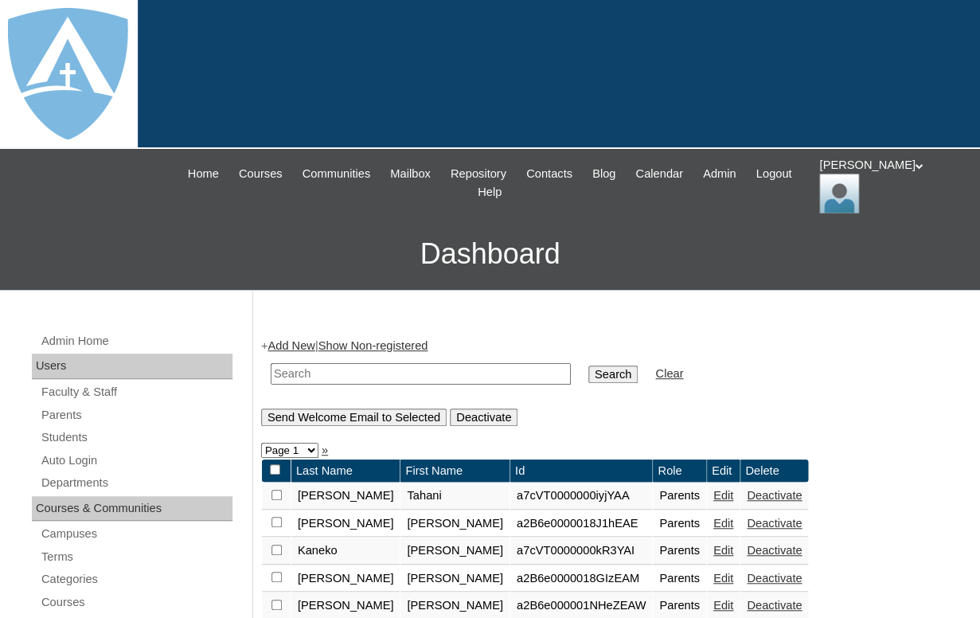
click at [313, 378] on input "text" at bounding box center [421, 374] width 300 height 22
paste input "Heather Hicks"
drag, startPoint x: 328, startPoint y: 372, endPoint x: 193, endPoint y: 346, distance: 137.8
click at [271, 363] on input "Heather Hicks" at bounding box center [421, 374] width 300 height 22
type input "Hicks"
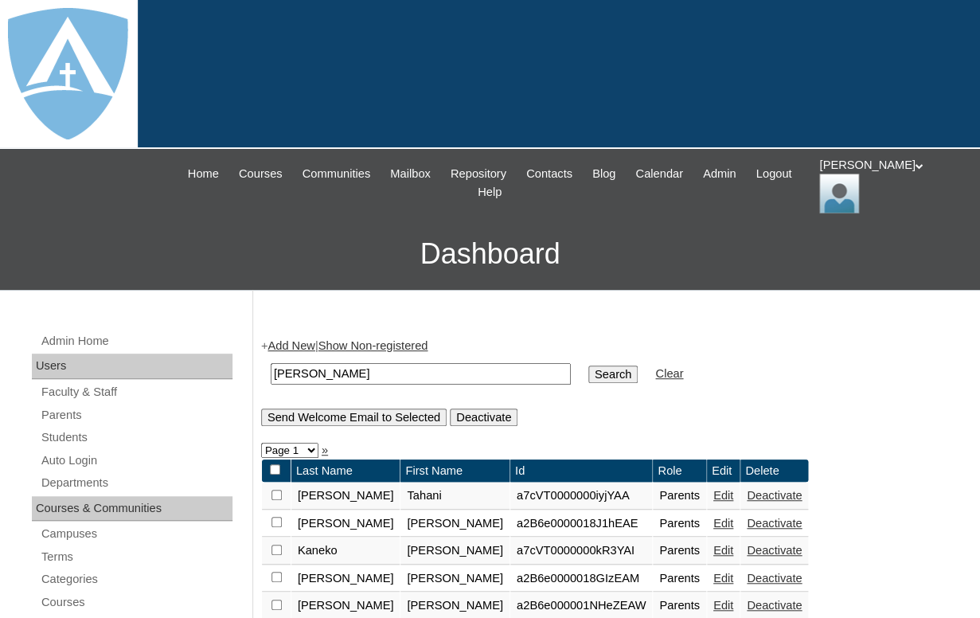
click at [589, 366] on input "Search" at bounding box center [613, 375] width 49 height 18
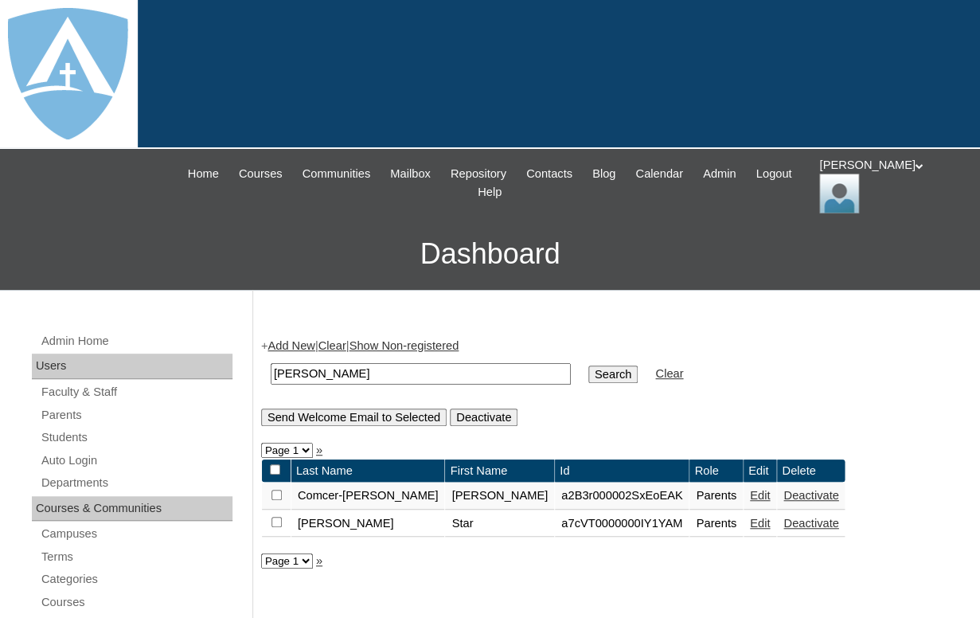
click at [282, 342] on link "Add New" at bounding box center [291, 345] width 47 height 13
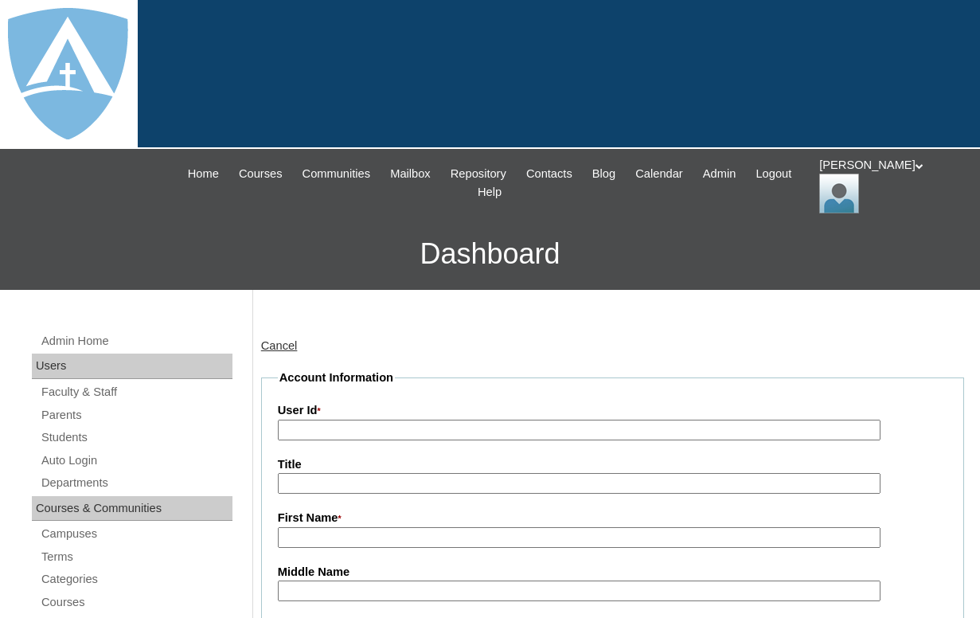
type input "tlambert"
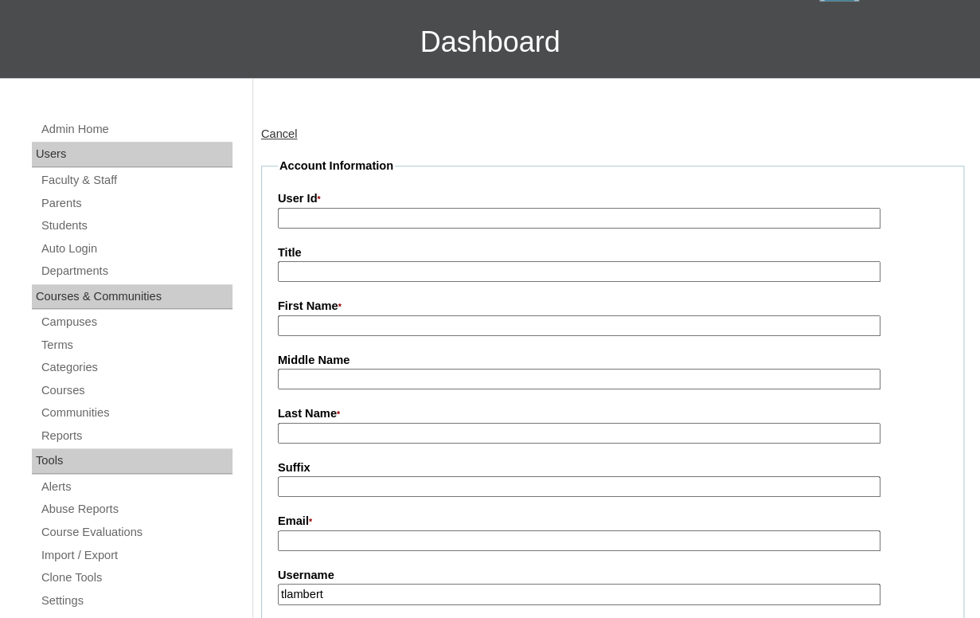
scroll to position [311, 0]
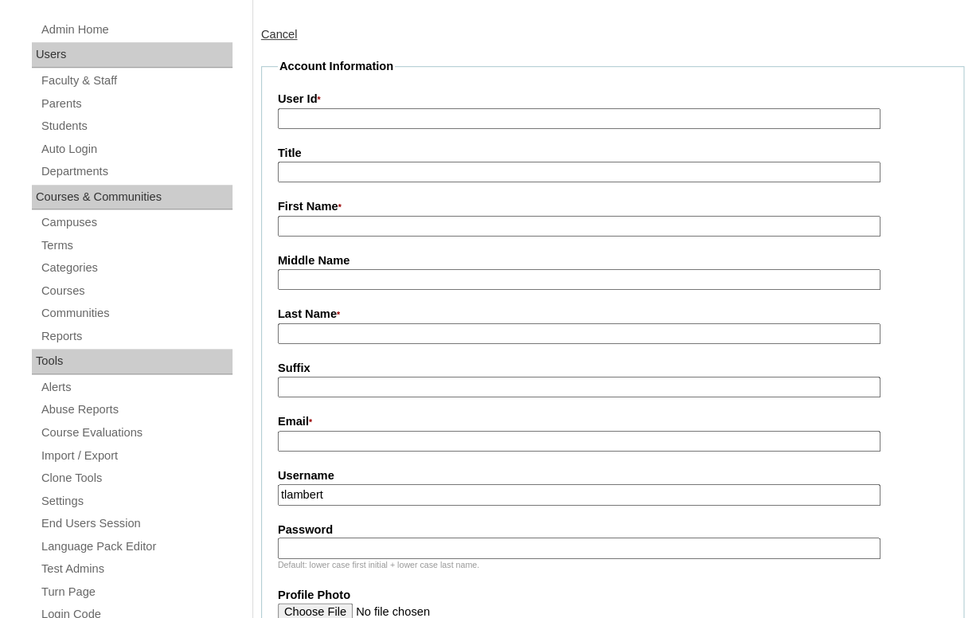
click at [316, 227] on input "First Name *" at bounding box center [579, 227] width 603 height 22
paste input "Heather Hicks"
drag, startPoint x: 332, startPoint y: 224, endPoint x: 413, endPoint y: 221, distance: 81.3
click at [413, 221] on input "Heather Hicks" at bounding box center [579, 227] width 603 height 22
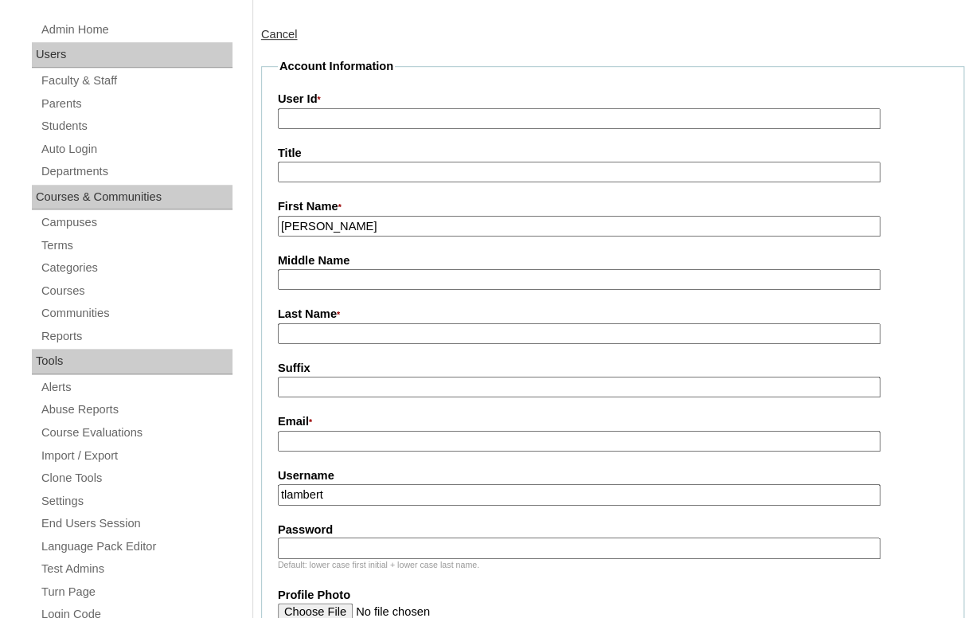
type input "Heather"
click at [346, 331] on input "Last Name *" at bounding box center [579, 334] width 603 height 22
paste input "Hicks"
type input "Hicks"
click at [337, 392] on input "Suffix" at bounding box center [579, 388] width 603 height 22
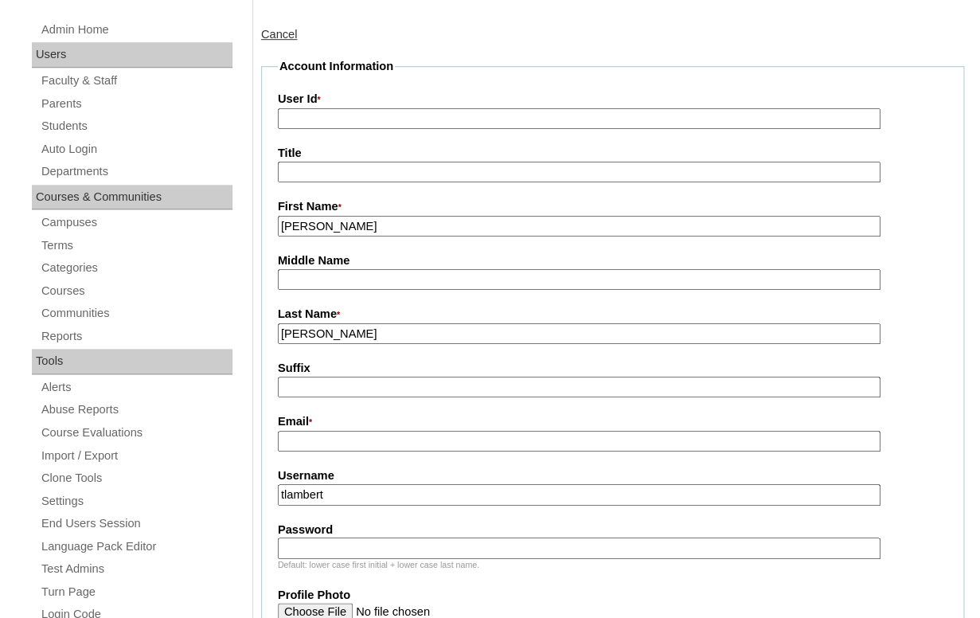
click at [307, 436] on input "Email *" at bounding box center [579, 442] width 603 height 22
paste input "hicks0912@gmail.com"
type input "hicks0912@gmail.com"
click at [335, 492] on input "tlambert" at bounding box center [579, 495] width 603 height 22
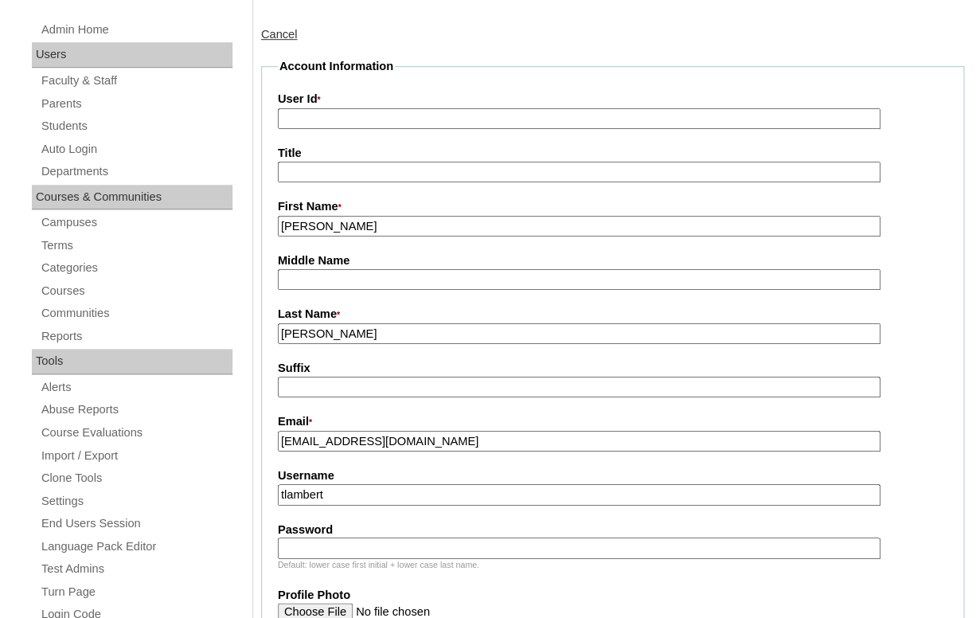
click at [335, 492] on input "tlambert" at bounding box center [579, 495] width 603 height 22
paste input "hicks0912@gmail.com"
type input "hicks0912@gmail.com"
click at [320, 547] on input "Password" at bounding box center [579, 549] width 603 height 22
paste input "hicks0912@gmail.com"
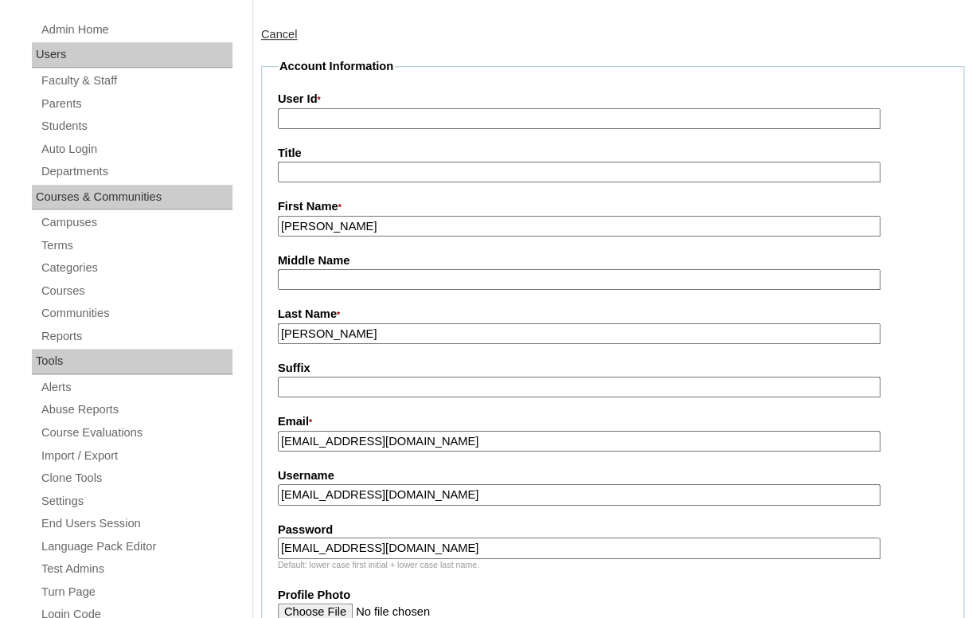
type input "hicks0912@gmail.com"
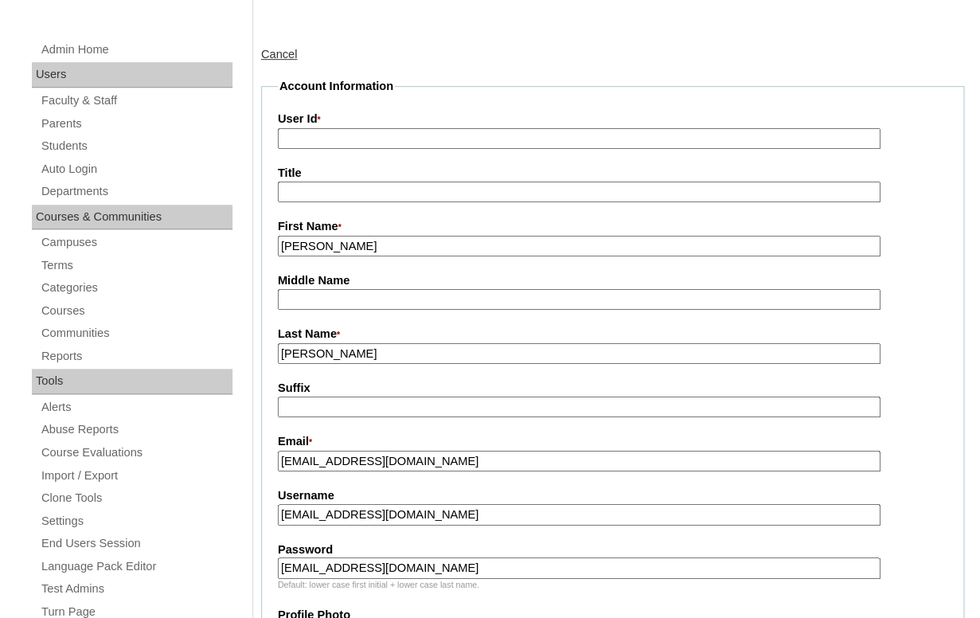
click at [348, 132] on input "User Id *" at bounding box center [579, 139] width 603 height 22
paste input "a7cVT0000000rU9YAI"
type input "a7cVT0000000rU9YAI"
click at [367, 105] on fieldset "Account Information User Id * a7cVT0000000rU9YAI Title First Name * Heather Mid…" at bounding box center [612, 584] width 703 height 1013
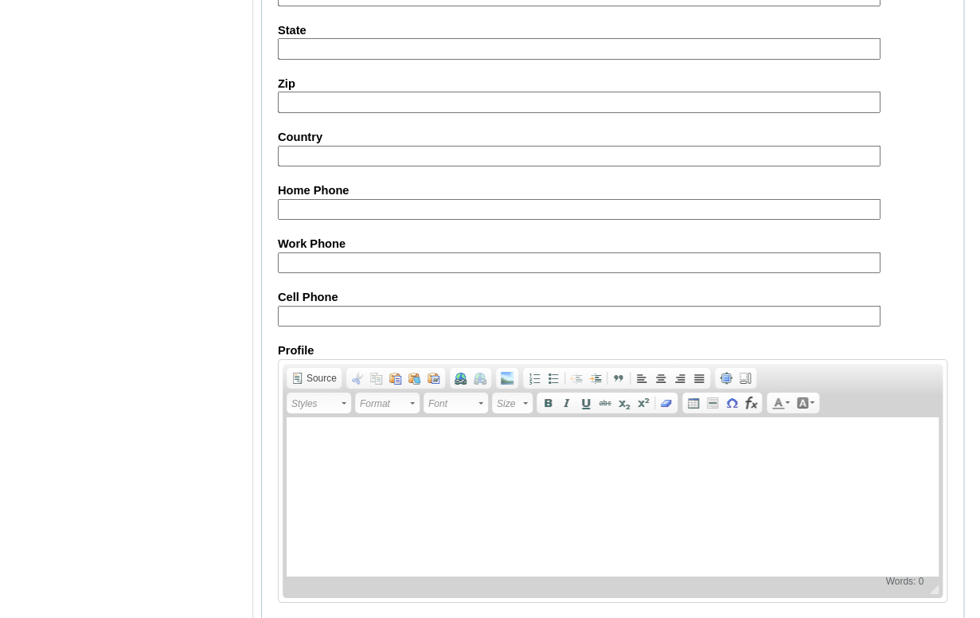
scroll to position [1646, 0]
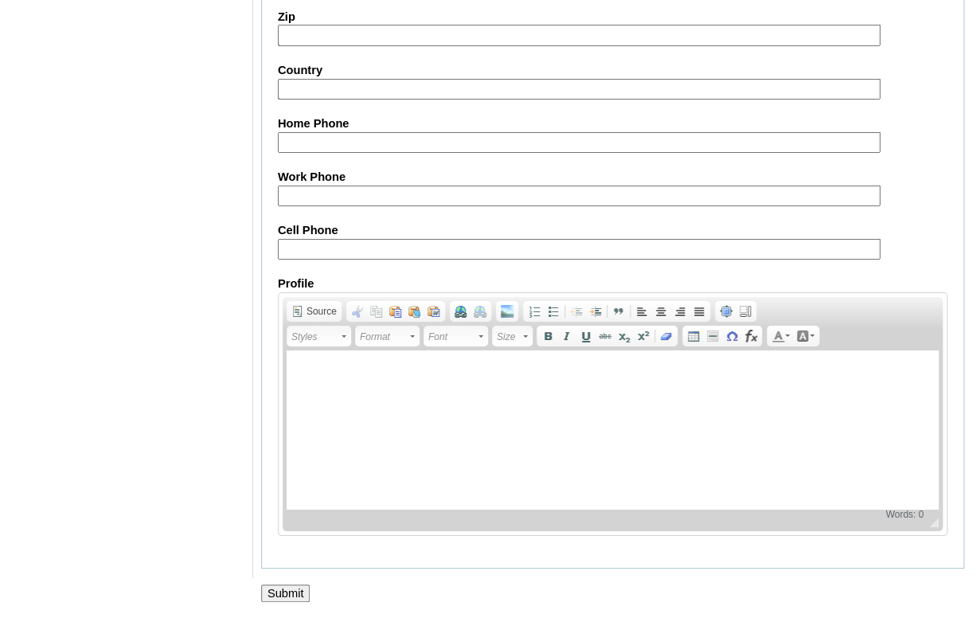
click at [280, 594] on input "Submit" at bounding box center [285, 594] width 49 height 18
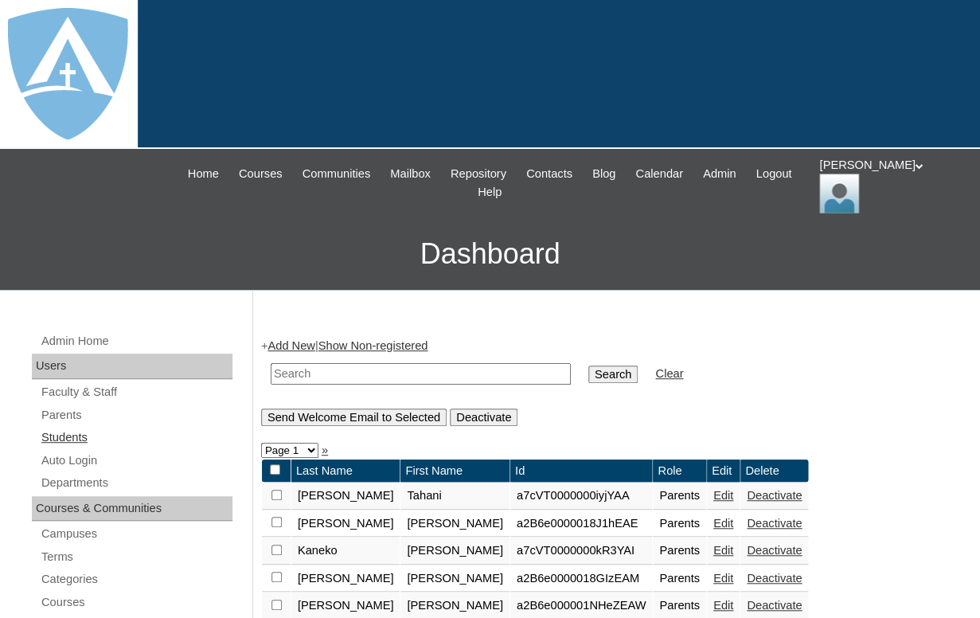
click at [65, 431] on link "Students" at bounding box center [136, 438] width 193 height 20
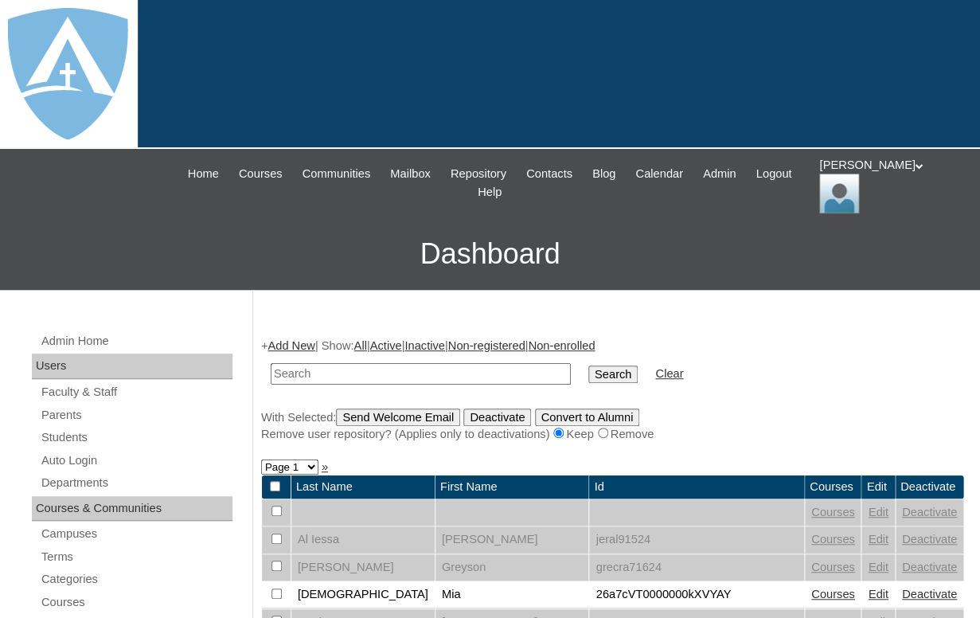
click at [302, 344] on link "Add New" at bounding box center [291, 345] width 47 height 13
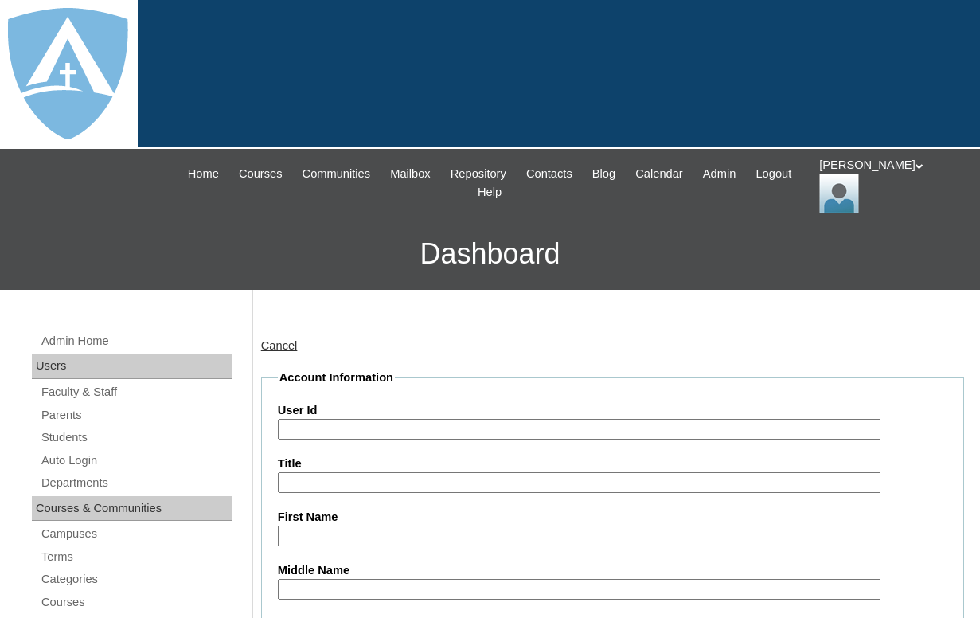
type input "tlambert"
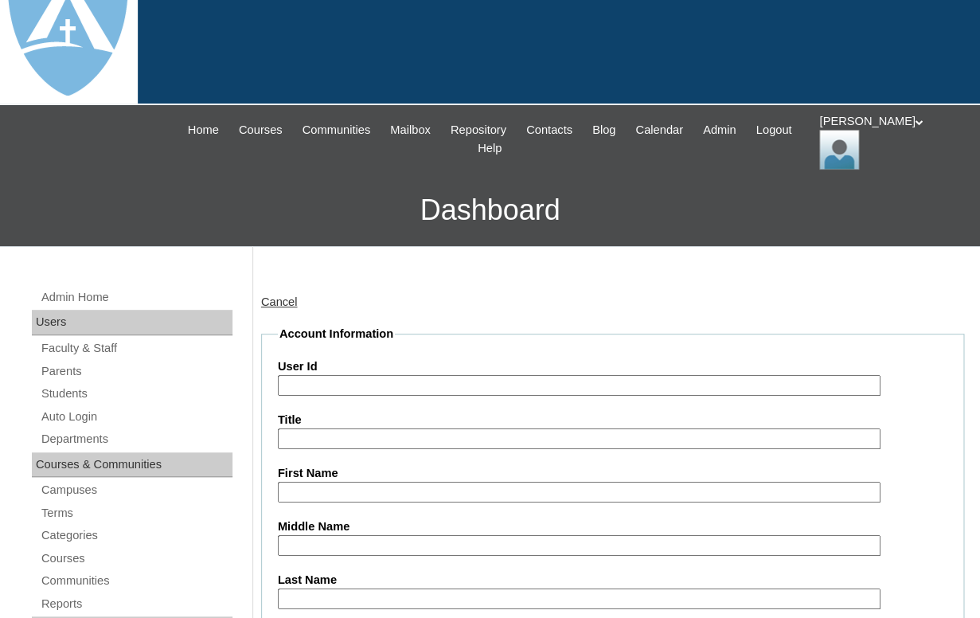
scroll to position [153, 0]
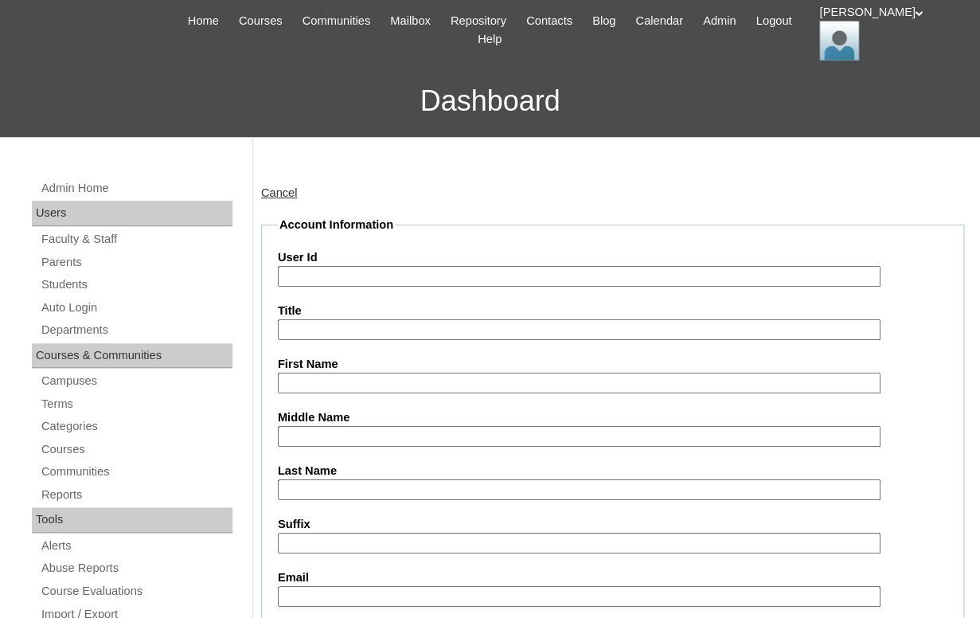
click at [342, 368] on label "First Name" at bounding box center [613, 364] width 670 height 17
click at [342, 373] on input "First Name" at bounding box center [579, 384] width 603 height 22
paste input "Nora Hicks"
drag, startPoint x: 315, startPoint y: 379, endPoint x: 413, endPoint y: 376, distance: 98.0
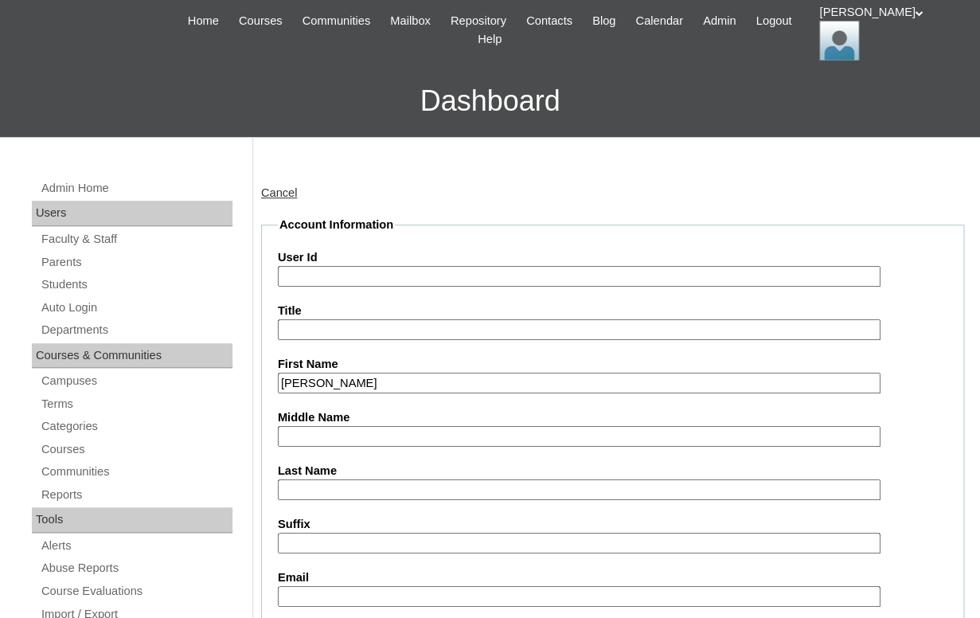
click at [413, 376] on input "Nora Hicks" at bounding box center [579, 384] width 603 height 22
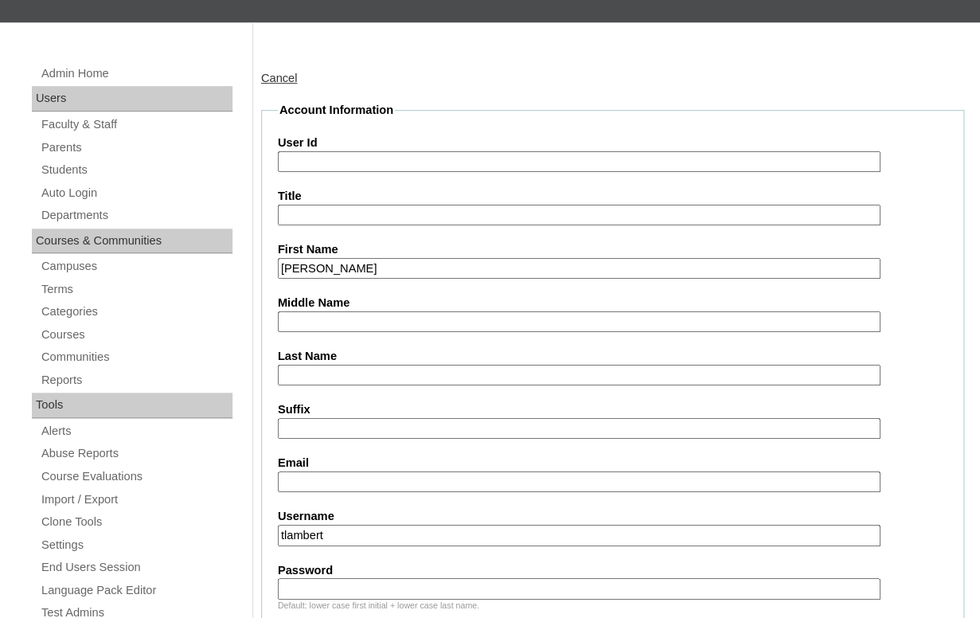
scroll to position [297, 0]
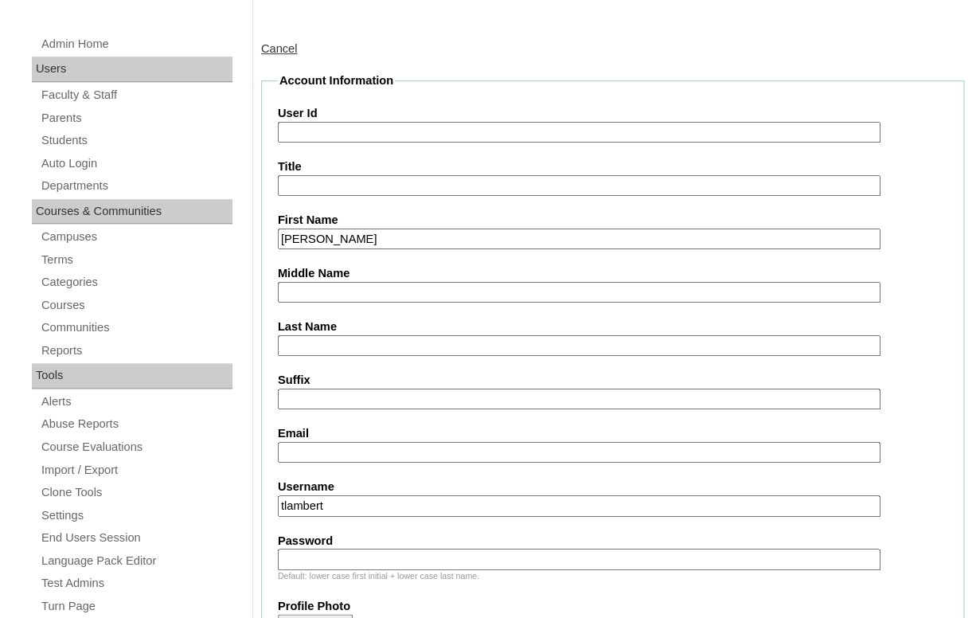
type input "[PERSON_NAME]"
click at [348, 340] on input "Last Name" at bounding box center [579, 346] width 603 height 22
paste input "Hicks"
type input "Hicks"
click at [309, 444] on input "Email" at bounding box center [579, 453] width 603 height 22
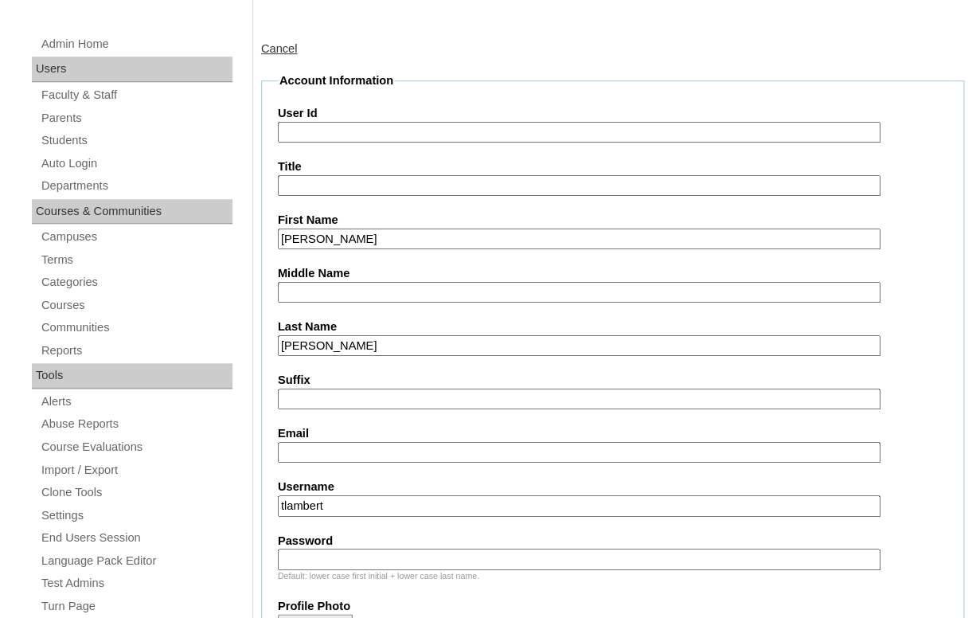
paste input "hicks0912@gmail.com"
type input "hicks0912@gmail.com"
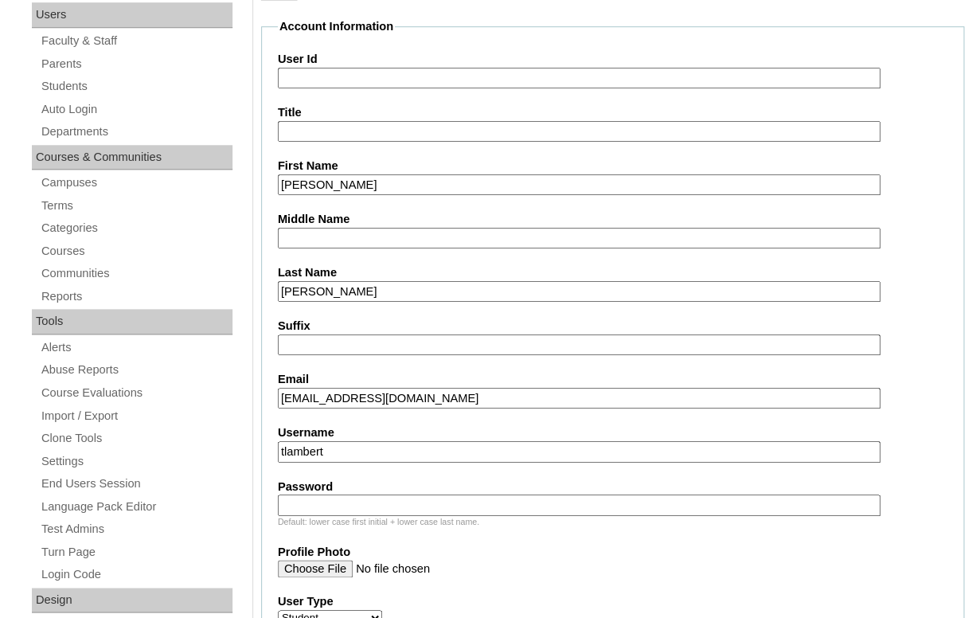
scroll to position [425, 0]
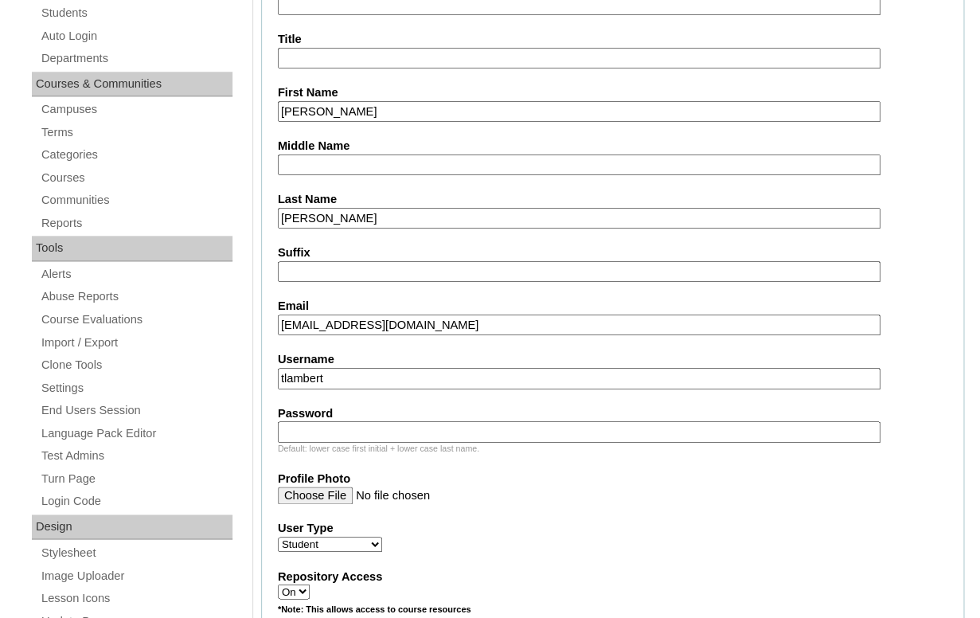
click at [365, 368] on input "tlambert" at bounding box center [579, 379] width 603 height 22
paste input "nora.hicks@enlightiumstudent.com"
type input "nora.hicks@enlightiumstudent.com"
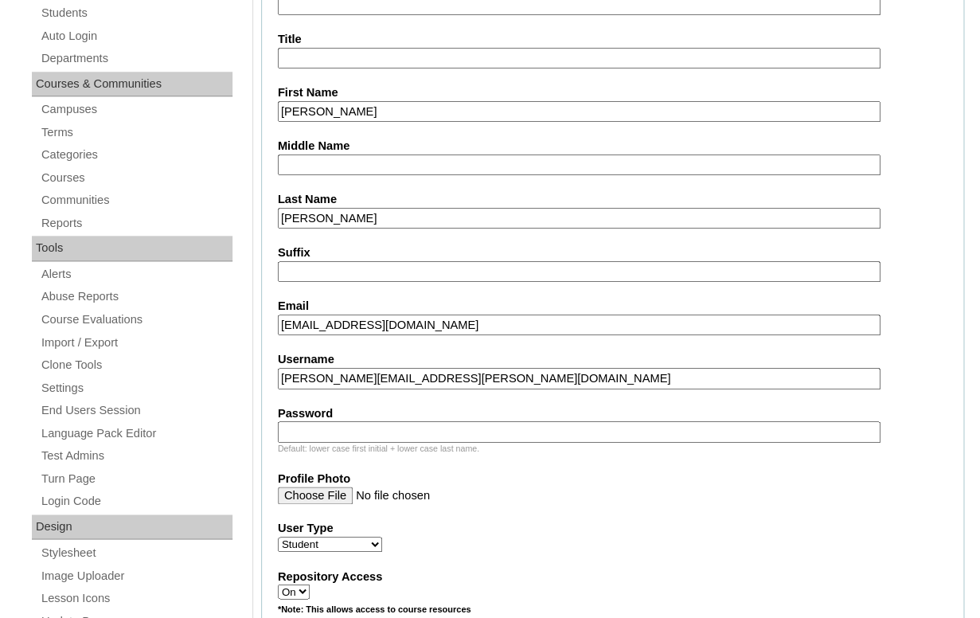
click at [354, 430] on input "Password" at bounding box center [579, 432] width 603 height 22
paste input "nora.hicks@enlightiumstudent.com"
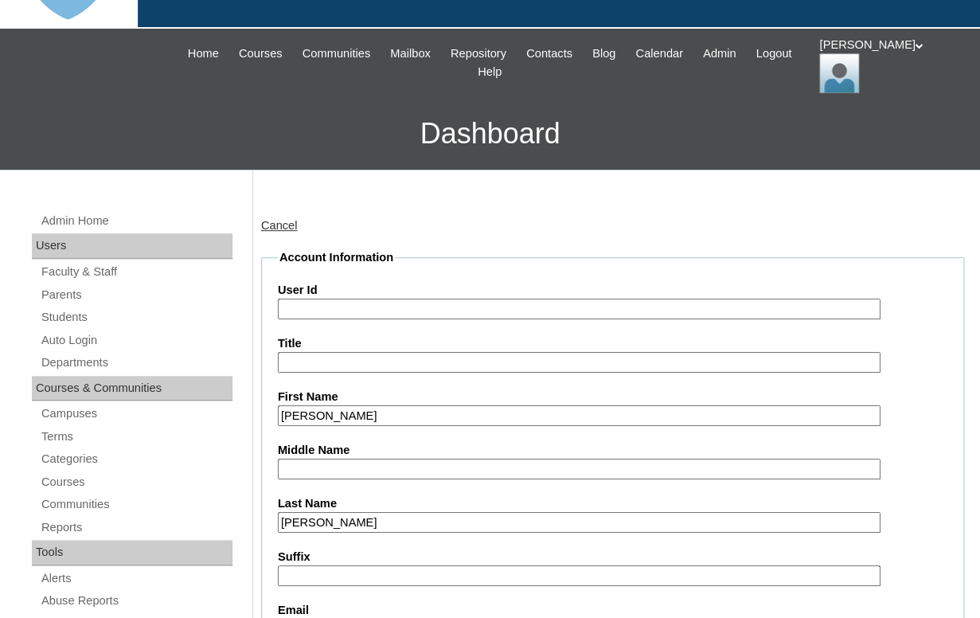
scroll to position [95, 0]
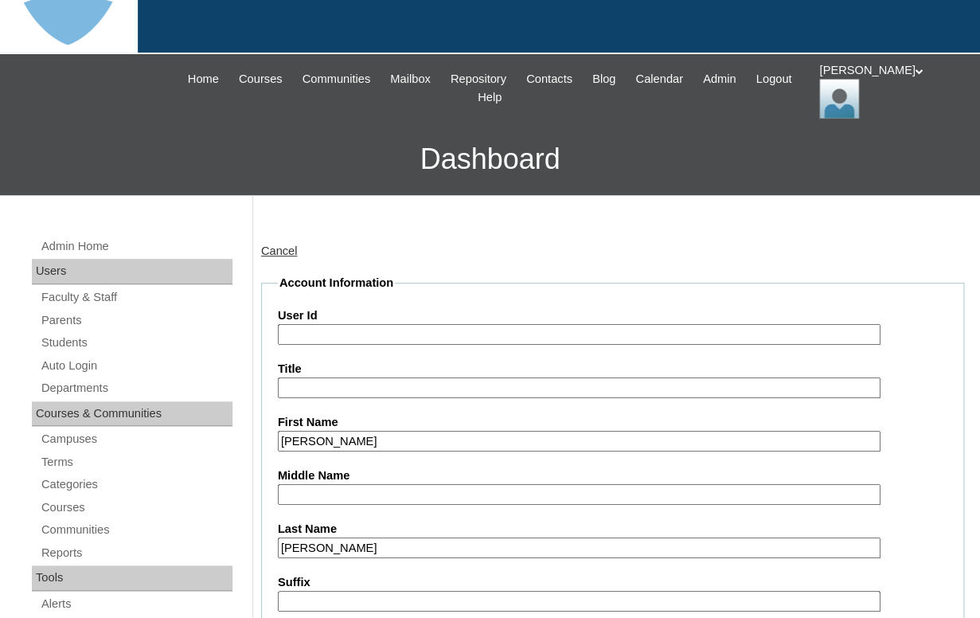
type input "nora.hicks@enlightiumstudent.com"
paste input "nora.hicks@enlightiumstudent.com"
type input "26nora.hicks@enlightiumstudent.com"
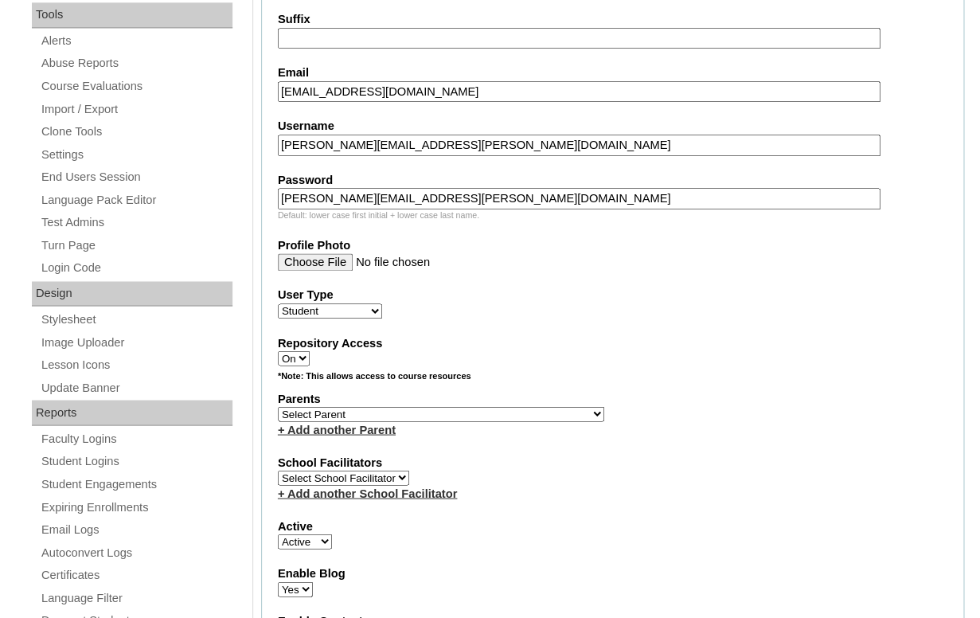
scroll to position [677, 0]
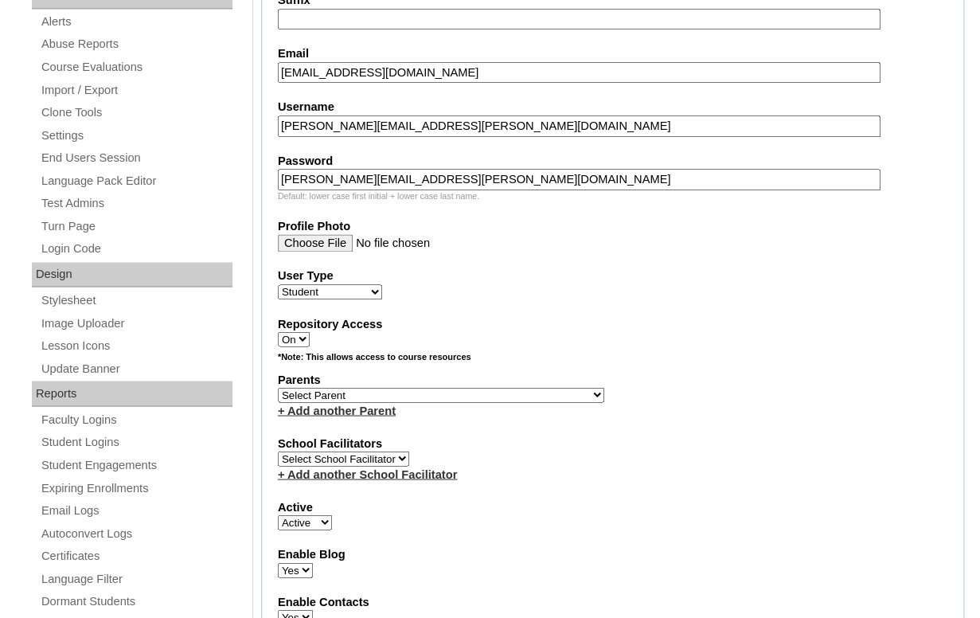
click at [278, 387] on select "Select Parent Abbas, Tahani Garcia, Rosa Kaneko, Chad Labourdette, Jessica Nich…" at bounding box center [441, 394] width 327 height 15
select select "101636"
click option "Hicks, Heather" at bounding box center [0, 0] width 0 height 0
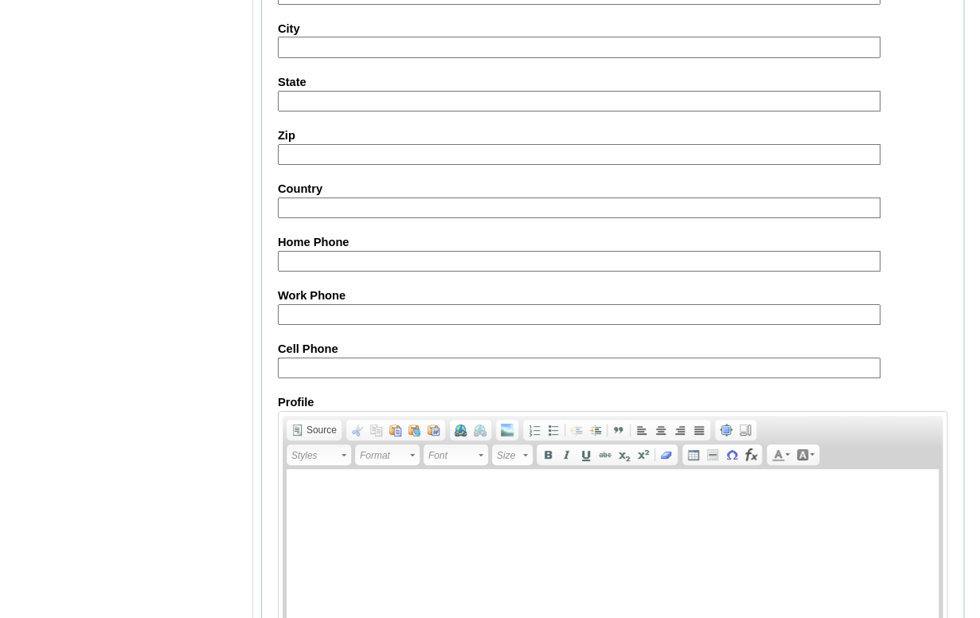
scroll to position [1931, 0]
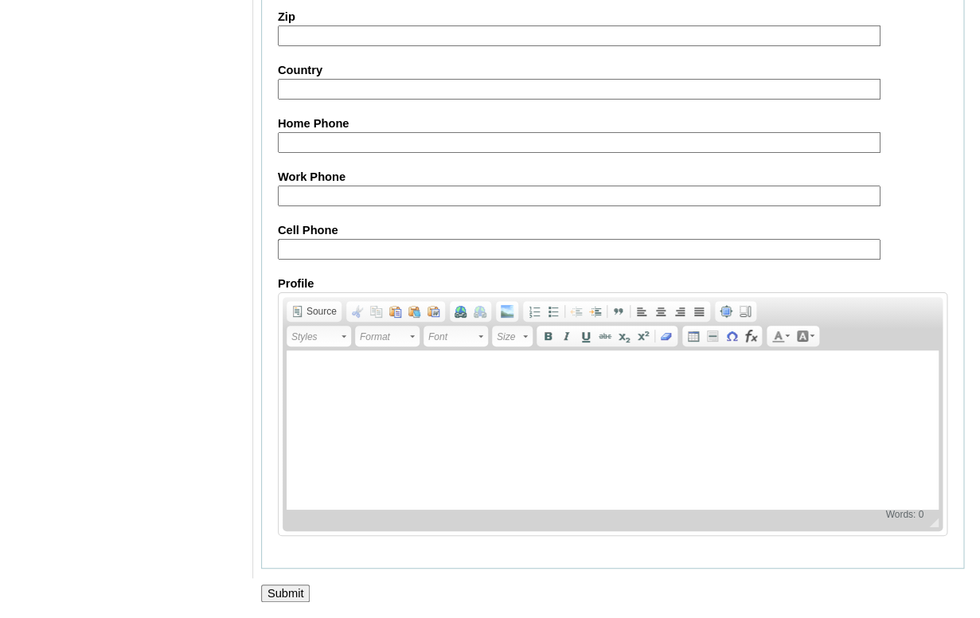
click at [284, 592] on input "Submit" at bounding box center [285, 594] width 49 height 18
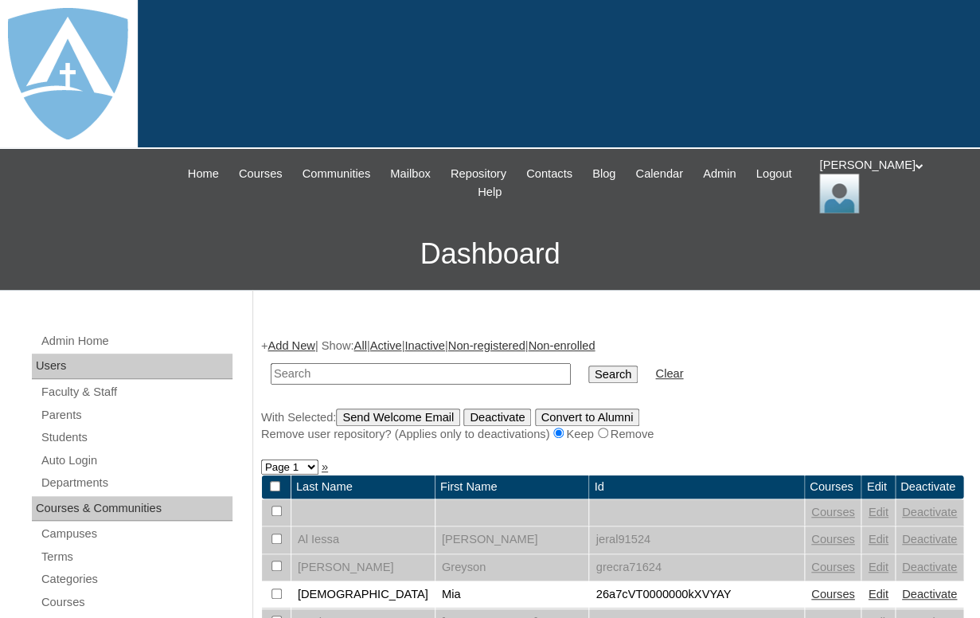
click at [317, 366] on input "text" at bounding box center [421, 374] width 300 height 22
type input "[PERSON_NAME][EMAIL_ADDRESS][PERSON_NAME][DOMAIN_NAME]"
click at [589, 366] on input "Search" at bounding box center [613, 375] width 49 height 18
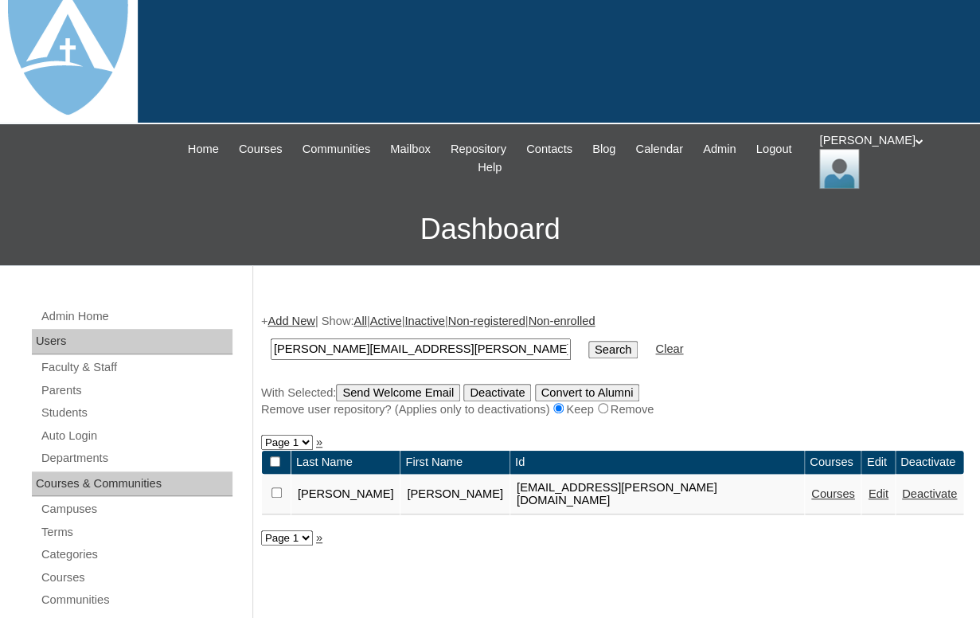
scroll to position [45, 0]
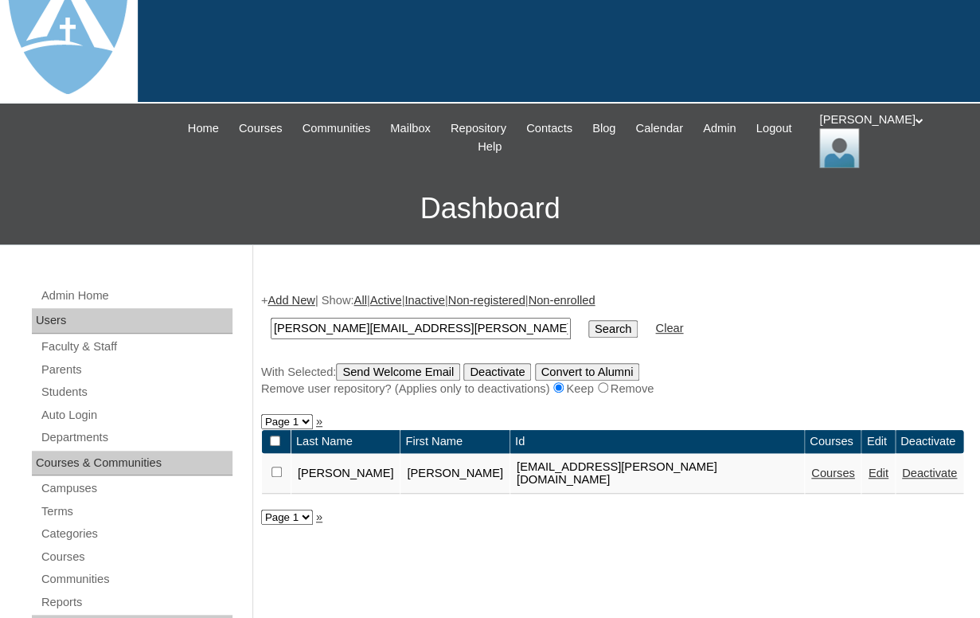
click at [812, 469] on link "Courses" at bounding box center [834, 473] width 44 height 13
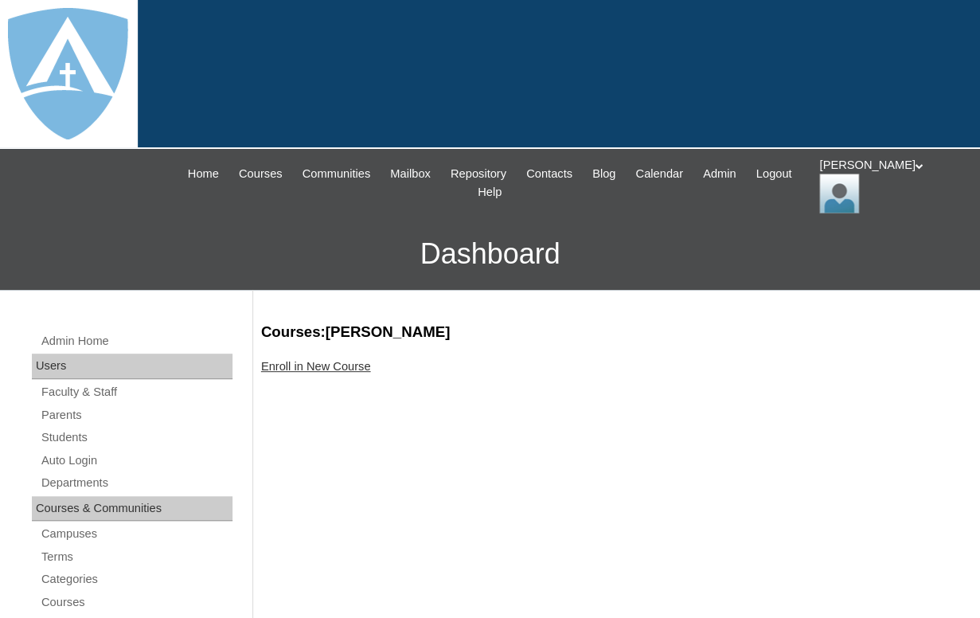
click at [338, 366] on link "Enroll in New Course" at bounding box center [316, 366] width 110 height 13
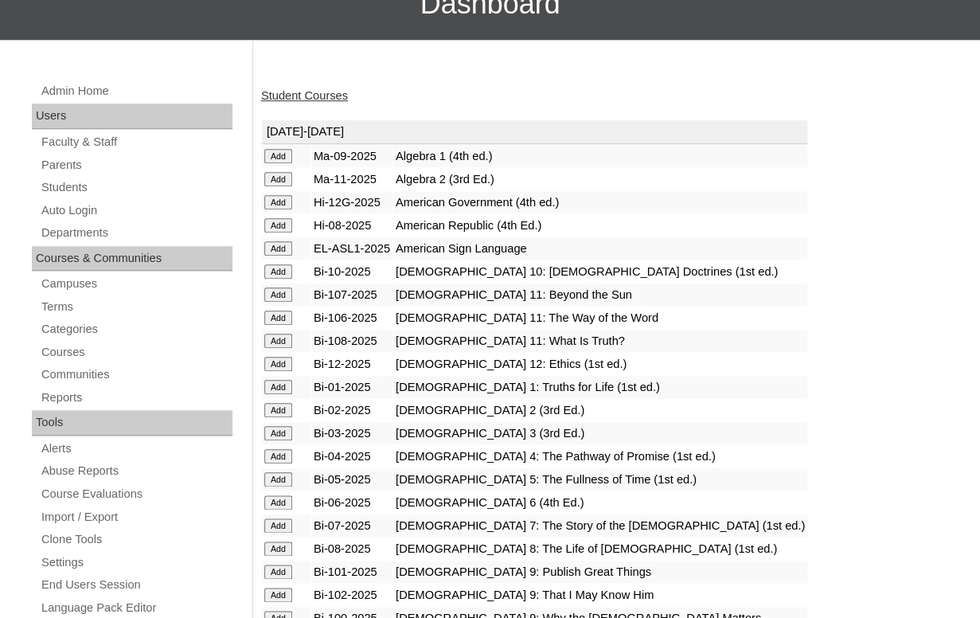
scroll to position [257, 0]
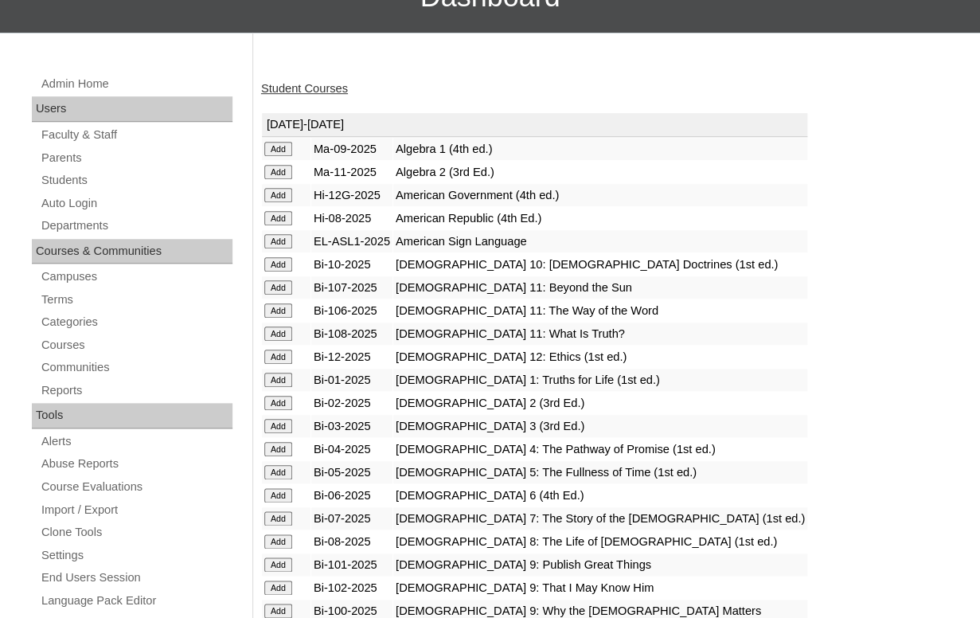
click at [275, 379] on input "Add" at bounding box center [278, 380] width 28 height 14
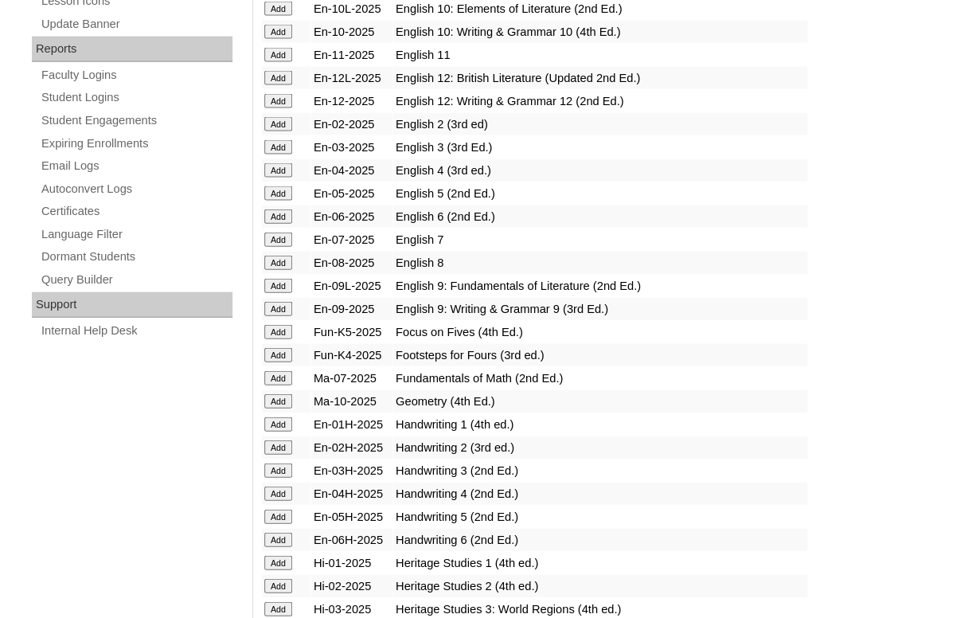
scroll to position [1032, 0]
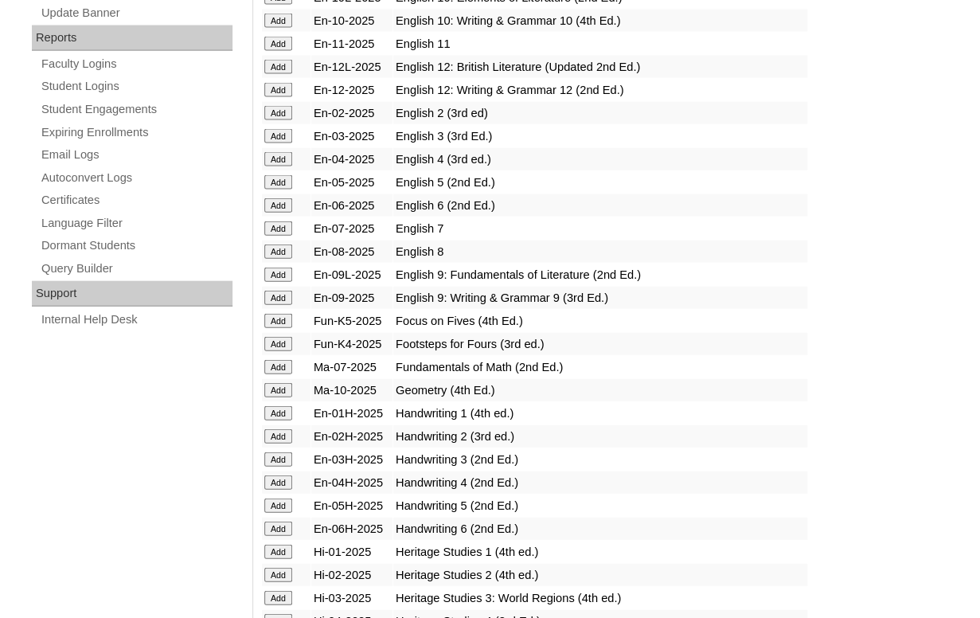
click at [275, 421] on input "Add" at bounding box center [278, 413] width 28 height 14
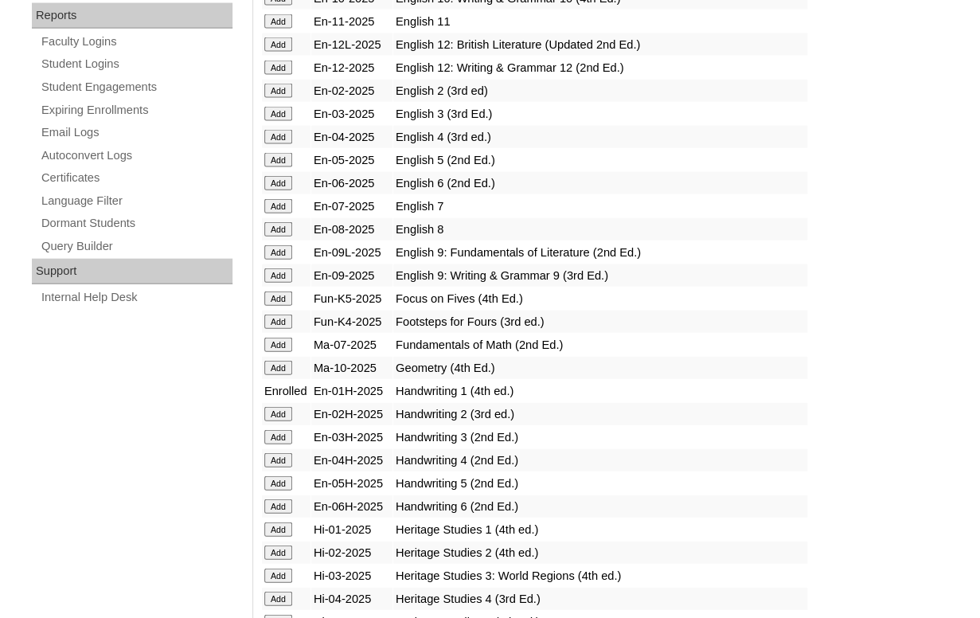
scroll to position [1291, 0]
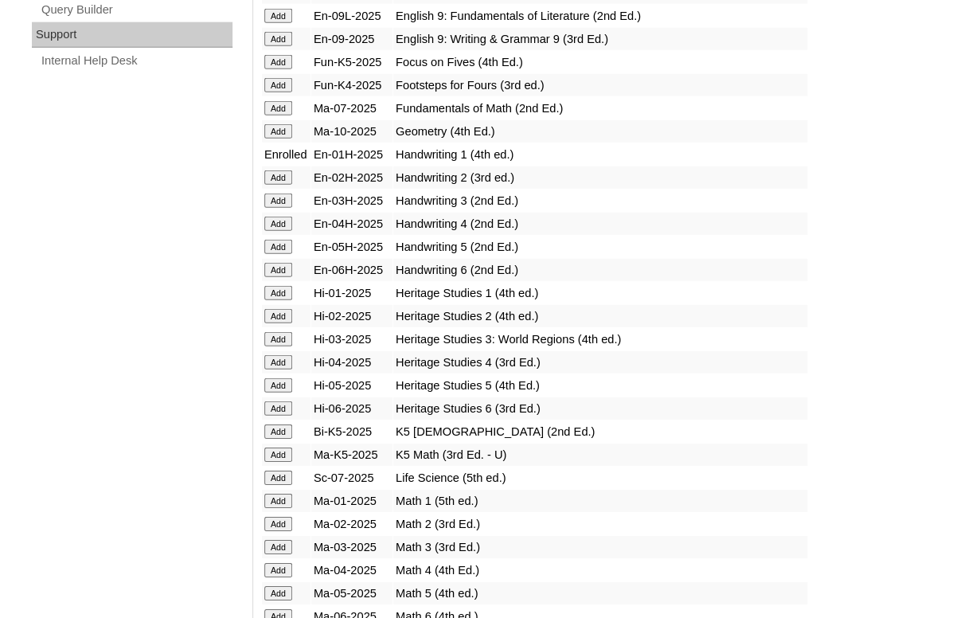
click at [278, 300] on input "Add" at bounding box center [278, 293] width 28 height 14
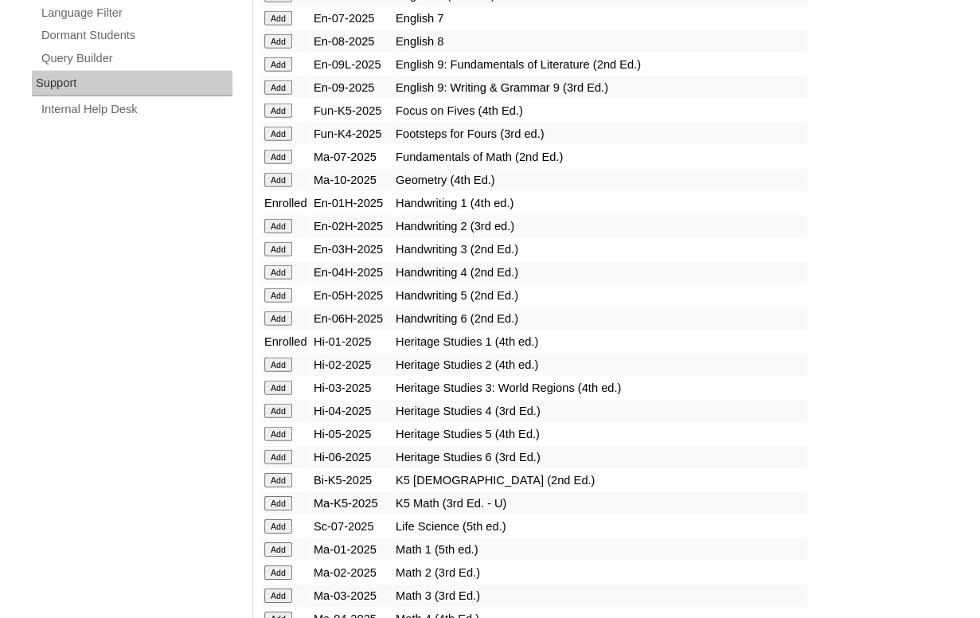
scroll to position [1278, 0]
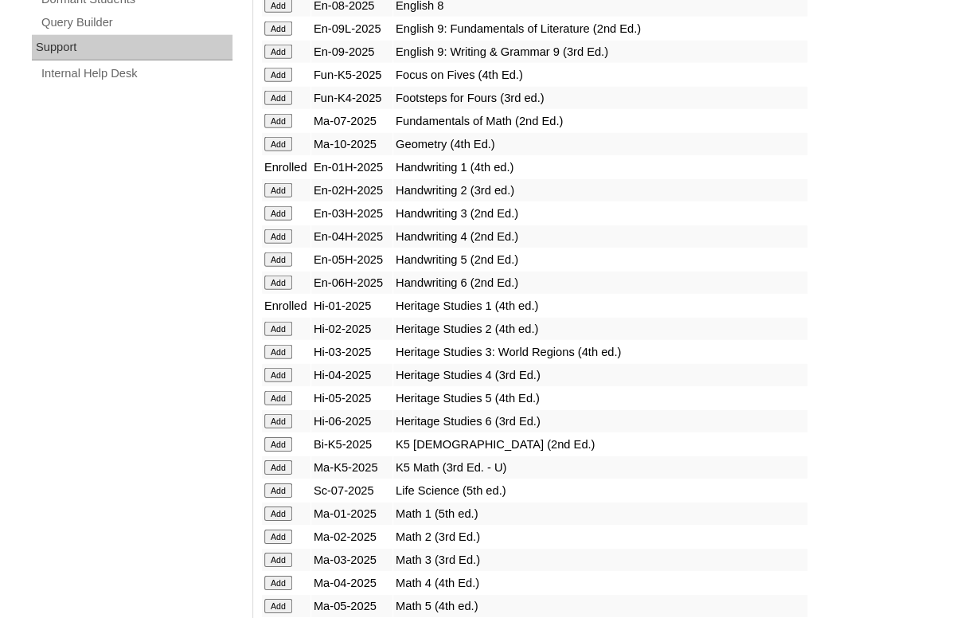
click at [282, 521] on input "Add" at bounding box center [278, 514] width 28 height 14
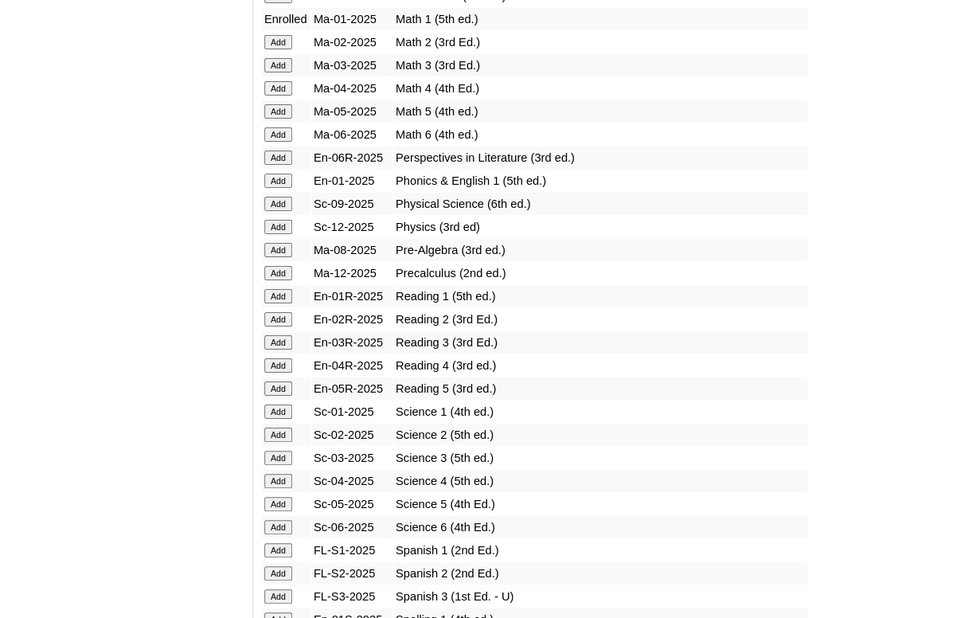
scroll to position [1779, 0]
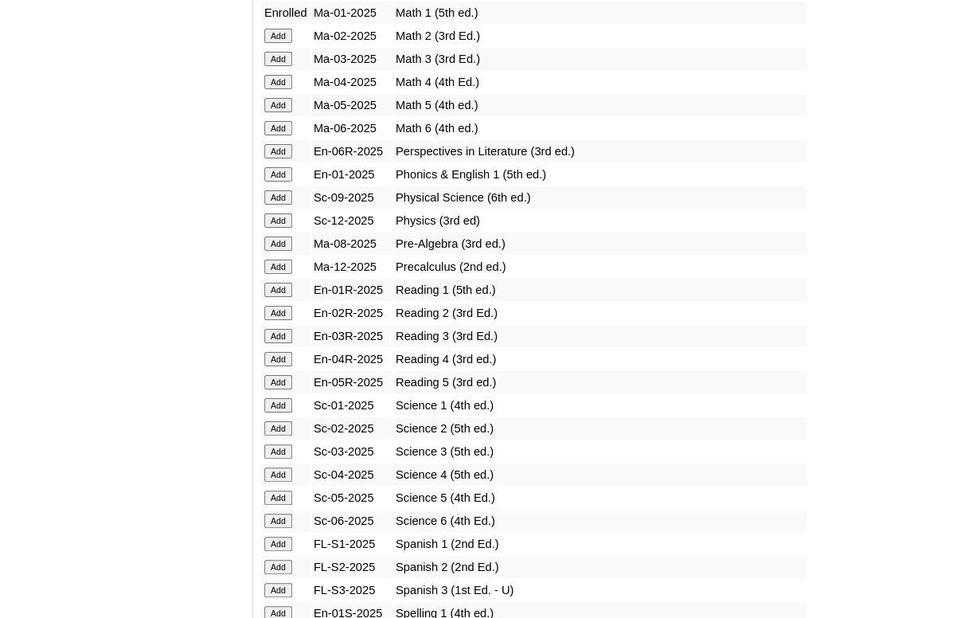
click at [276, 297] on input "Add" at bounding box center [278, 290] width 28 height 14
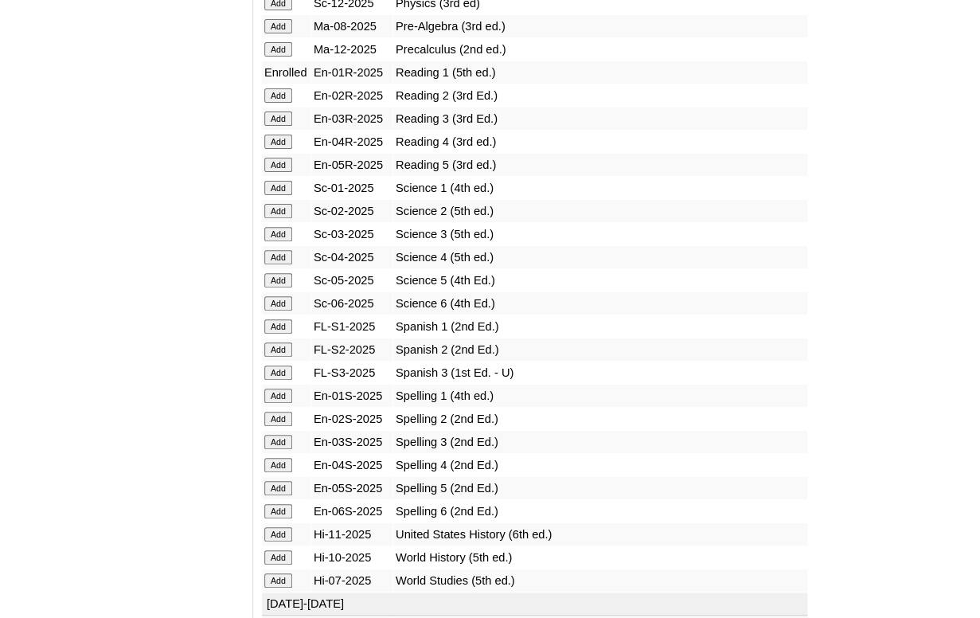
scroll to position [2001, 0]
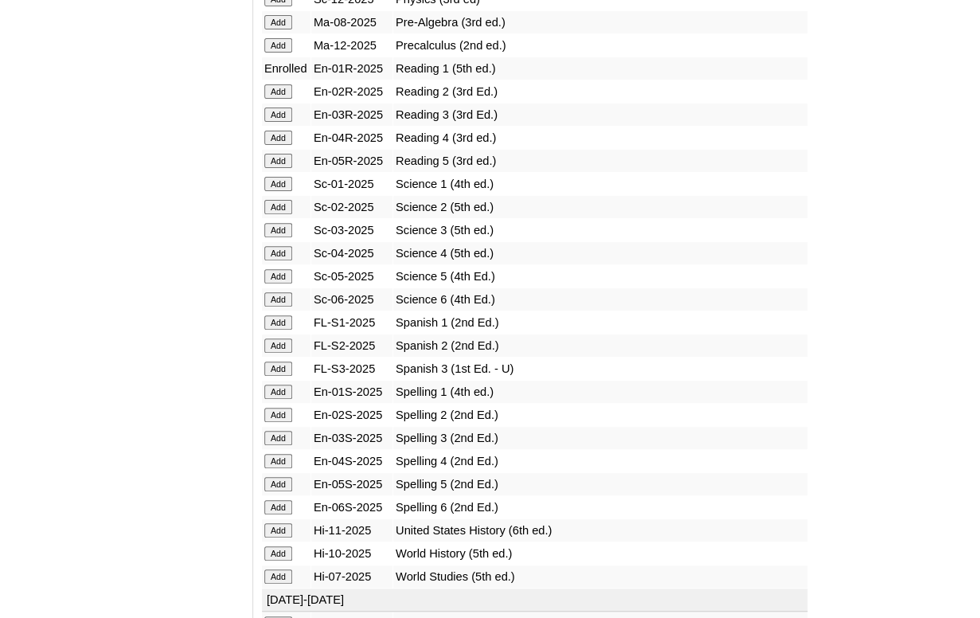
click at [276, 191] on input "Add" at bounding box center [278, 184] width 28 height 14
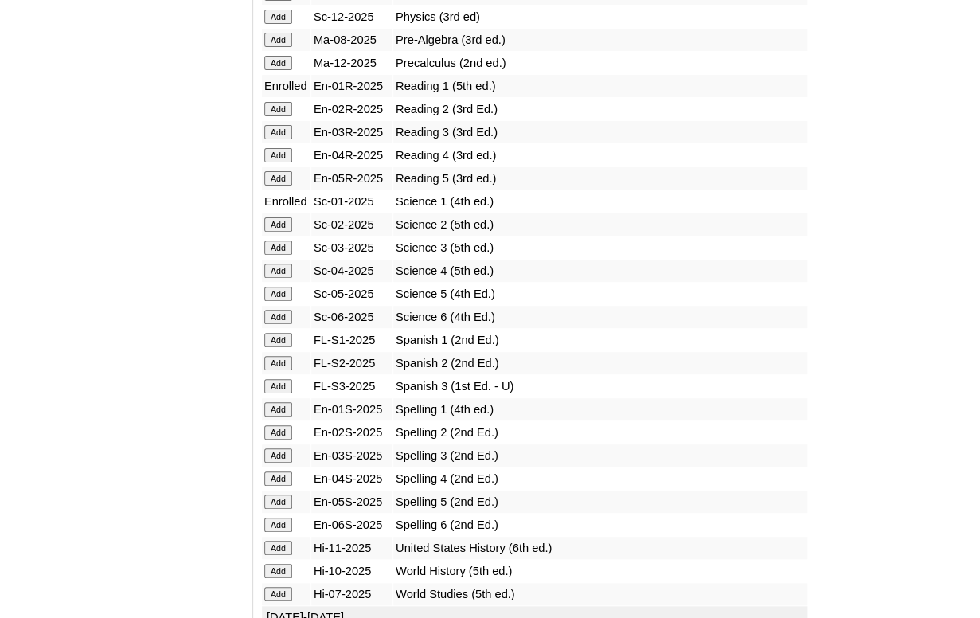
scroll to position [1990, 0]
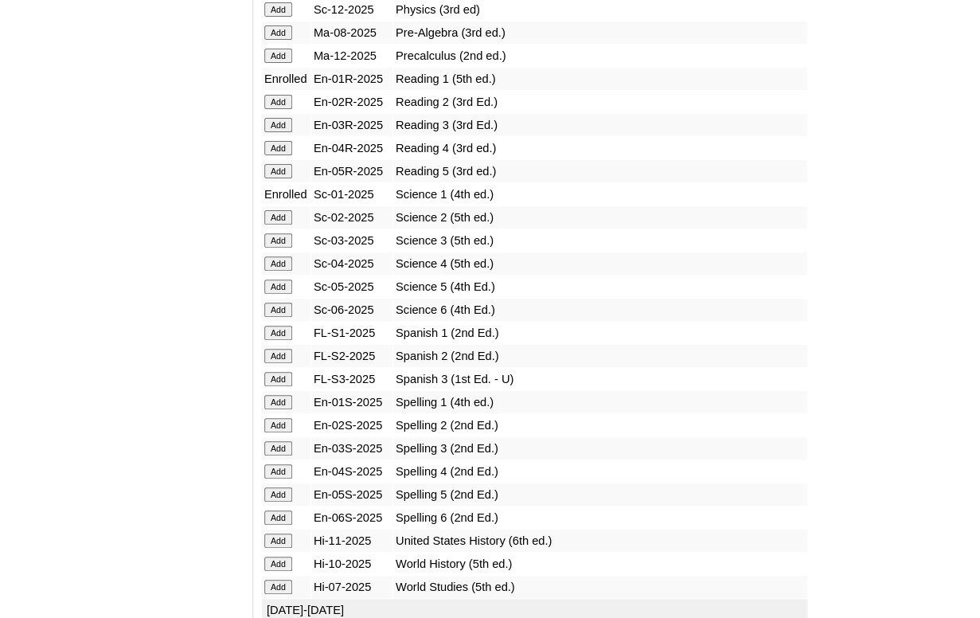
click at [280, 409] on input "Add" at bounding box center [278, 402] width 28 height 14
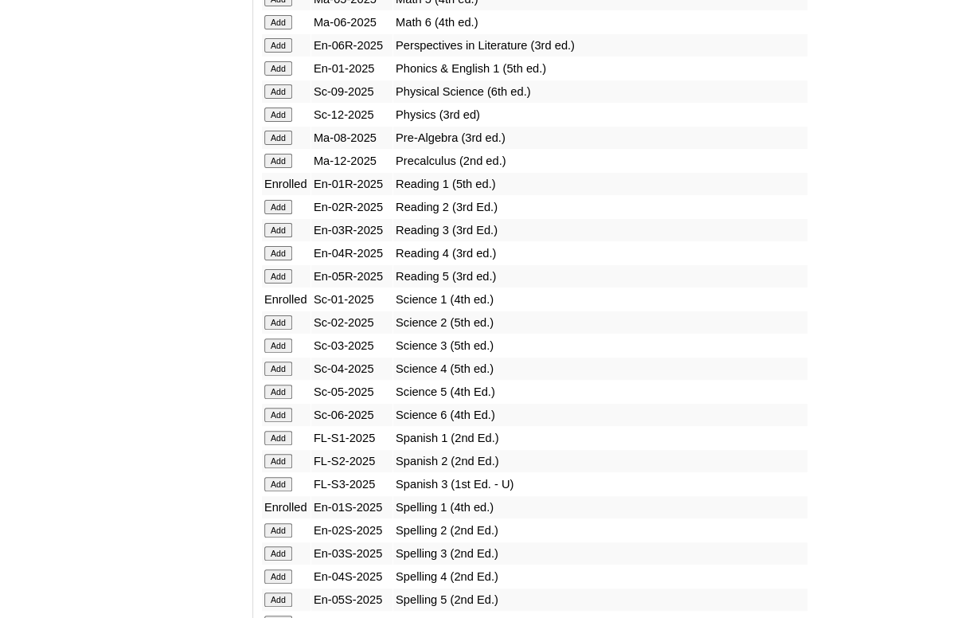
scroll to position [1883, 0]
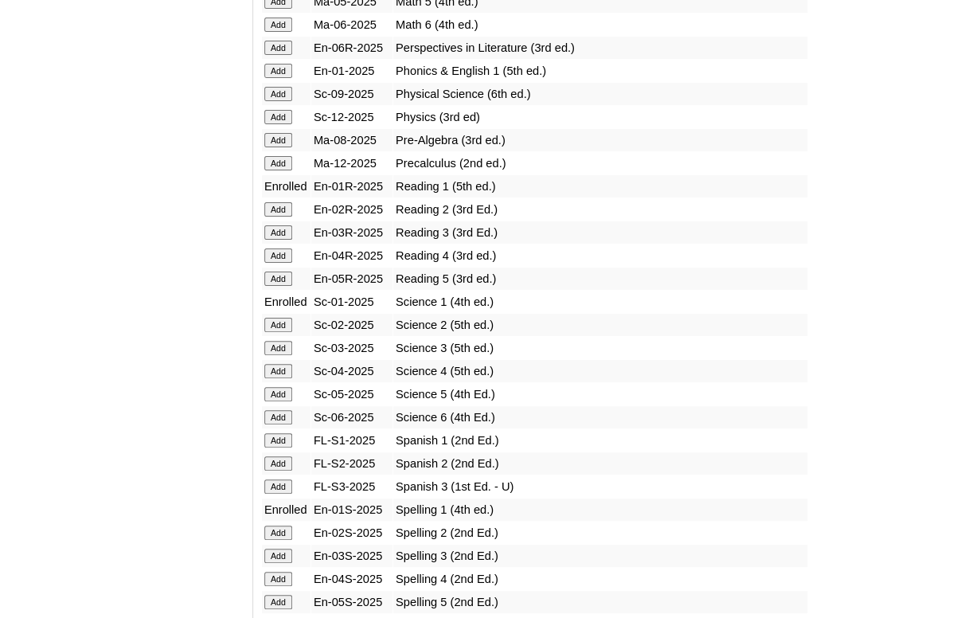
click at [278, 78] on input "Add" at bounding box center [278, 71] width 28 height 14
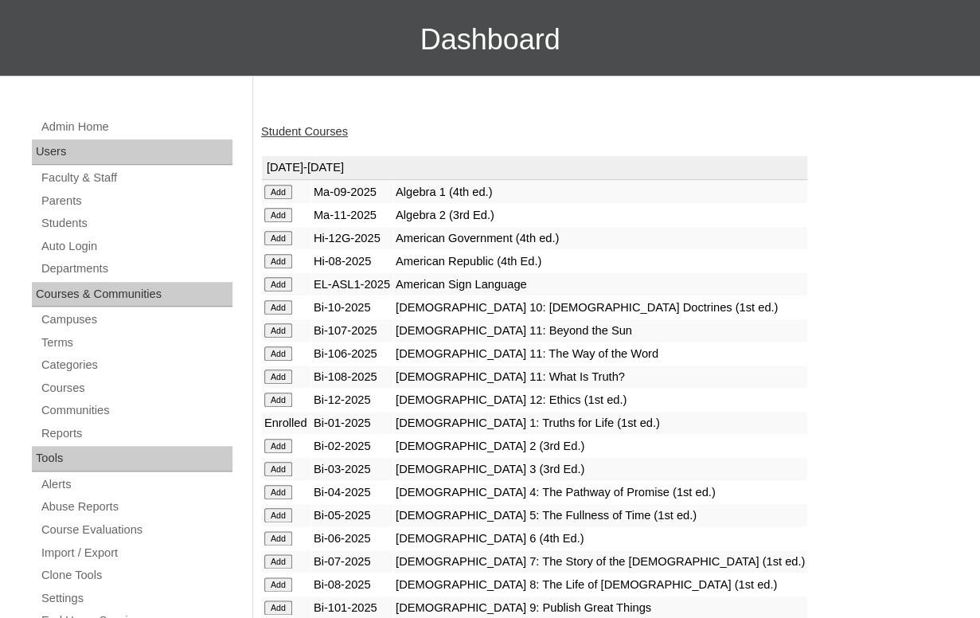
scroll to position [178, 0]
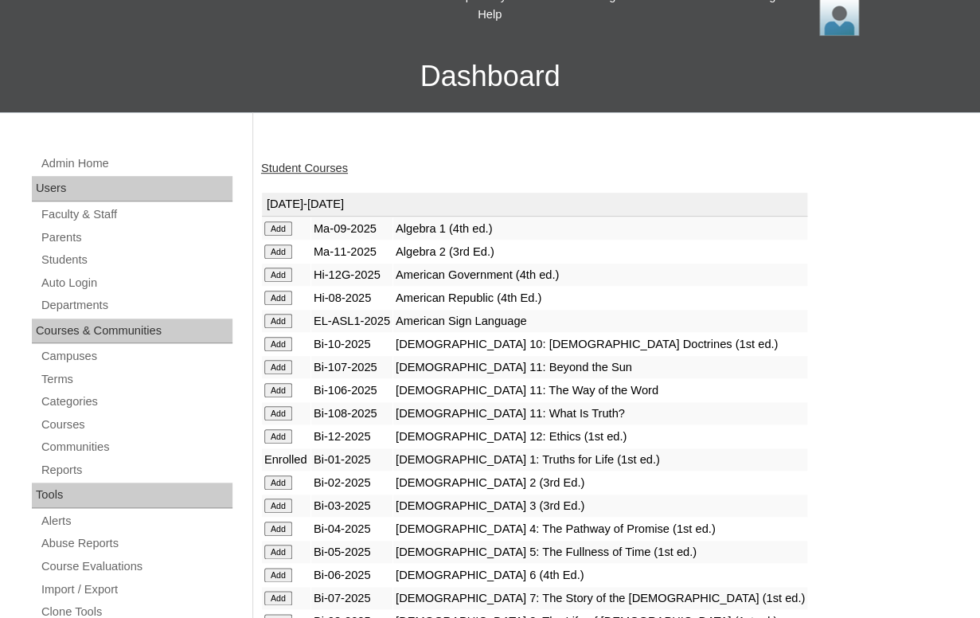
click at [299, 166] on link "Student Courses" at bounding box center [304, 168] width 87 height 13
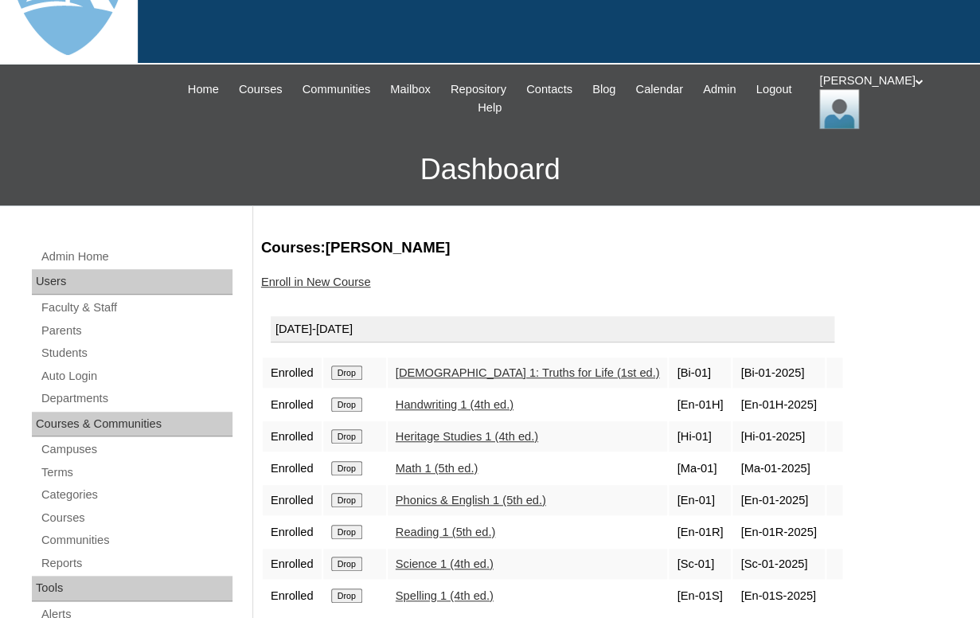
scroll to position [264, 0]
